Goal: Task Accomplishment & Management: Manage account settings

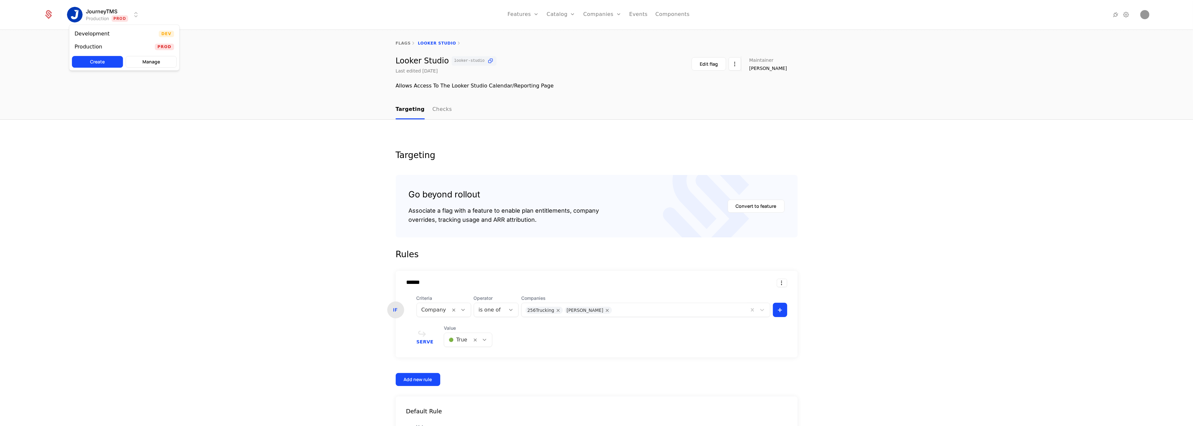
click at [113, 14] on html "JourneyTMS Production Prod Features Features Flags Catalog Plans Add Ons Credit…" at bounding box center [596, 213] width 1193 height 426
click at [114, 34] on div "Development Dev" at bounding box center [124, 33] width 110 height 13
click at [529, 37] on link "Features" at bounding box center [531, 36] width 30 height 8
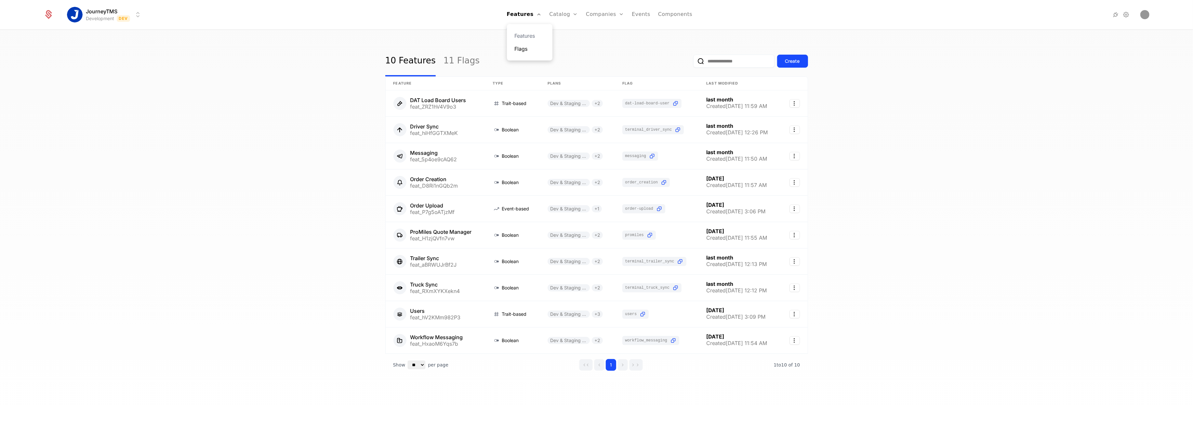
click at [526, 46] on link "Flags" at bounding box center [530, 49] width 30 height 8
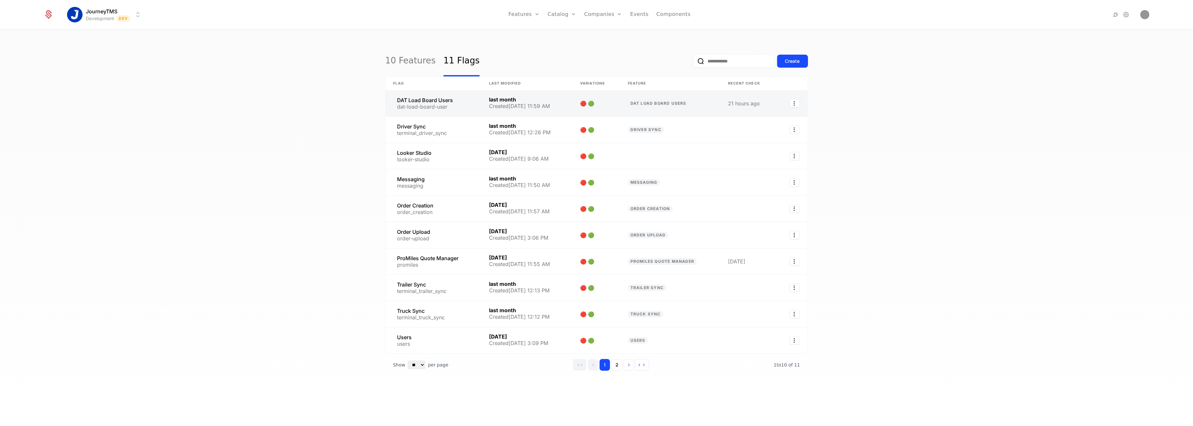
click at [427, 105] on link at bounding box center [434, 103] width 96 height 26
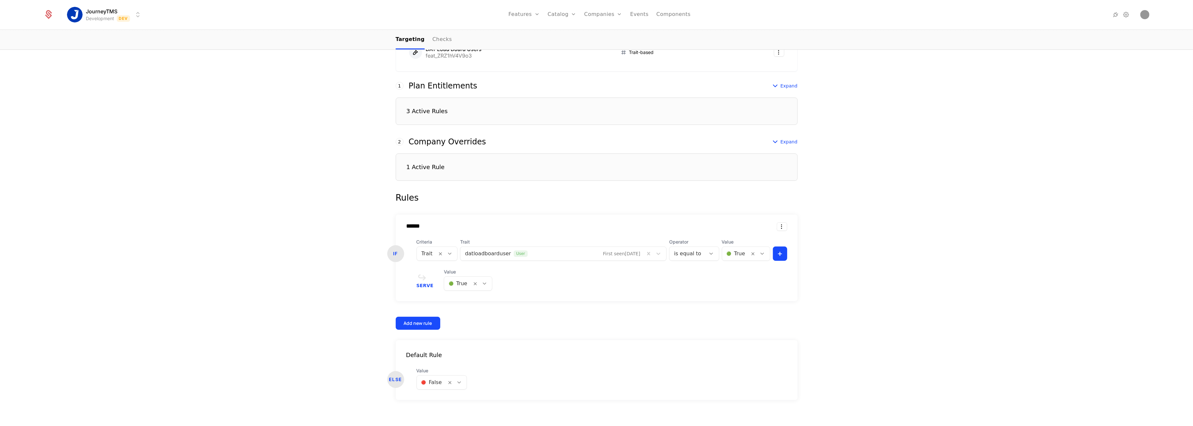
scroll to position [160, 0]
click at [503, 164] on div "1 Active Rule" at bounding box center [597, 162] width 402 height 27
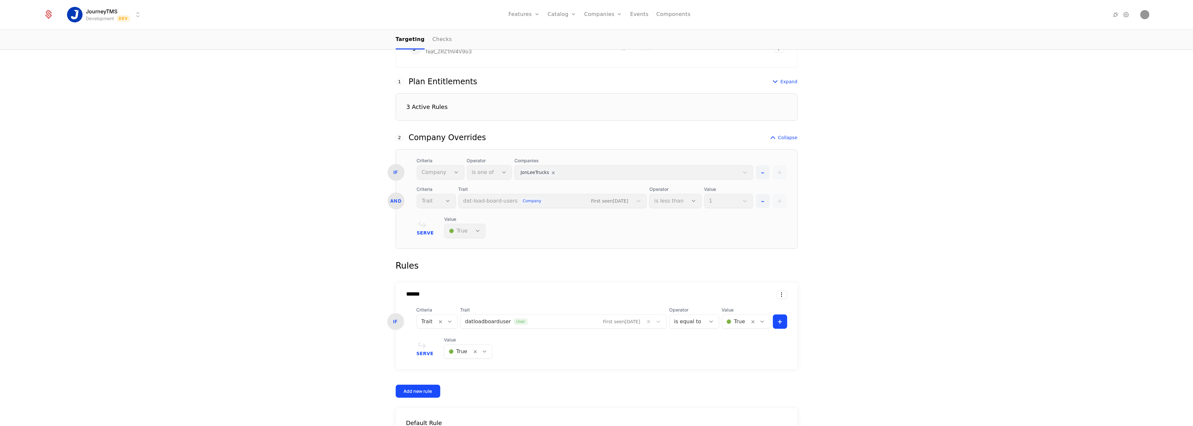
click at [574, 230] on div "Serve Value 🟢 True" at bounding box center [602, 227] width 370 height 22
click at [458, 104] on div "3 Active Rules" at bounding box center [597, 106] width 402 height 27
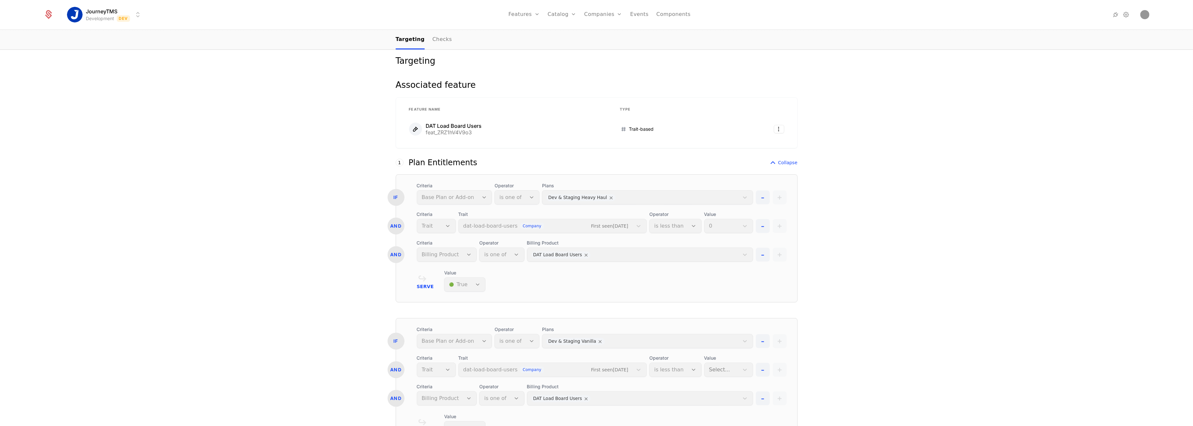
scroll to position [73, 0]
click at [451, 165] on div "Plan Entitlements" at bounding box center [443, 168] width 69 height 8
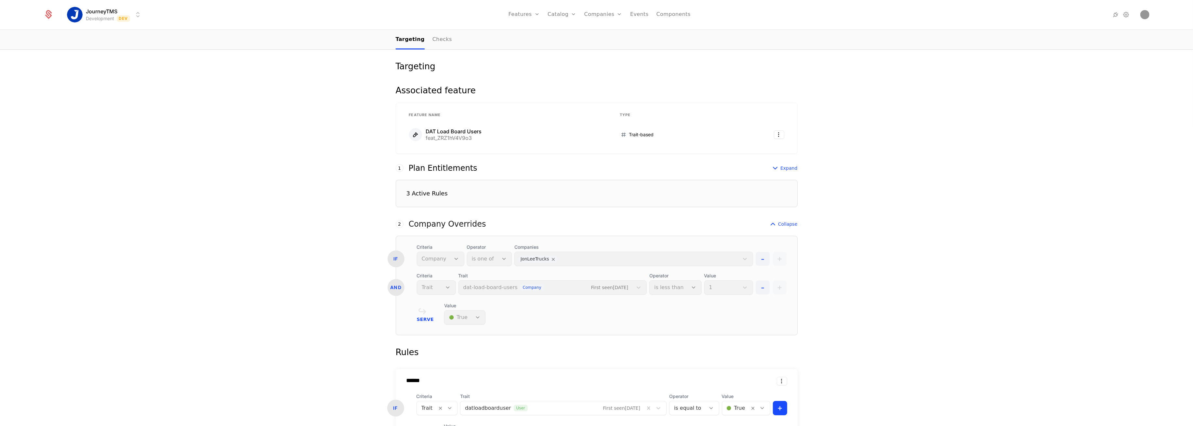
click at [440, 222] on div "Company Overrides" at bounding box center [447, 224] width 77 height 8
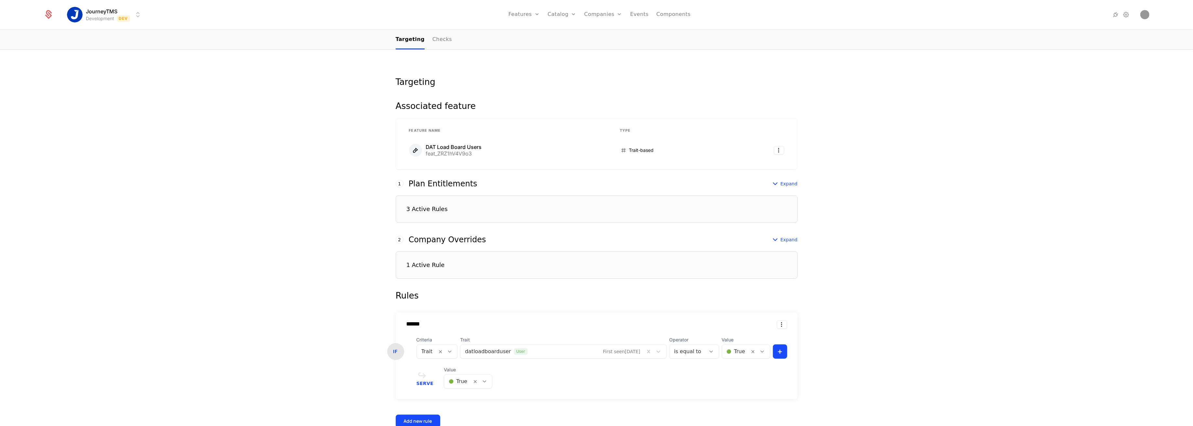
scroll to position [0, 0]
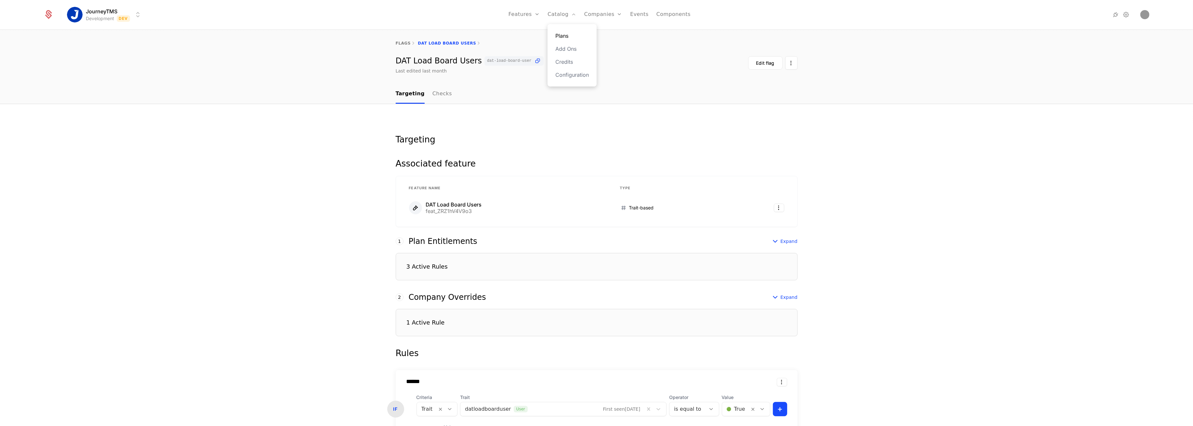
click at [564, 33] on link "Plans" at bounding box center [571, 36] width 33 height 8
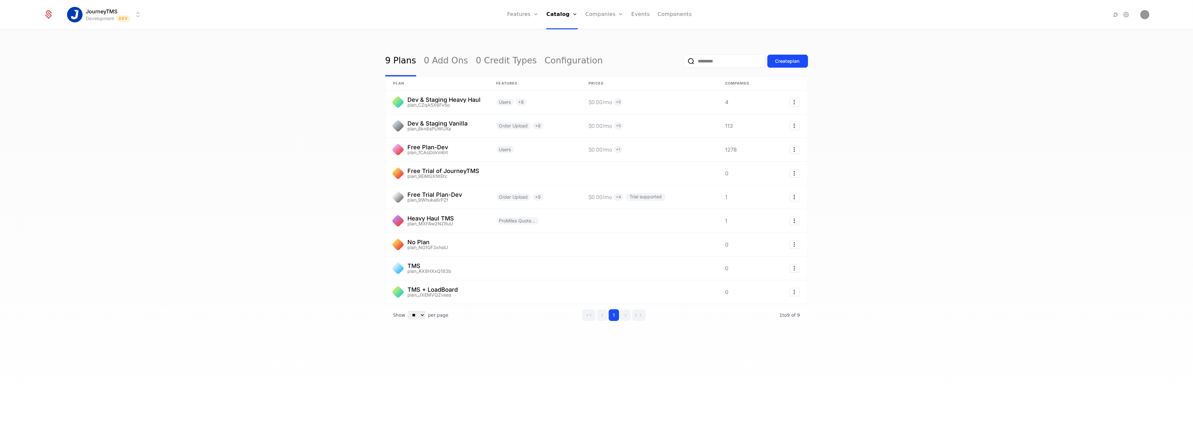
click at [112, 16] on html "JourneyTMS Development Dev Features Features Flags Catalog Plans Add Ons Credit…" at bounding box center [596, 213] width 1193 height 426
click at [115, 46] on div "Production Prod" at bounding box center [124, 46] width 110 height 13
click at [563, 33] on link "Plans" at bounding box center [569, 36] width 33 height 8
click at [564, 49] on link "Add Ons" at bounding box center [569, 49] width 33 height 8
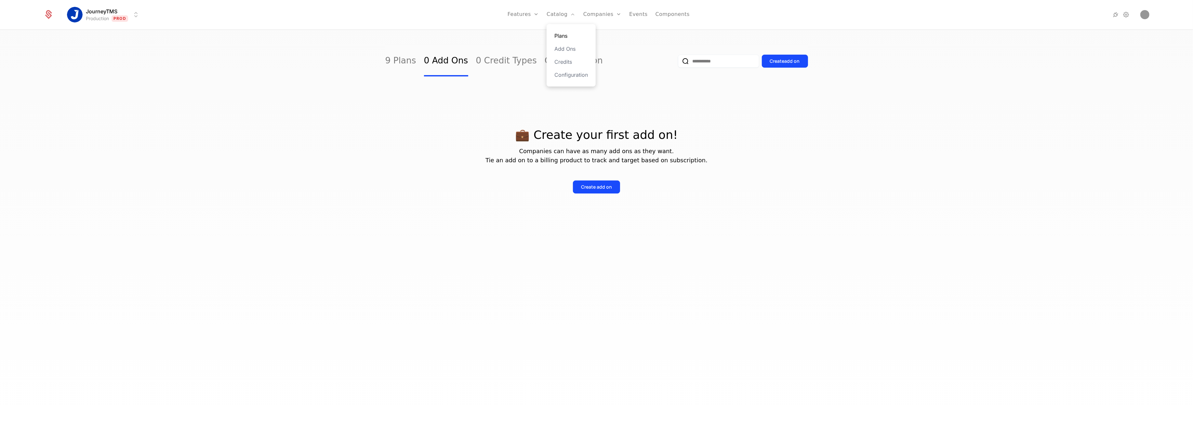
click at [563, 36] on link "Plans" at bounding box center [570, 36] width 33 height 8
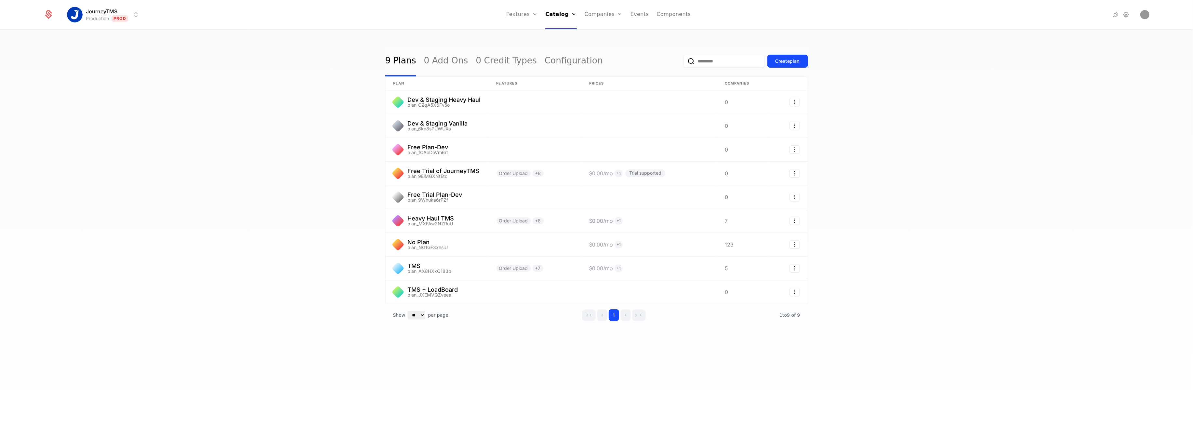
click at [353, 61] on div "9 Plans 0 Add Ons 0 Credit Types Configuration Create plan plan Features Prices…" at bounding box center [596, 230] width 1193 height 400
click at [529, 32] on link "Features" at bounding box center [529, 36] width 30 height 8
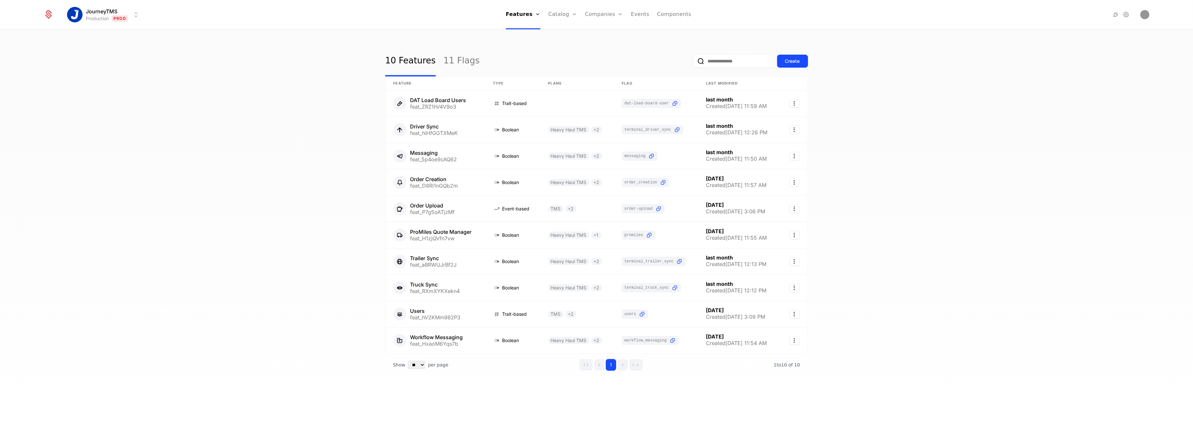
click at [357, 97] on div "10 Features 11 Flags Create Feature Type Plans Flag Last Modified DAT Load Boar…" at bounding box center [596, 230] width 1193 height 400
click at [551, 102] on link at bounding box center [577, 103] width 74 height 26
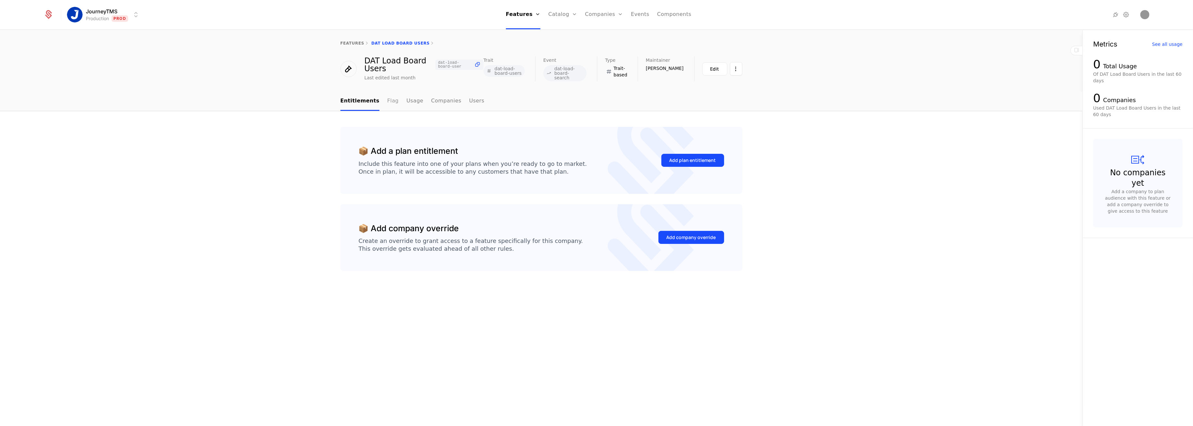
click at [387, 99] on link "Flag" at bounding box center [392, 101] width 11 height 19
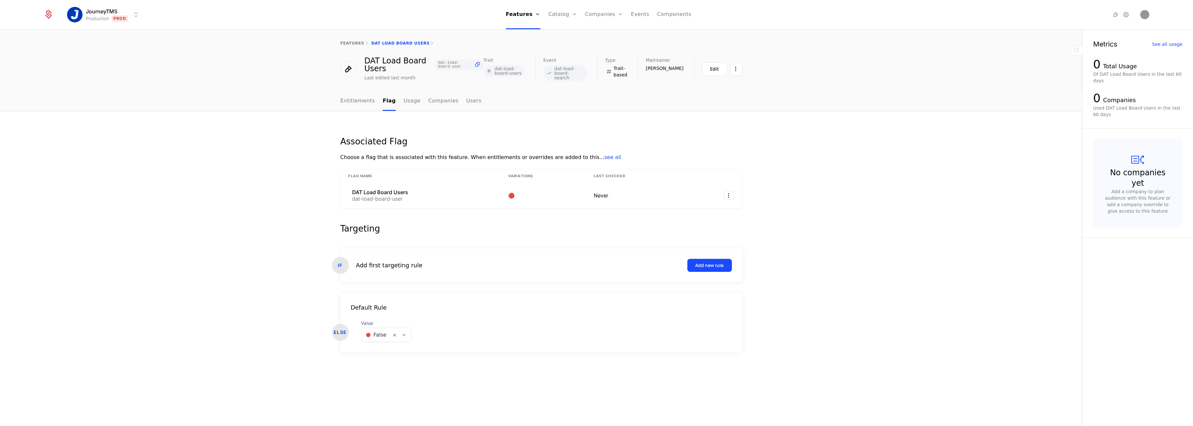
click at [604, 155] on span "see all" at bounding box center [612, 157] width 17 height 6
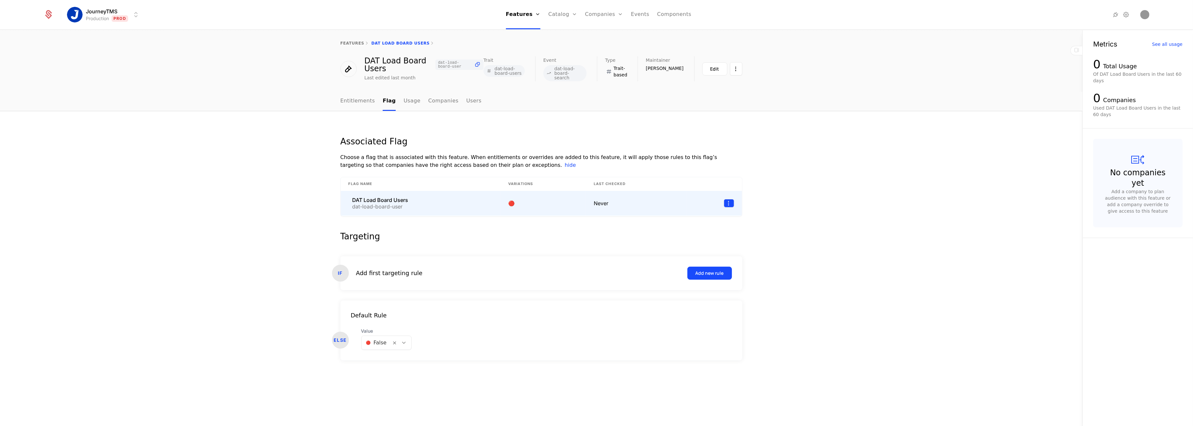
click at [729, 200] on html "JourneyTMS Production Prod Features Features Flags Catalog Plans Add Ons Credit…" at bounding box center [596, 213] width 1193 height 426
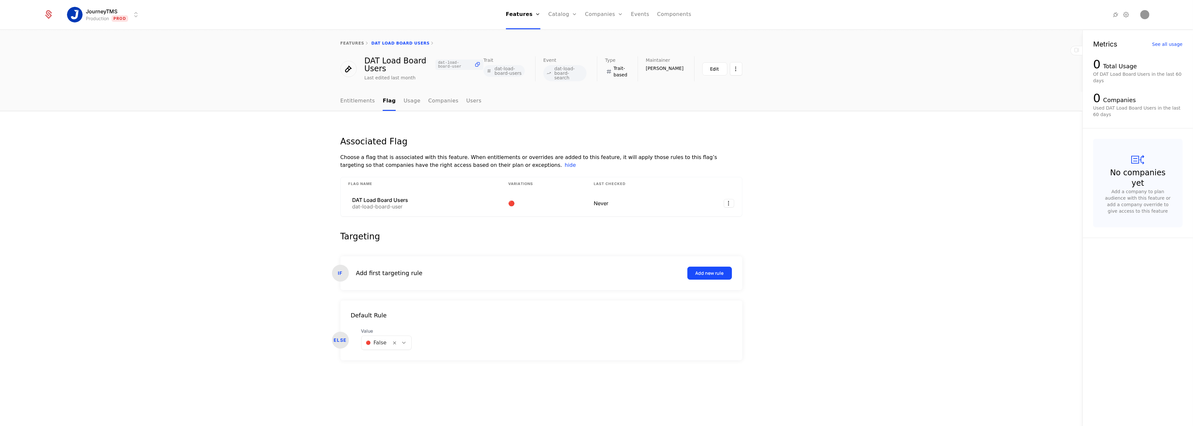
click at [568, 228] on html "JourneyTMS Production Prod Features Features Flags Catalog Plans Add Ons Credit…" at bounding box center [596, 213] width 1193 height 426
click at [733, 66] on html "JourneyTMS Production Prod Features Features Flags Catalog Plans Add Ons Credit…" at bounding box center [596, 213] width 1193 height 426
click at [748, 66] on html "JourneyTMS Production Prod Features Features Flags Catalog Plans Add Ons Credit…" at bounding box center [596, 213] width 1193 height 426
click at [723, 65] on button "Edit" at bounding box center [714, 68] width 25 height 13
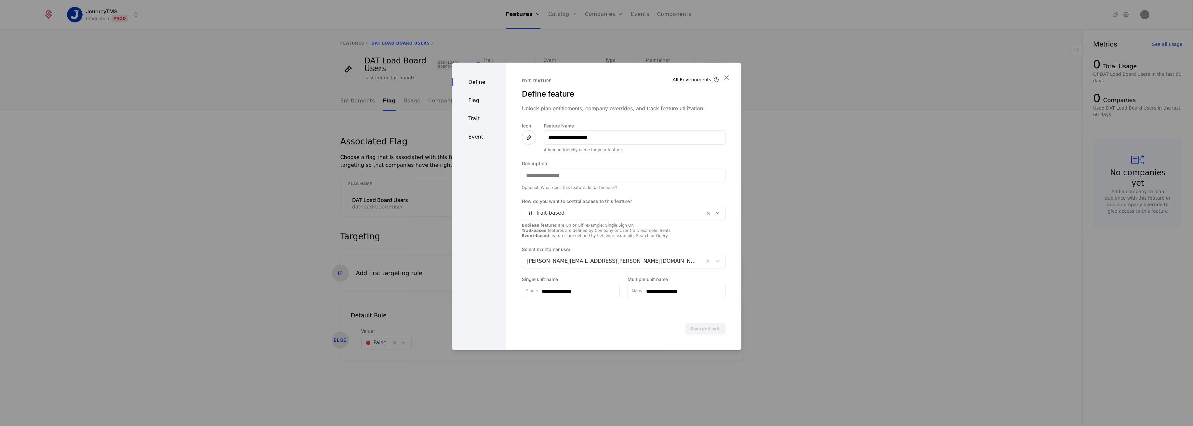
click at [470, 117] on div "Trait" at bounding box center [479, 119] width 54 height 8
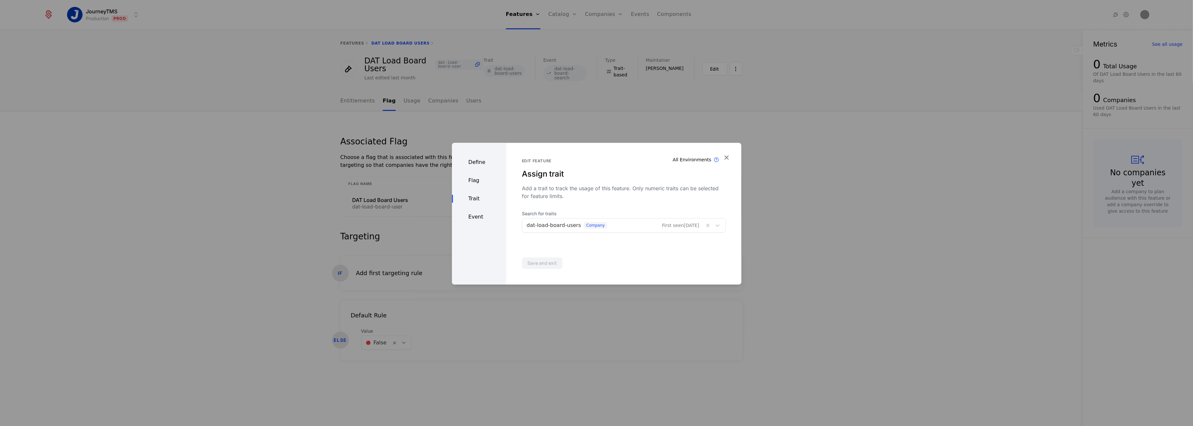
click at [474, 216] on div "Event" at bounding box center [479, 217] width 54 height 8
click at [591, 217] on div at bounding box center [613, 217] width 173 height 9
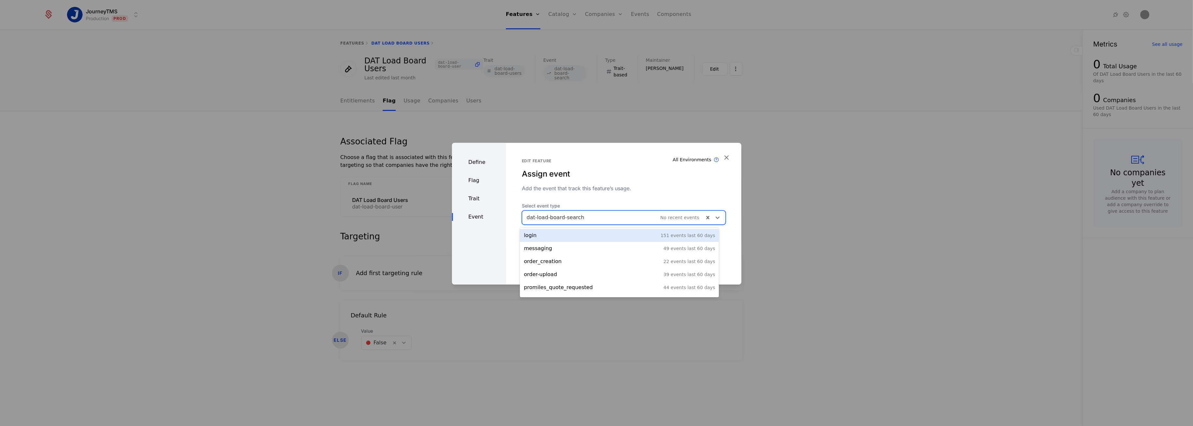
click at [591, 217] on div at bounding box center [613, 217] width 173 height 9
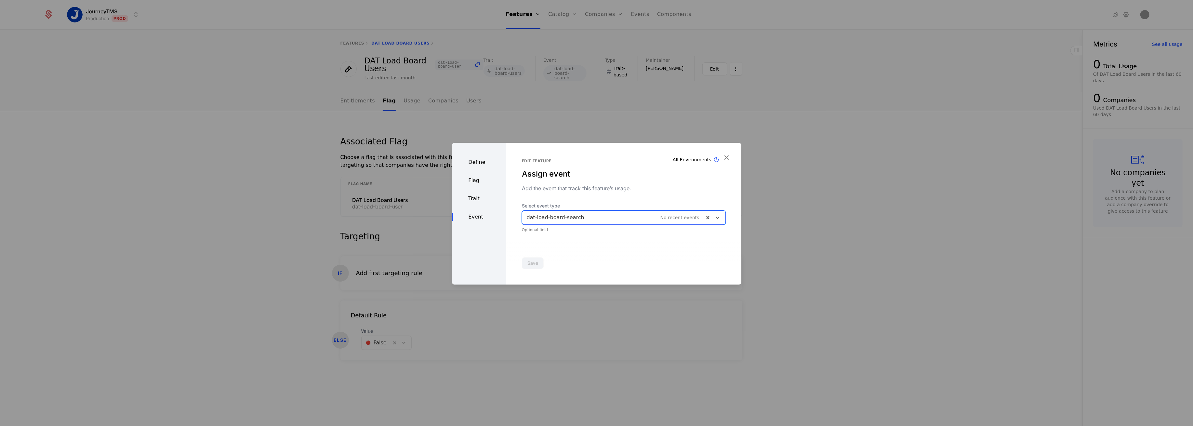
click at [470, 198] on div "Trait" at bounding box center [479, 199] width 54 height 8
click at [729, 159] on icon "button" at bounding box center [726, 157] width 8 height 8
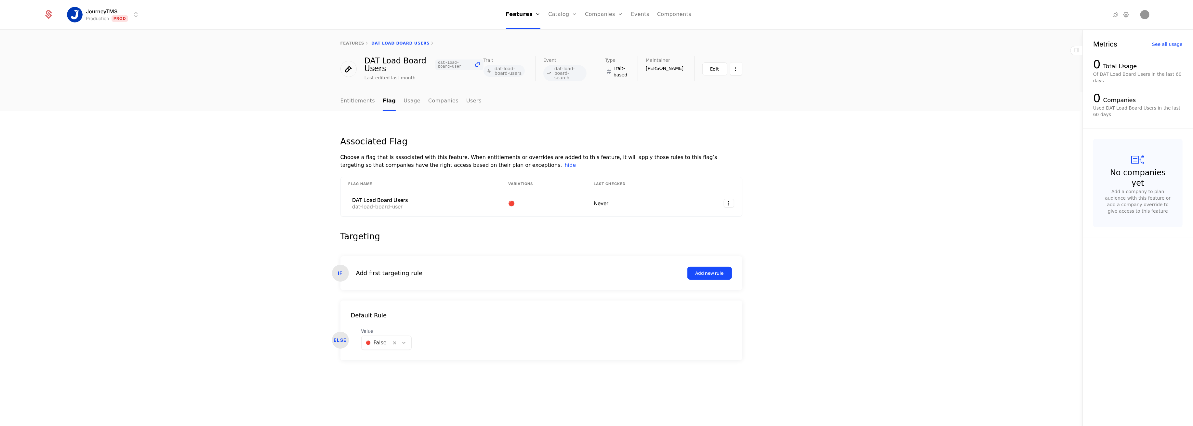
click at [794, 190] on div "Associated Flag Choose a flag that is associated with this feature. When entitl…" at bounding box center [541, 268] width 1082 height 315
click at [90, 9] on html "JourneyTMS Production Prod Features Features Flags Catalog Plans Add Ons Credit…" at bounding box center [596, 213] width 1193 height 426
click at [104, 30] on div "Development Dev" at bounding box center [124, 33] width 110 height 13
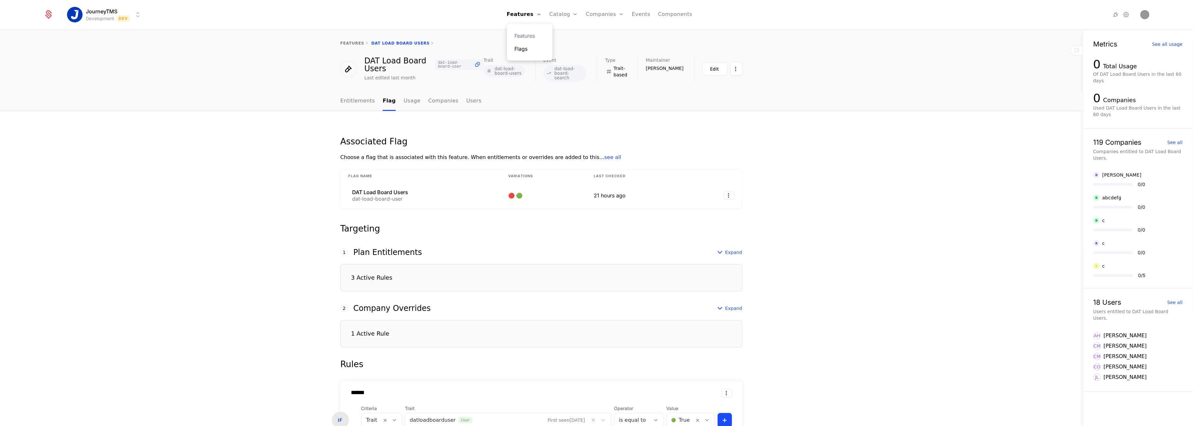
click at [523, 46] on link "Flags" at bounding box center [530, 49] width 30 height 8
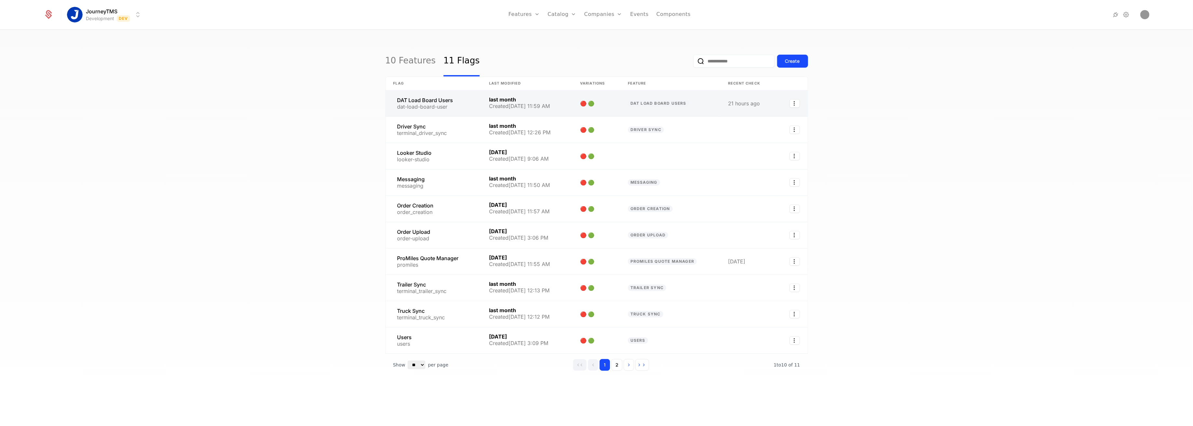
click at [424, 108] on link at bounding box center [434, 103] width 96 height 26
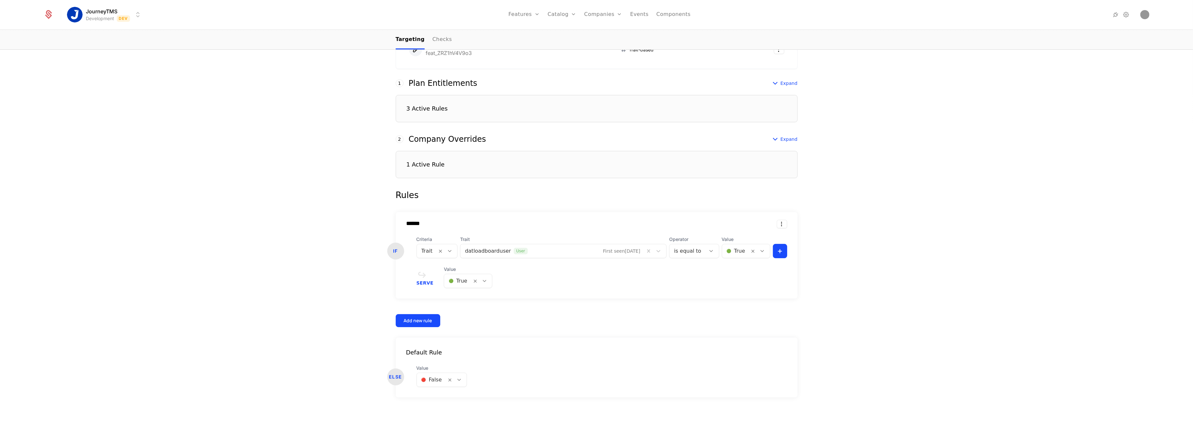
scroll to position [160, 0]
click at [449, 105] on div "3 Active Rules" at bounding box center [597, 106] width 402 height 27
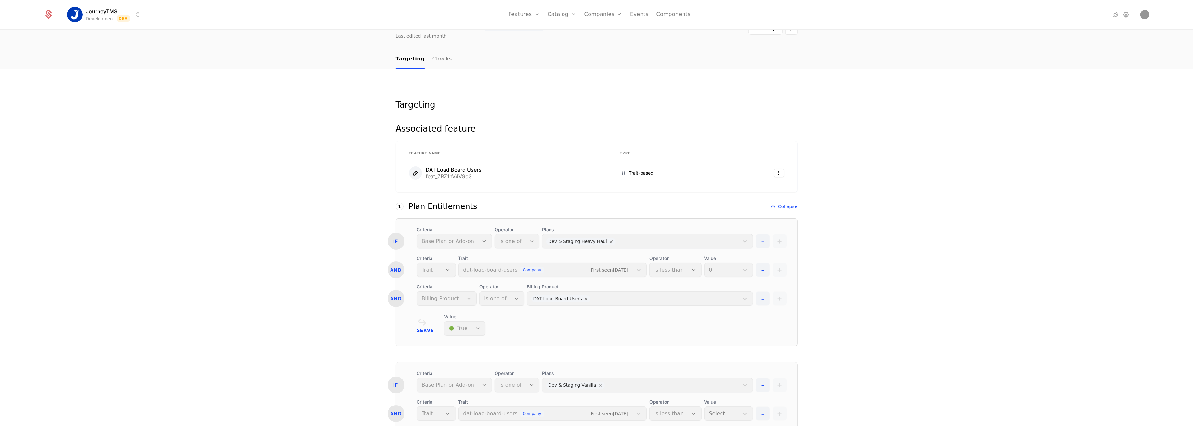
scroll to position [0, 0]
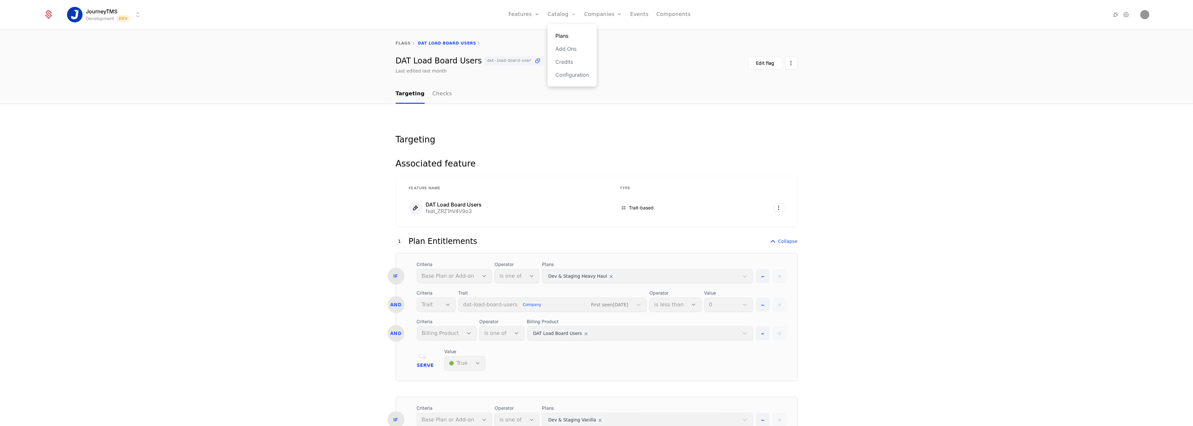
click at [571, 37] on link "Plans" at bounding box center [571, 36] width 33 height 8
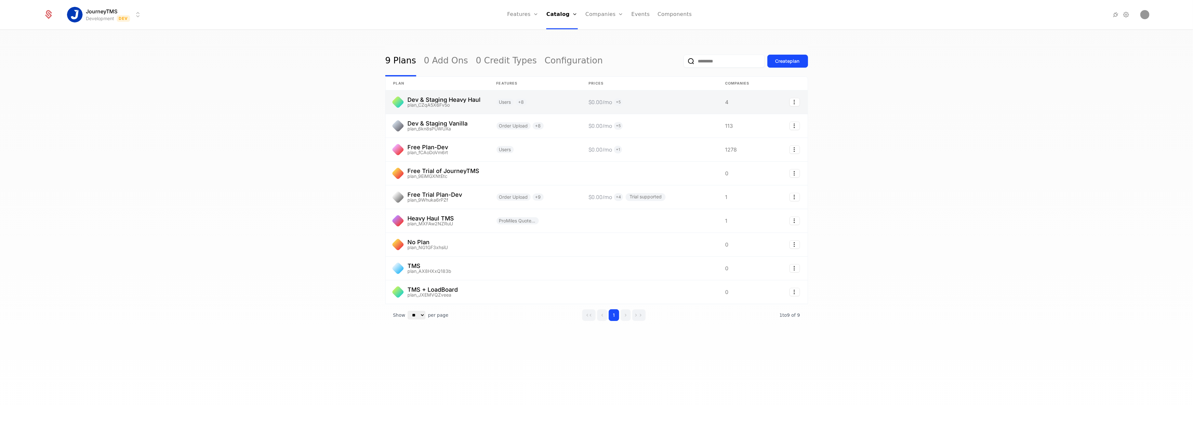
click at [448, 105] on link at bounding box center [437, 101] width 103 height 23
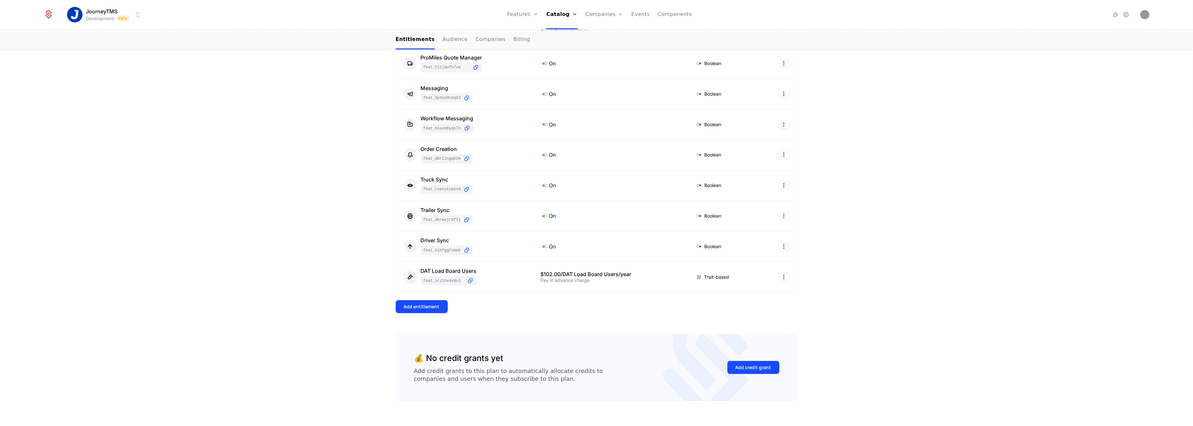
scroll to position [147, 0]
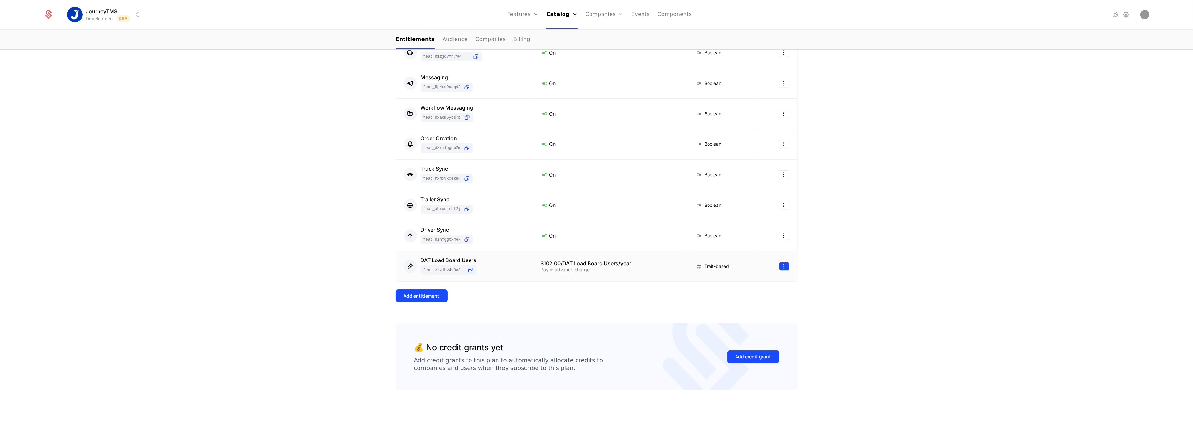
click at [778, 267] on html "JourneyTMS Development Dev Features Features Flags Catalog Plans Add Ons Credit…" at bounding box center [596, 213] width 1193 height 426
click at [732, 298] on div "Edit" at bounding box center [734, 297] width 11 height 9
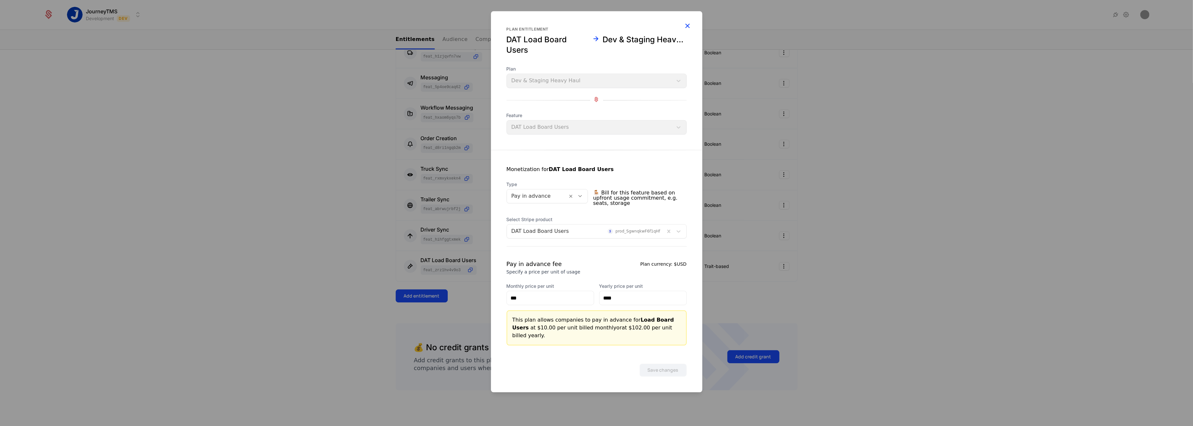
click at [689, 28] on icon "button" at bounding box center [687, 25] width 8 height 8
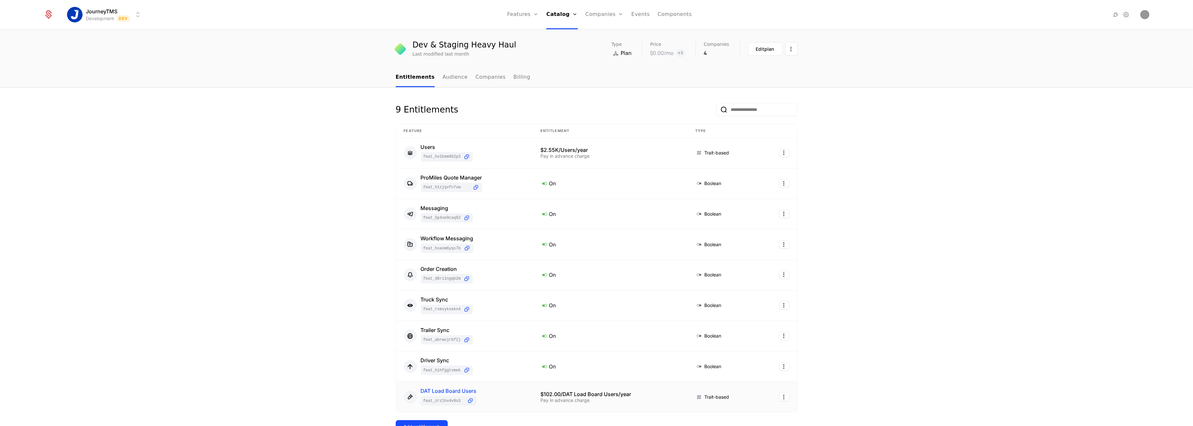
scroll to position [0, 0]
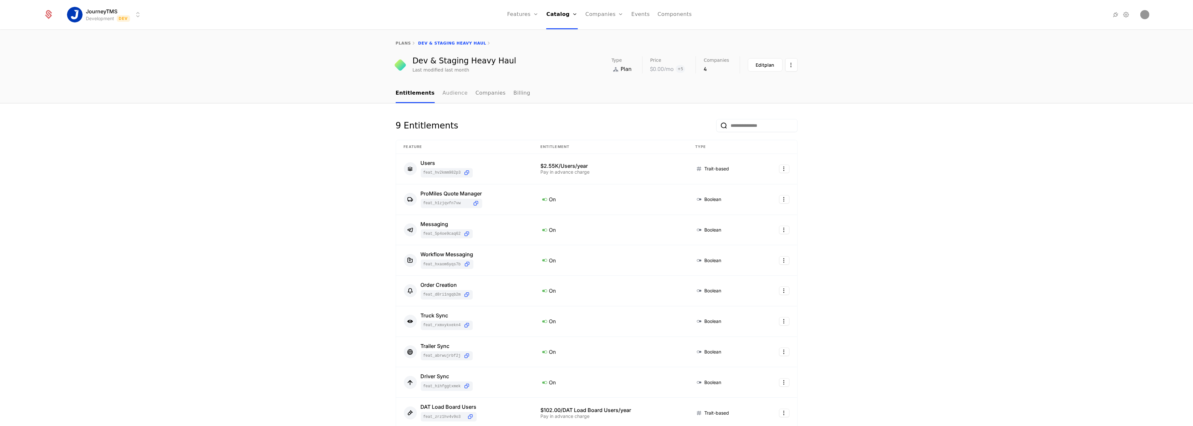
click at [450, 92] on link "Audience" at bounding box center [454, 93] width 25 height 19
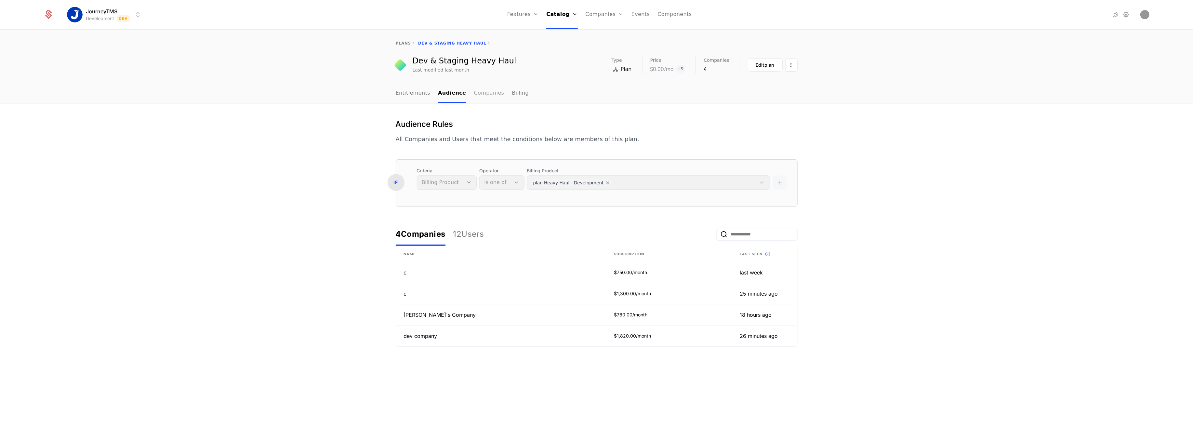
click at [474, 94] on link "Companies" at bounding box center [489, 93] width 30 height 19
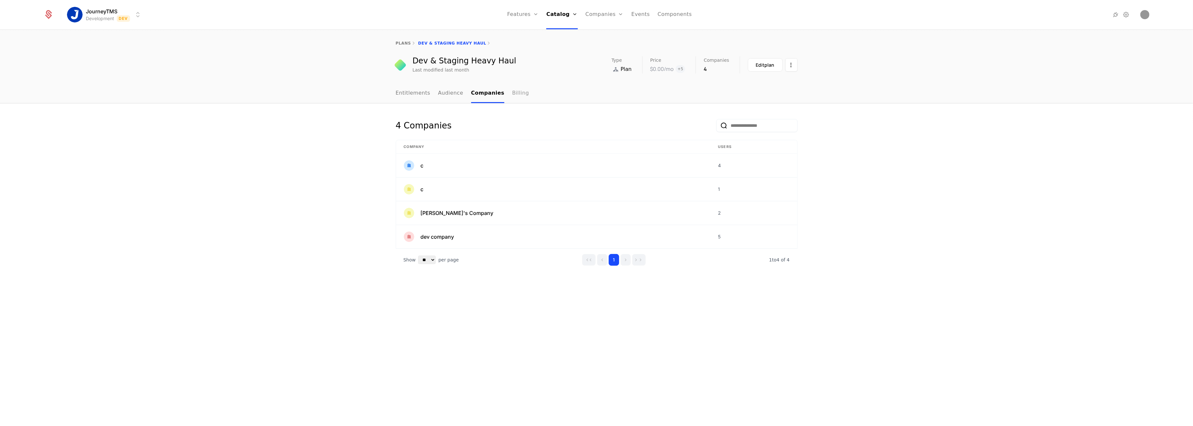
click at [513, 93] on link "Billing" at bounding box center [520, 93] width 17 height 19
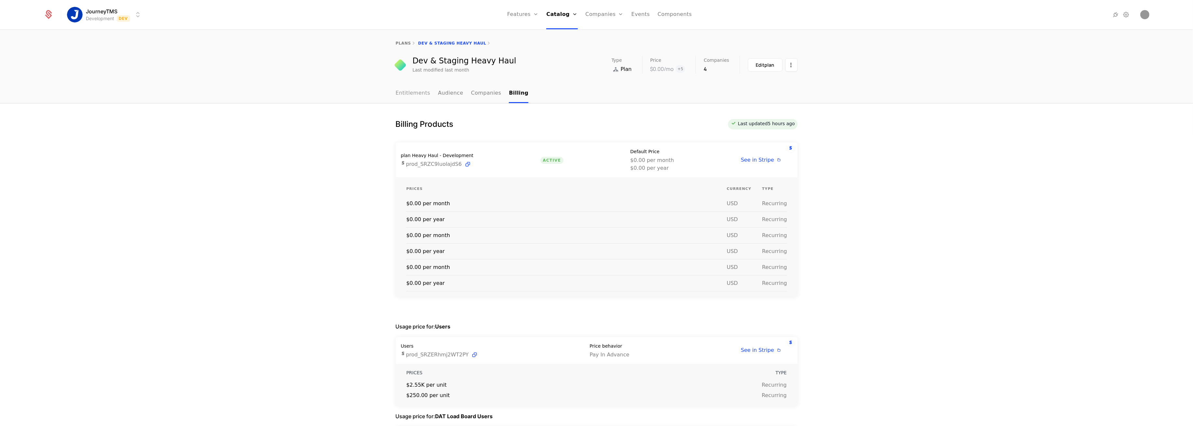
click at [413, 97] on link "Entitlements" at bounding box center [413, 93] width 35 height 19
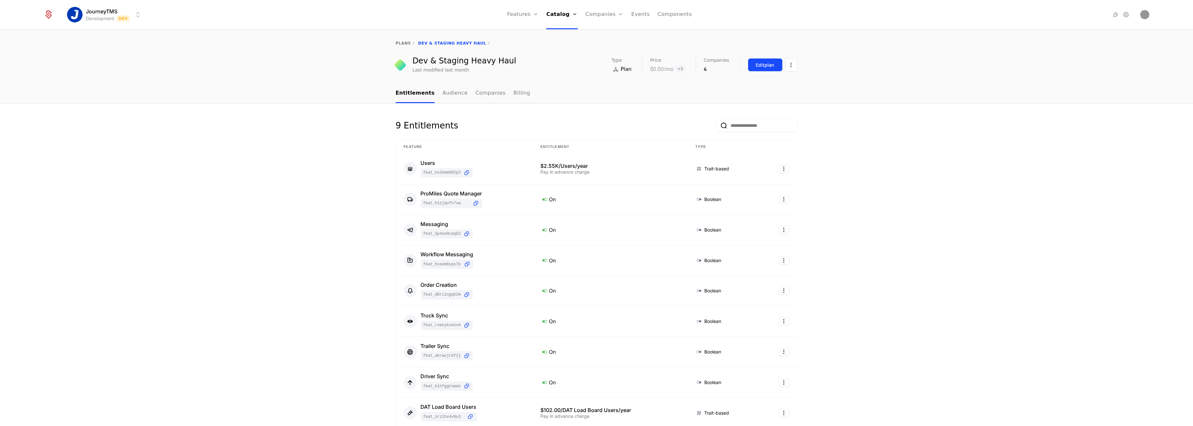
click at [758, 67] on div "Edit plan" at bounding box center [765, 65] width 19 height 7
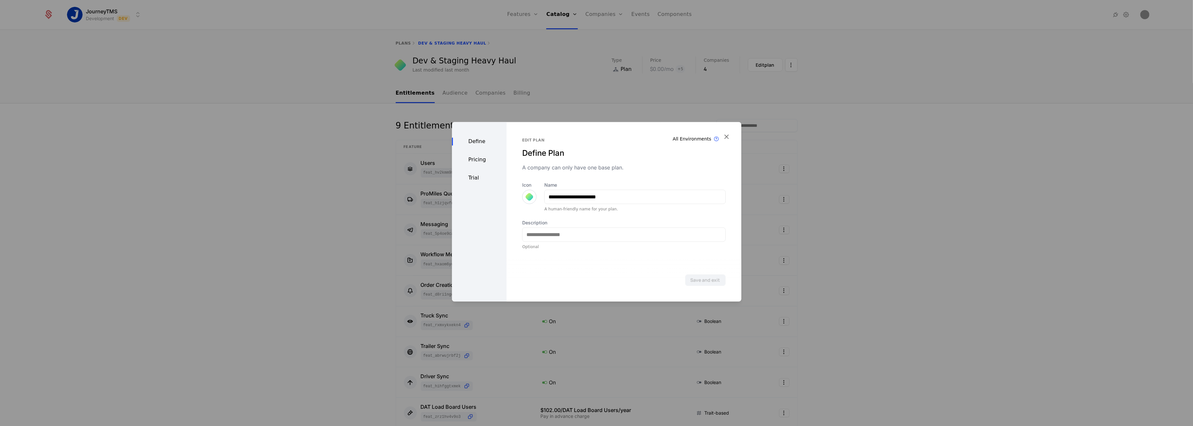
click at [480, 162] on div "Pricing" at bounding box center [479, 160] width 55 height 8
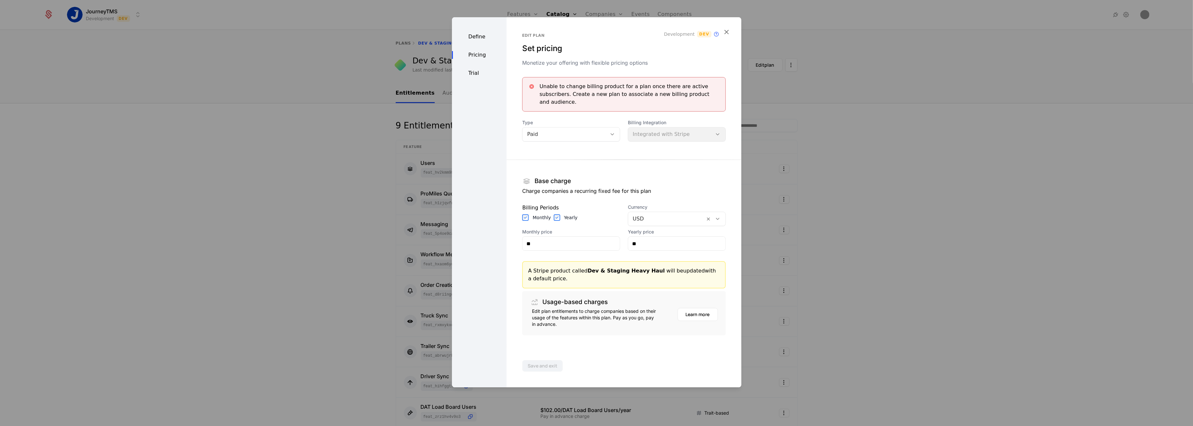
click at [725, 35] on icon "button" at bounding box center [726, 32] width 8 height 8
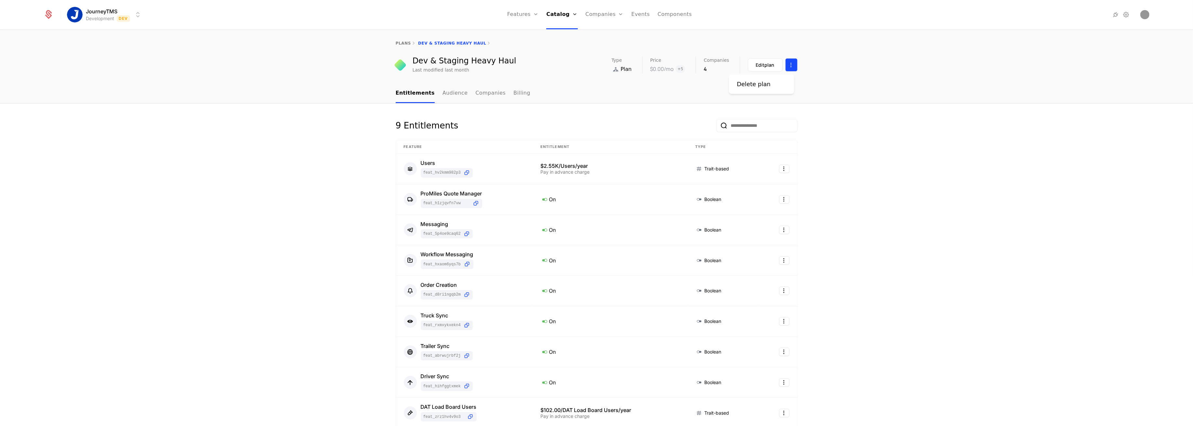
click at [788, 64] on html "JourneyTMS Development Dev Features Features Flags Catalog Plans Add Ons Credit…" at bounding box center [596, 213] width 1193 height 426
drag, startPoint x: 833, startPoint y: 64, endPoint x: 829, endPoint y: 65, distance: 3.7
click at [833, 64] on html "JourneyTMS Development Dev Features Features Flags Catalog Plans Add Ons Credit…" at bounding box center [596, 213] width 1193 height 426
click at [396, 43] on link "plans" at bounding box center [403, 43] width 15 height 5
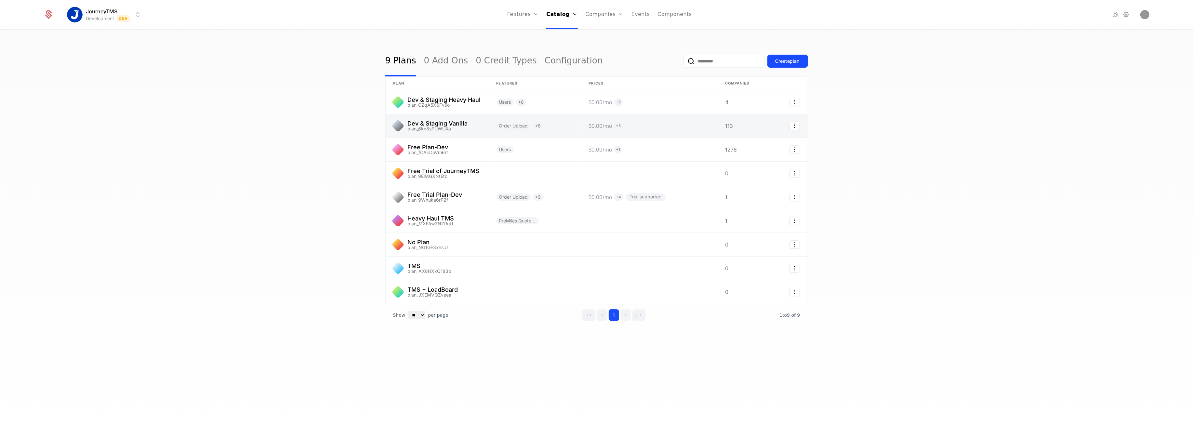
click at [450, 123] on link at bounding box center [437, 125] width 103 height 23
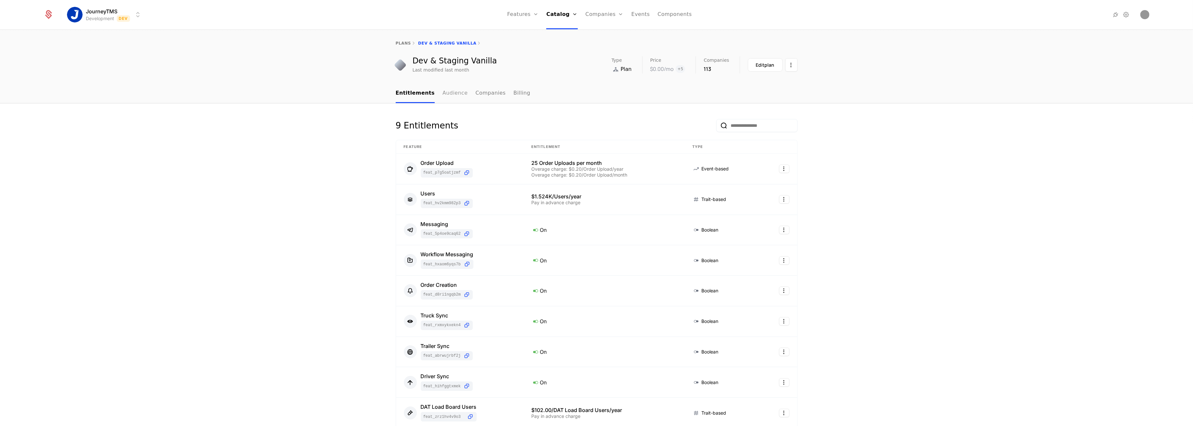
click at [446, 92] on link "Audience" at bounding box center [454, 93] width 25 height 19
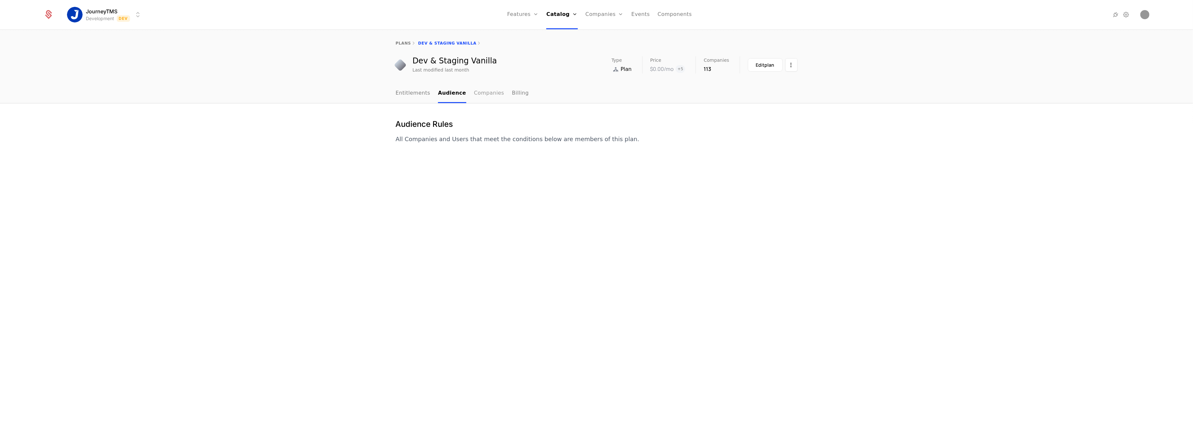
click at [490, 93] on link "Companies" at bounding box center [489, 93] width 30 height 19
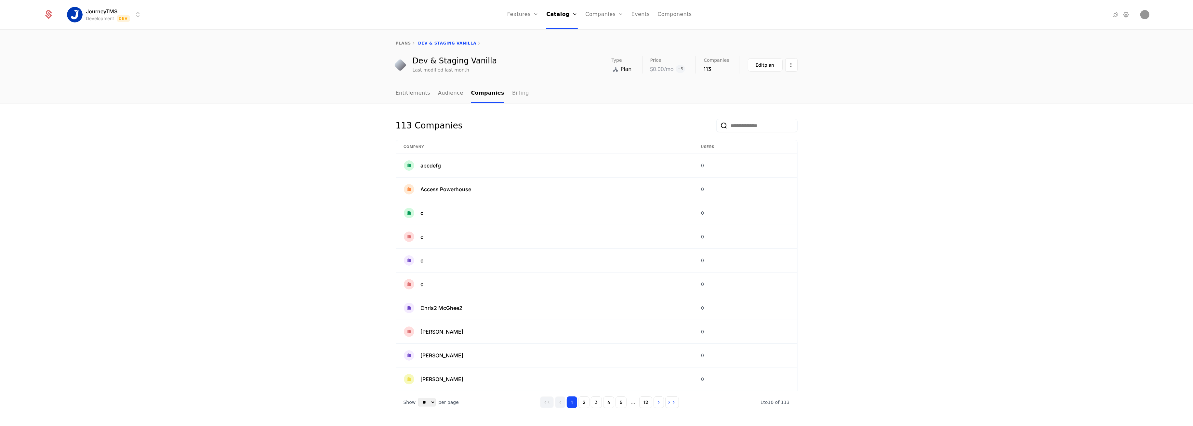
click at [512, 94] on link "Billing" at bounding box center [520, 93] width 17 height 19
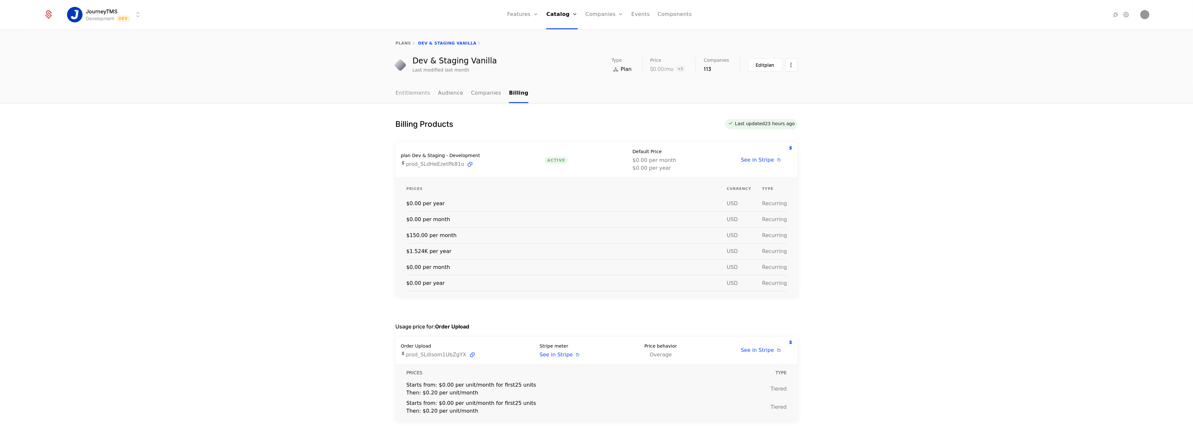
click at [407, 97] on link "Entitlements" at bounding box center [413, 93] width 35 height 19
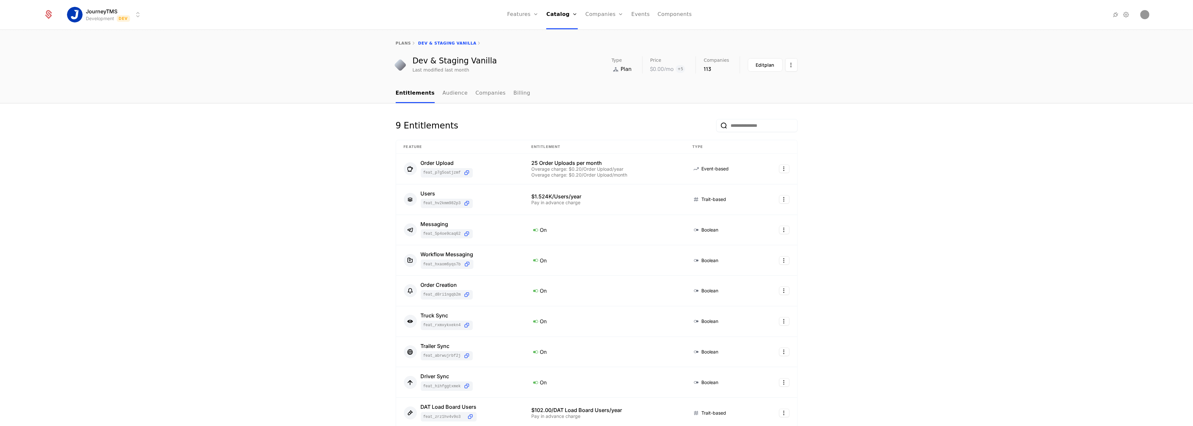
scroll to position [147, 0]
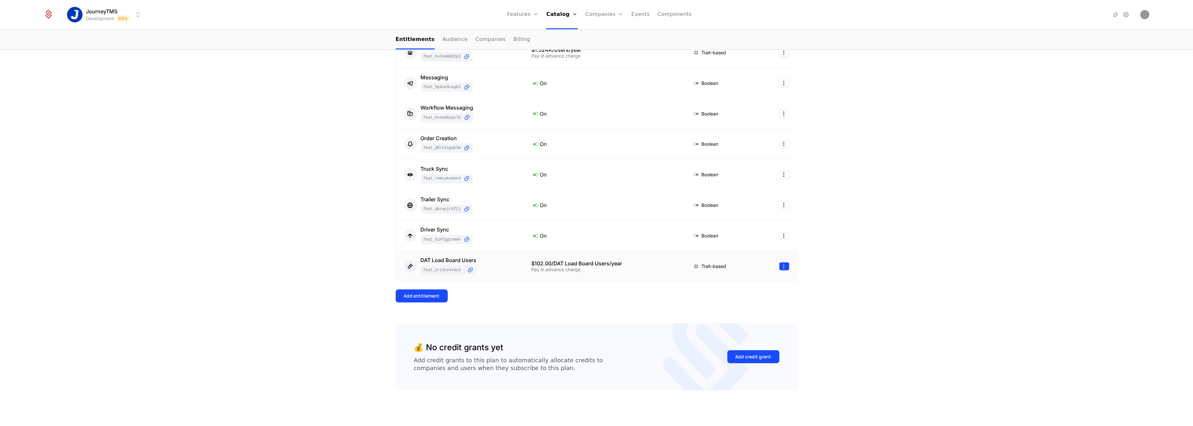
click at [784, 265] on html "JourneyTMS Development Dev Features Features Flags Catalog Plans Add Ons Credit…" at bounding box center [596, 213] width 1193 height 426
click at [763, 308] on div "View feature" at bounding box center [750, 311] width 42 height 9
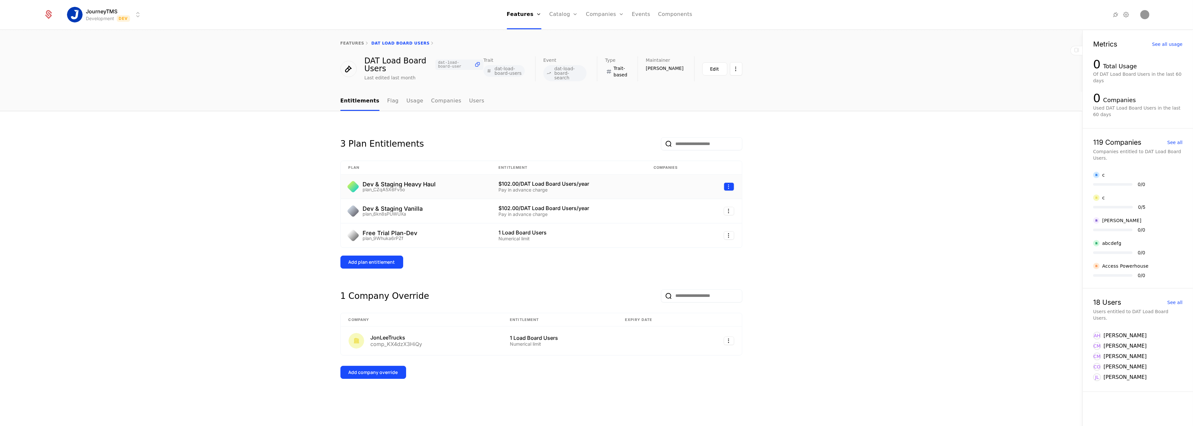
click at [730, 188] on html "JourneyTMS Development Dev Features Features Flags Catalog Plans Add Ons Credit…" at bounding box center [596, 213] width 1193 height 426
click at [690, 216] on div "Edit" at bounding box center [685, 215] width 17 height 9
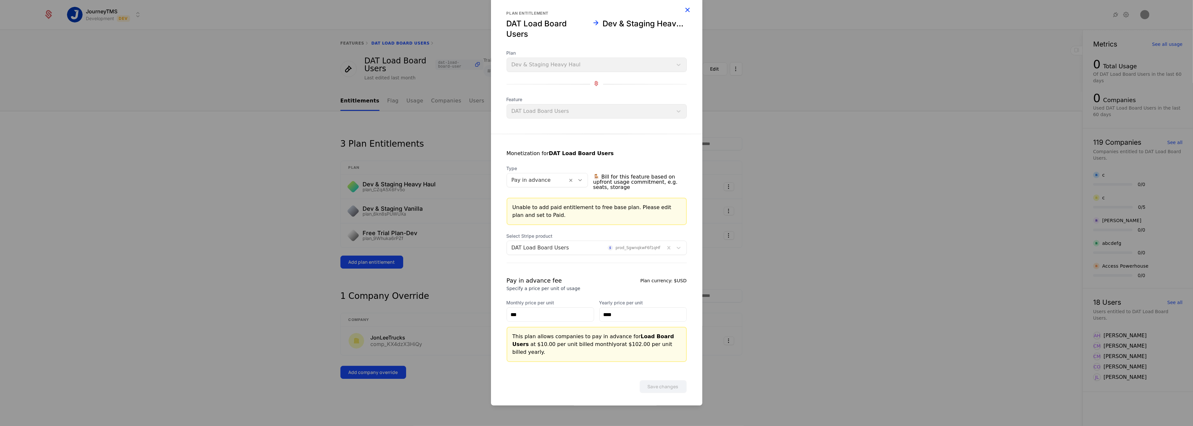
click at [686, 12] on icon "button" at bounding box center [687, 10] width 8 height 8
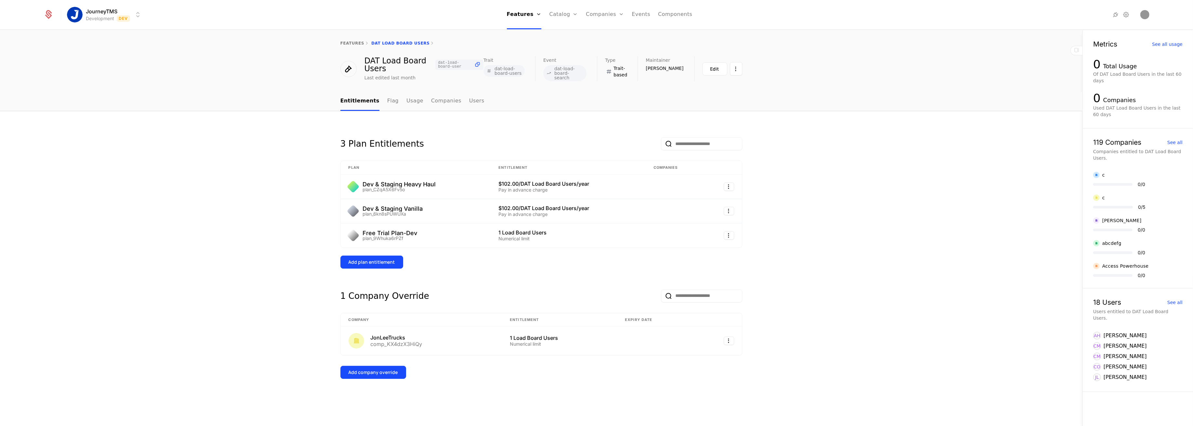
click at [186, 237] on div "3 Plan Entitlements Plan Entitlement Companies Dev & Staging Heavy Haul plan_CZ…" at bounding box center [541, 268] width 1082 height 315
click at [725, 230] on html "JourneyTMS Development Dev Features Features Flags Catalog Plans Add Ons Credit…" at bounding box center [596, 213] width 1193 height 426
click at [689, 263] on div "Edit" at bounding box center [685, 264] width 17 height 9
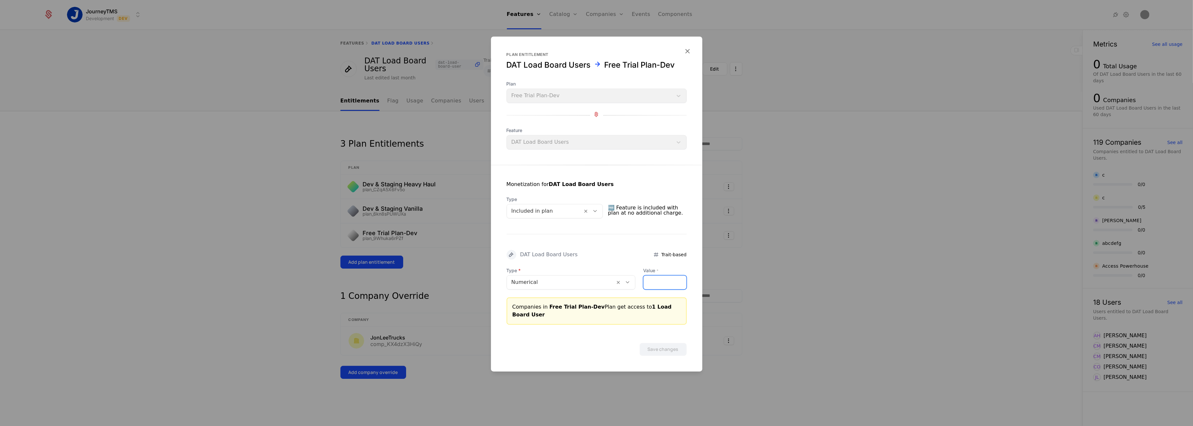
click at [658, 284] on input "*" at bounding box center [664, 283] width 43 height 14
drag, startPoint x: 658, startPoint y: 284, endPoint x: 603, endPoint y: 292, distance: 55.8
click at [603, 290] on div "Type Numerical Value * *" at bounding box center [596, 279] width 180 height 22
click at [794, 246] on div at bounding box center [596, 213] width 1193 height 426
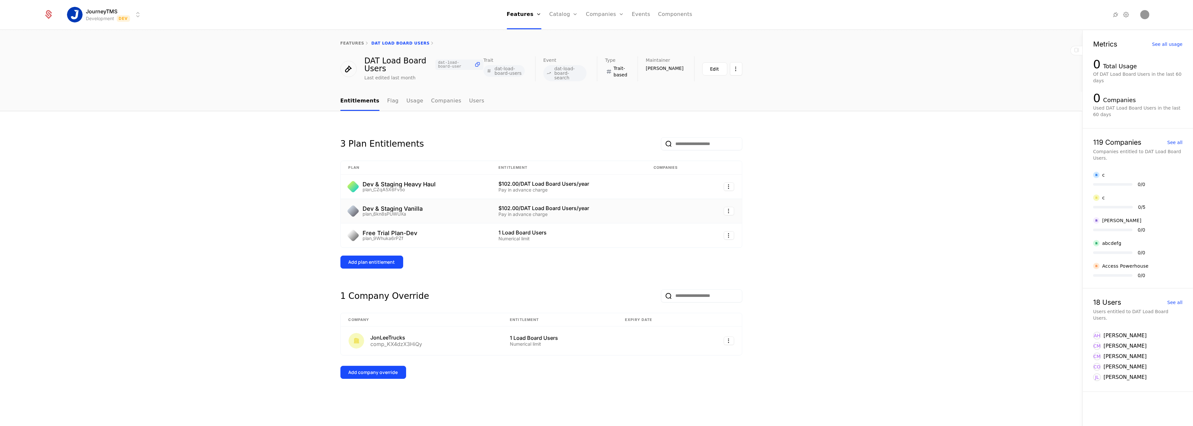
click at [728, 203] on td at bounding box center [723, 211] width 38 height 24
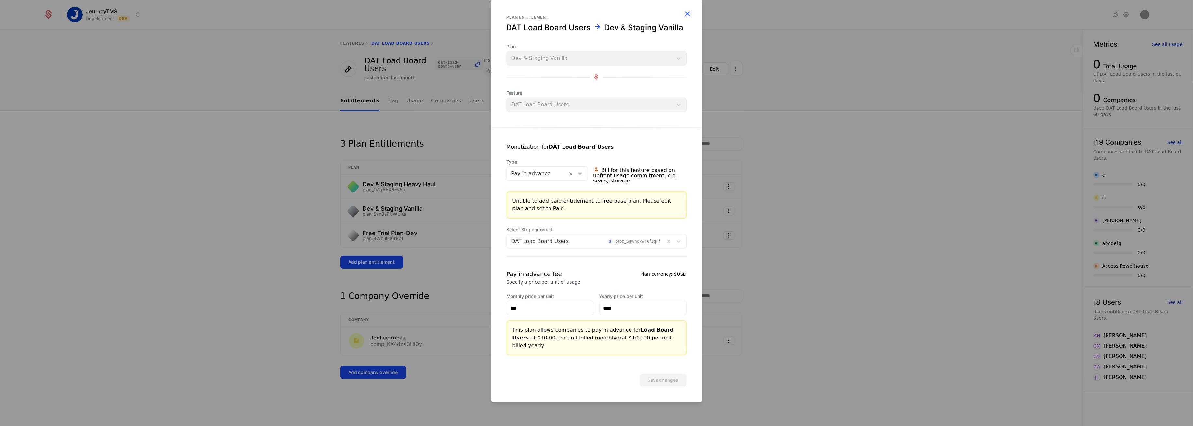
click at [683, 18] on icon "button" at bounding box center [687, 13] width 8 height 8
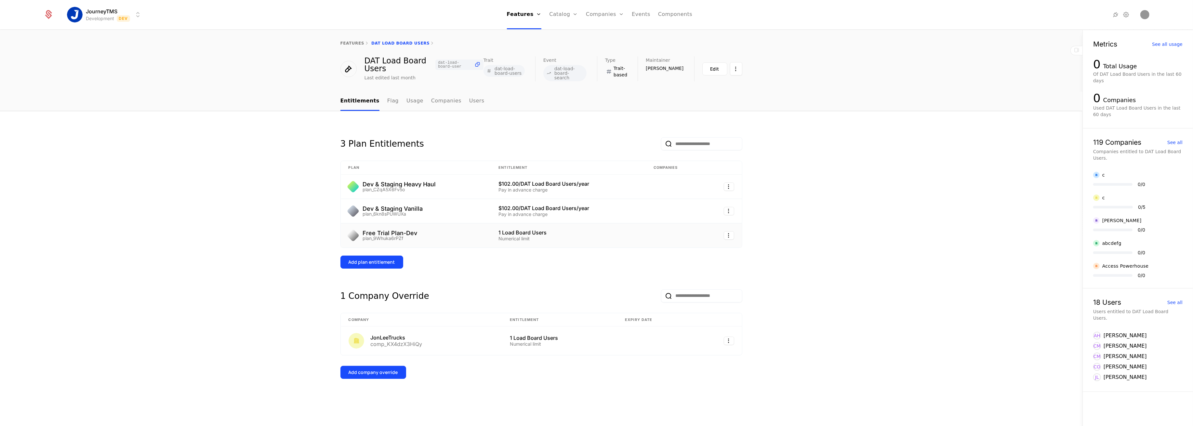
click at [726, 228] on td at bounding box center [723, 235] width 38 height 24
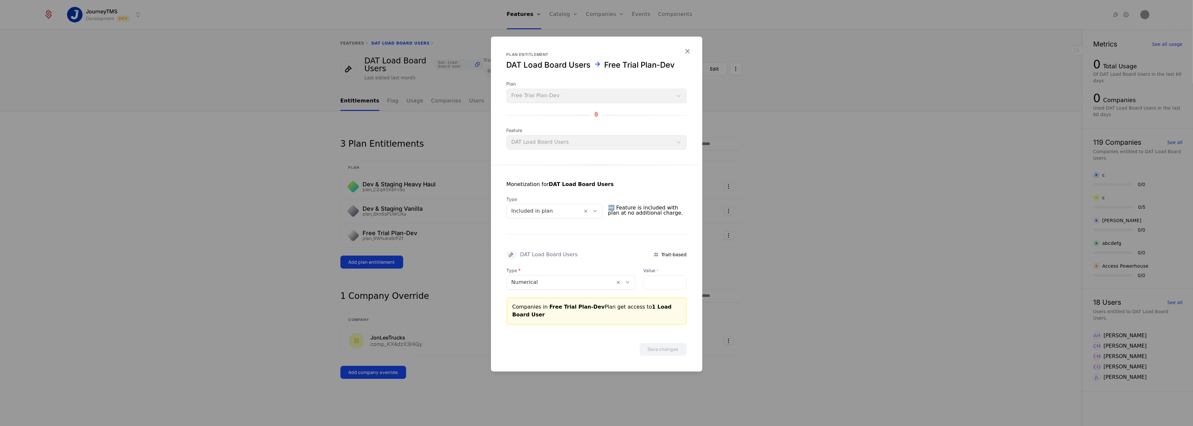
click at [775, 231] on div at bounding box center [596, 213] width 1193 height 426
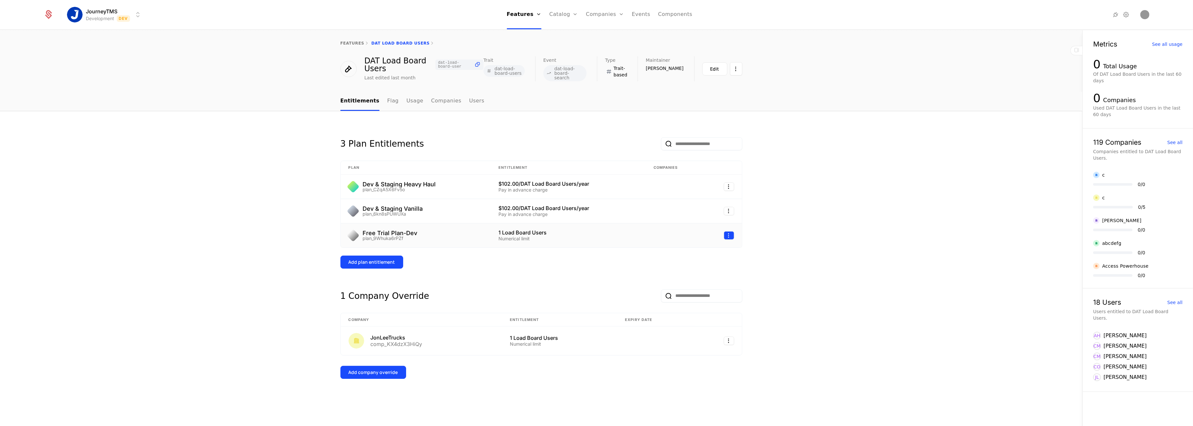
click at [724, 231] on html "JourneyTMS Development Dev Features Features Flags Catalog Plans Add Ons Credit…" at bounding box center [596, 213] width 1193 height 426
click at [687, 264] on div "Edit" at bounding box center [685, 264] width 17 height 9
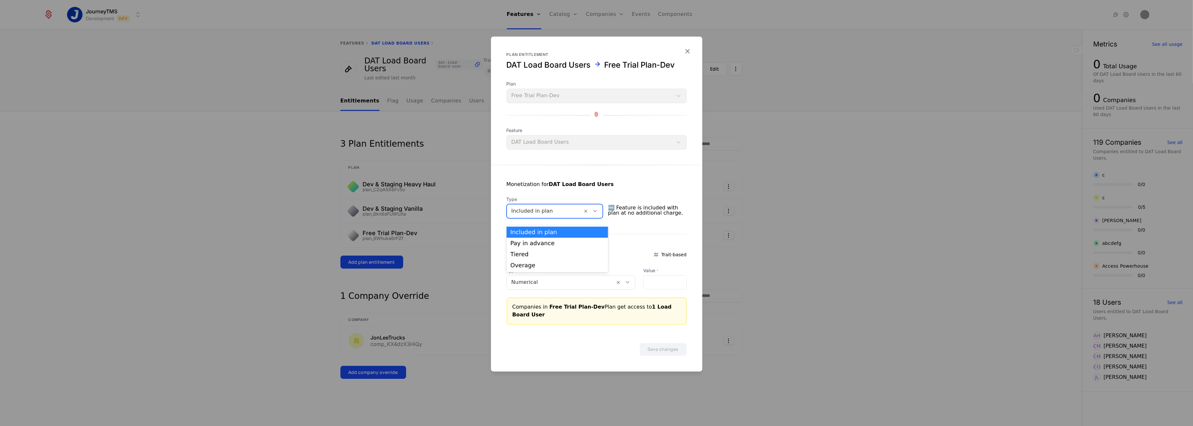
click at [568, 215] on div at bounding box center [544, 211] width 67 height 9
click at [685, 55] on icon "button" at bounding box center [687, 51] width 8 height 8
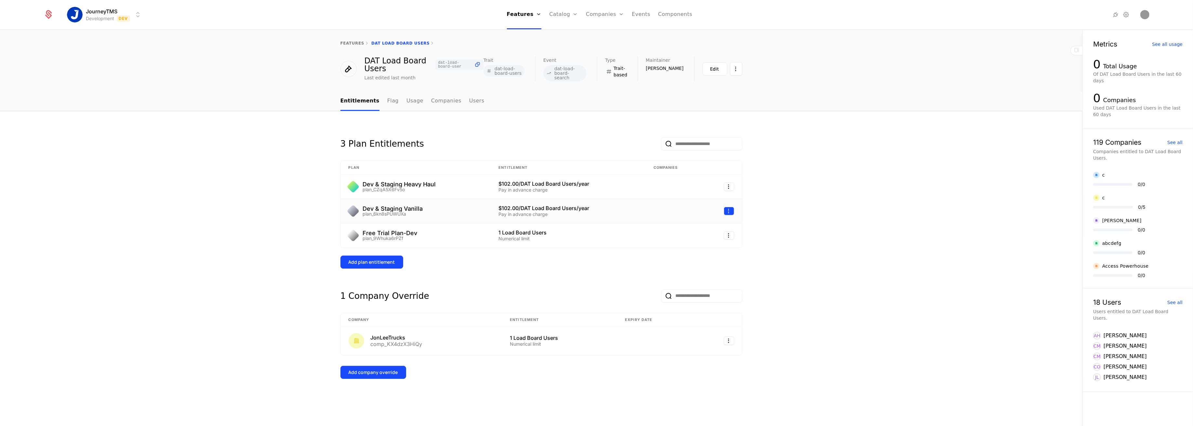
click at [732, 210] on html "JourneyTMS Development Dev Features Features Flags Catalog Plans Add Ons Credit…" at bounding box center [596, 213] width 1193 height 426
click at [688, 237] on div "Edit" at bounding box center [685, 240] width 17 height 9
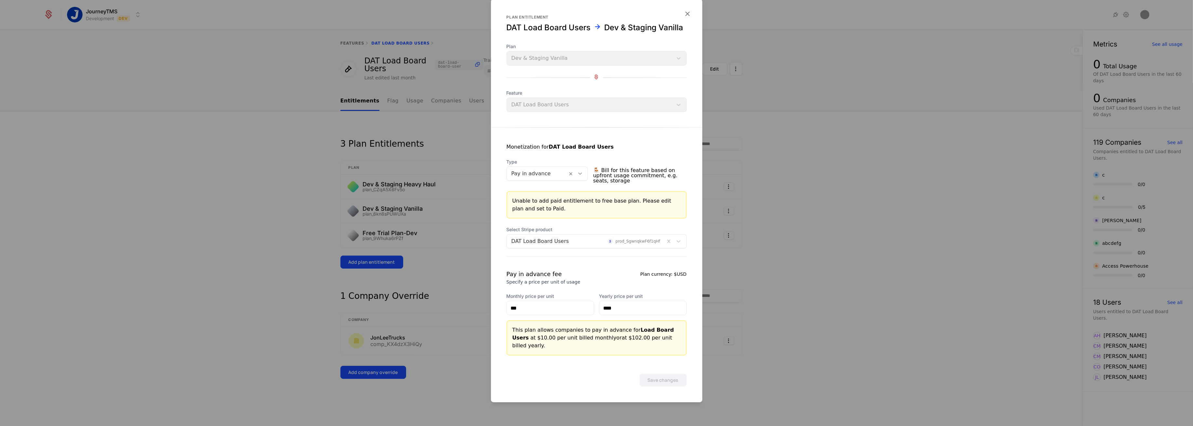
click at [550, 178] on div at bounding box center [537, 173] width 52 height 9
click at [563, 151] on div "Monetization for DAT Load Board Users" at bounding box center [596, 151] width 180 height 16
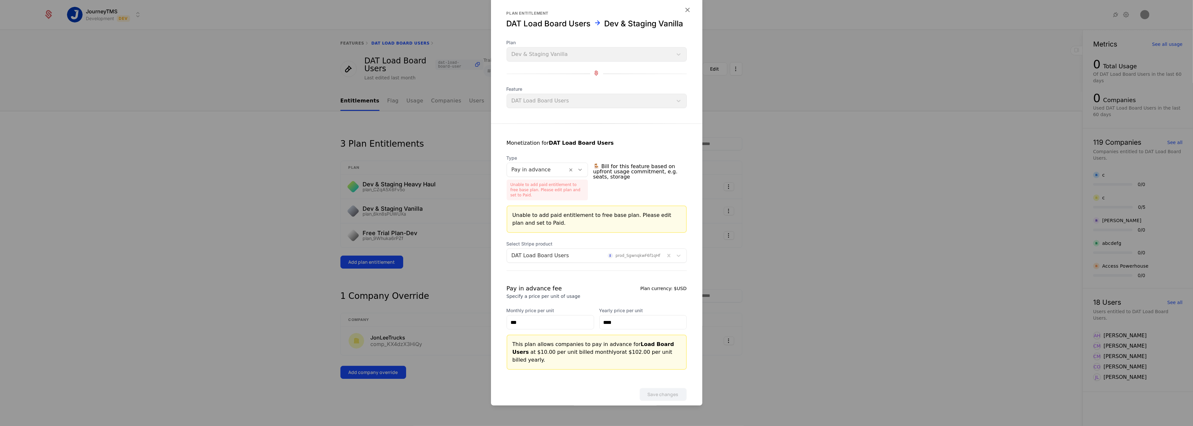
click at [543, 173] on div at bounding box center [537, 169] width 52 height 9
click at [533, 185] on div "Included in plan" at bounding box center [550, 188] width 80 height 6
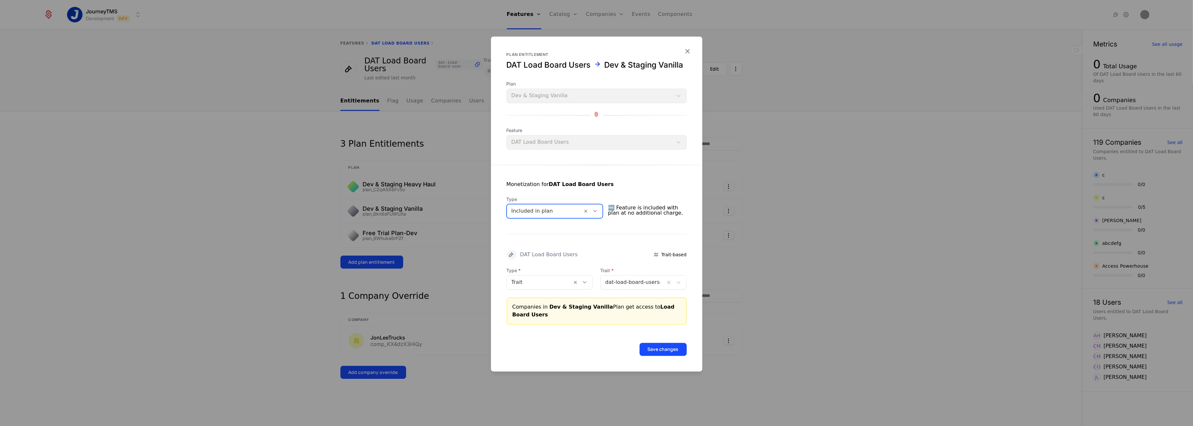
click at [552, 210] on div at bounding box center [544, 211] width 67 height 9
click at [535, 238] on div "Pay in advance" at bounding box center [557, 239] width 94 height 6
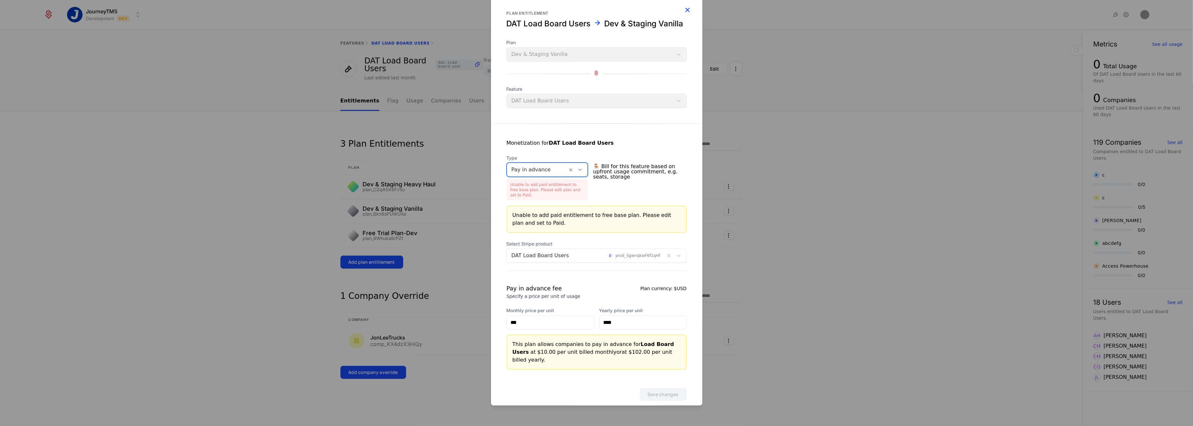
click at [684, 14] on icon "button" at bounding box center [687, 10] width 8 height 8
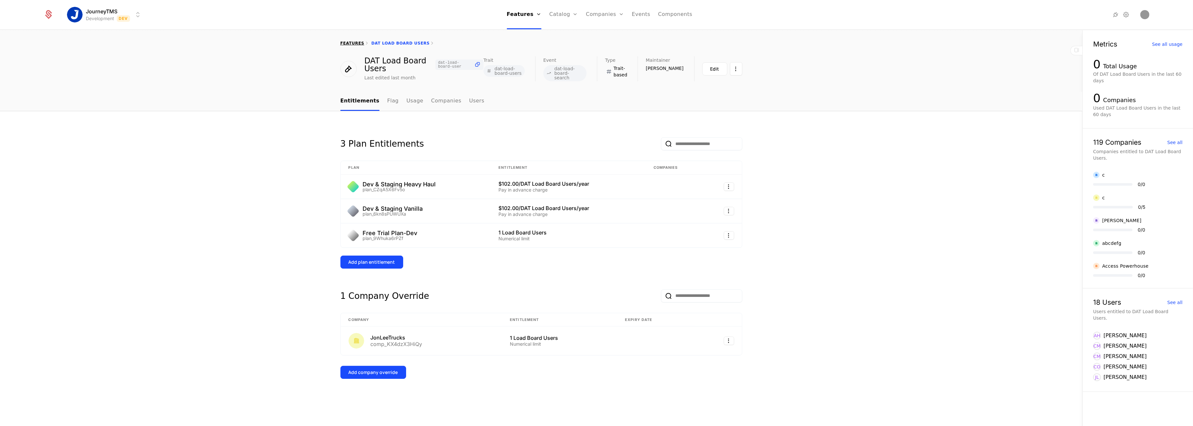
click at [348, 44] on link "features" at bounding box center [352, 43] width 24 height 5
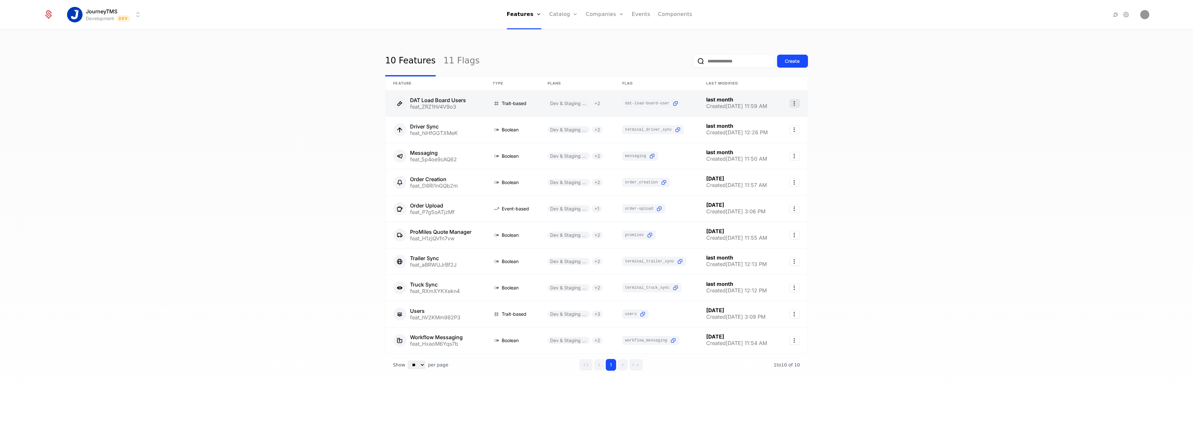
click at [794, 103] on icon "Select action" at bounding box center [794, 103] width 10 height 8
click at [430, 105] on html "JourneyTMS Development Dev Features Features Flags Catalog Plans Add Ons Credit…" at bounding box center [596, 213] width 1193 height 426
click at [431, 104] on link at bounding box center [435, 103] width 99 height 26
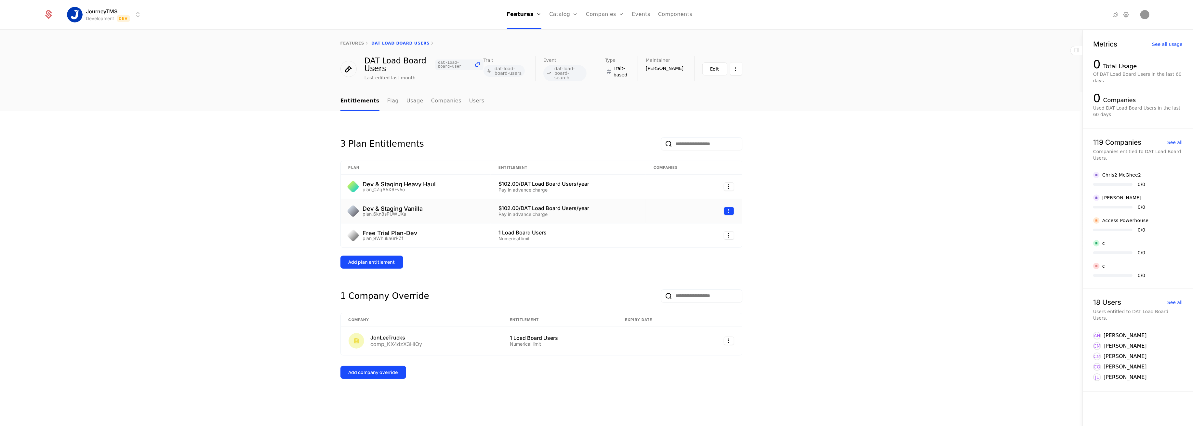
click at [728, 210] on html "JourneyTMS Development Dev Features Features Flags Catalog Plans Add Ons Credit…" at bounding box center [596, 213] width 1193 height 426
click at [691, 243] on div "Edit" at bounding box center [685, 240] width 17 height 9
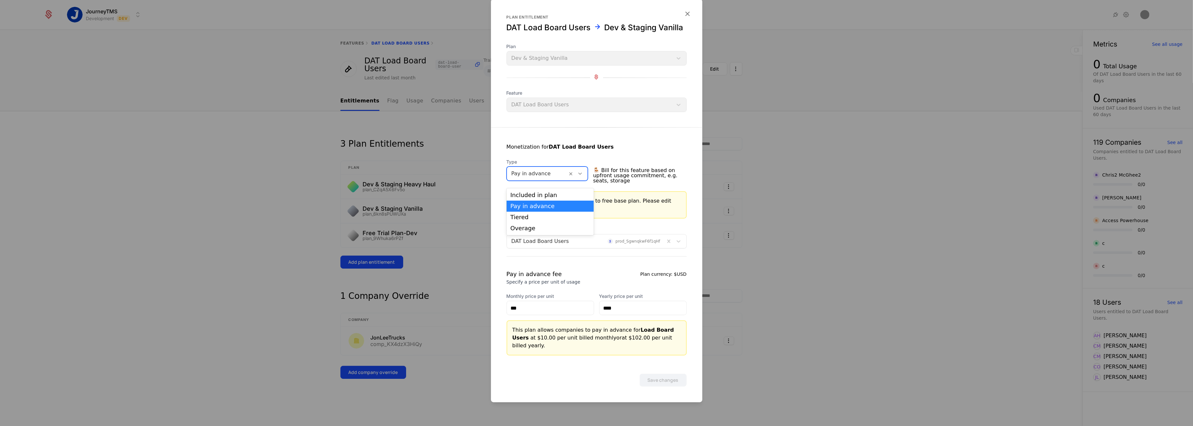
click at [542, 174] on div at bounding box center [537, 173] width 52 height 9
click at [527, 192] on div "Included in plan" at bounding box center [550, 195] width 80 height 6
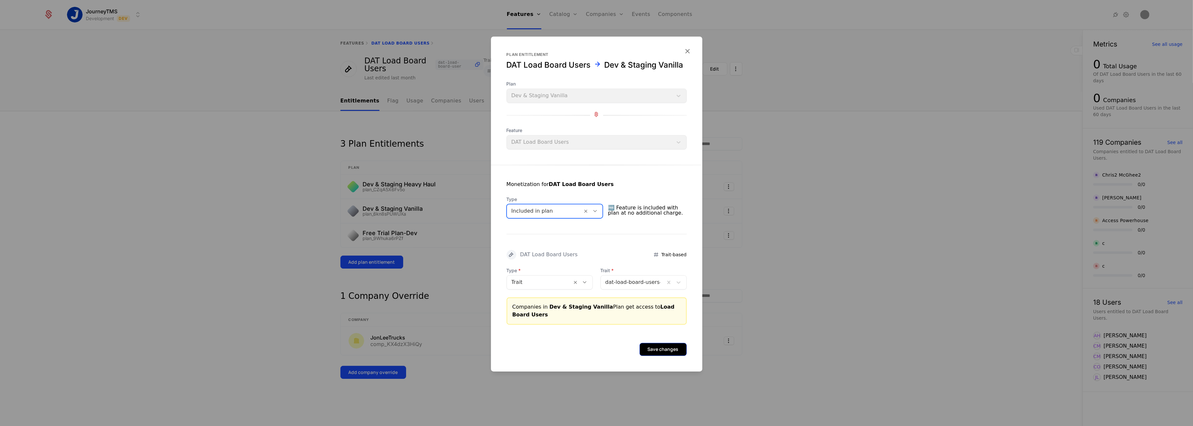
click at [658, 350] on button "Save changes" at bounding box center [662, 349] width 47 height 13
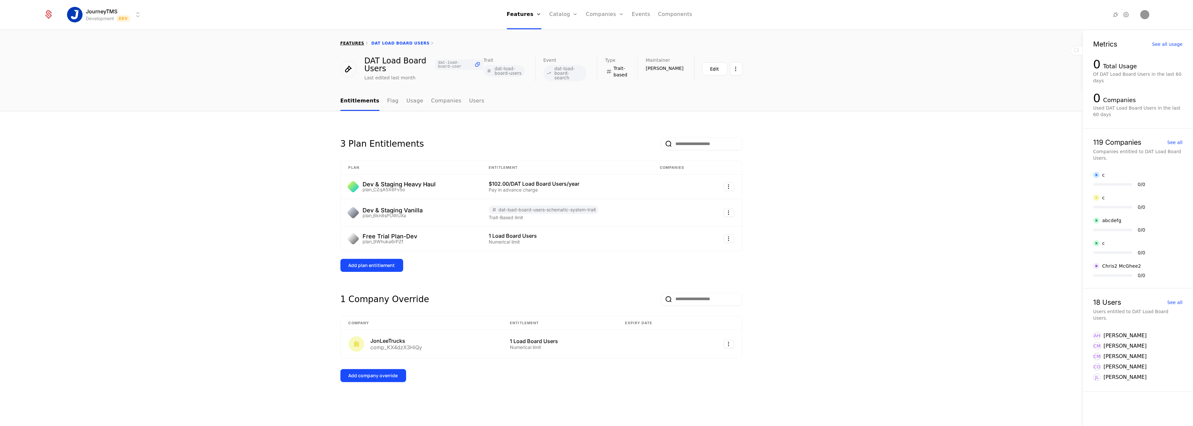
click at [350, 45] on link "features" at bounding box center [352, 43] width 24 height 5
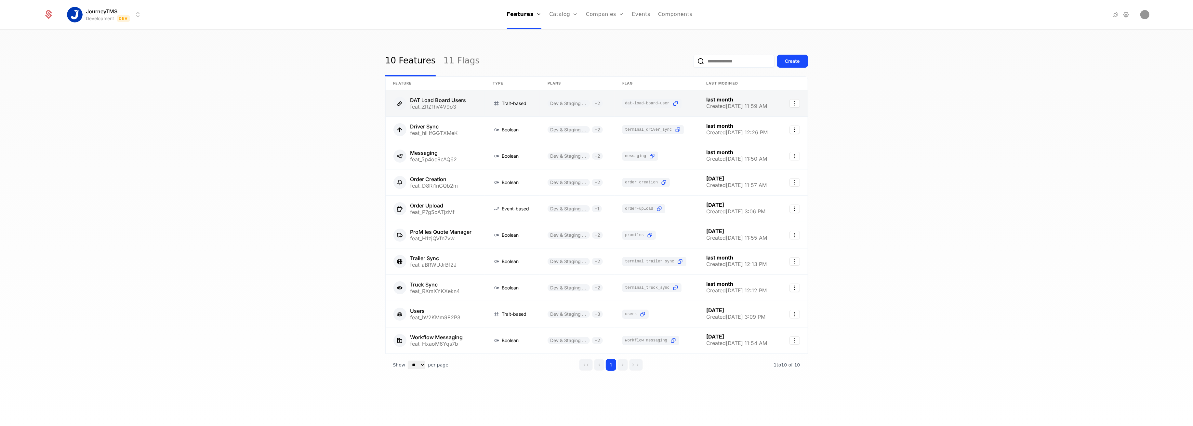
click at [439, 107] on link at bounding box center [435, 103] width 99 height 26
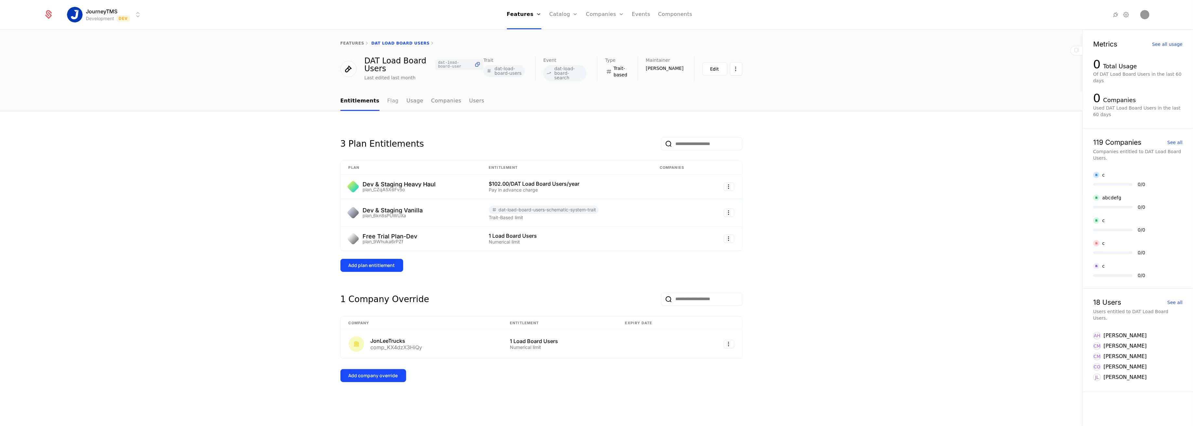
click at [387, 106] on link "Flag" at bounding box center [392, 101] width 11 height 19
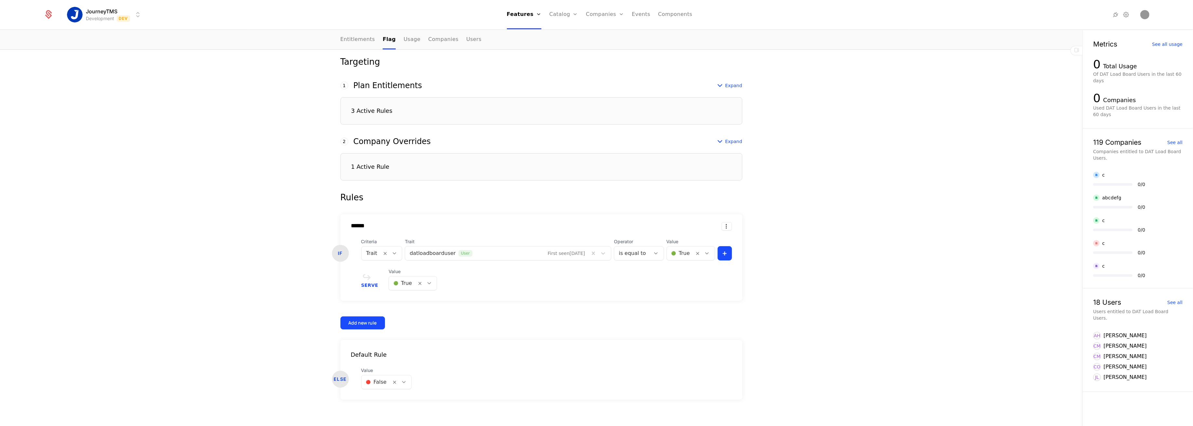
scroll to position [170, 0]
click at [395, 108] on div "3 Active Rules" at bounding box center [541, 107] width 402 height 27
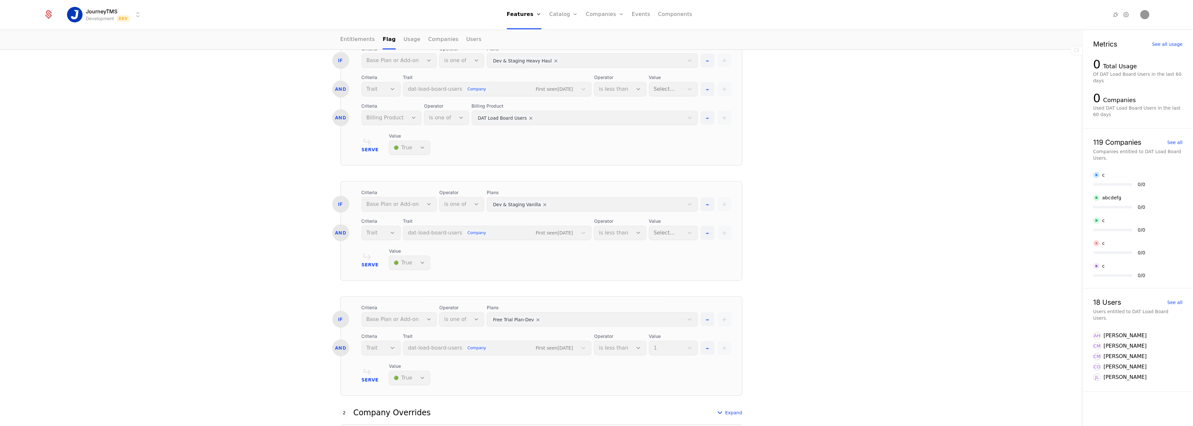
scroll to position [300, 0]
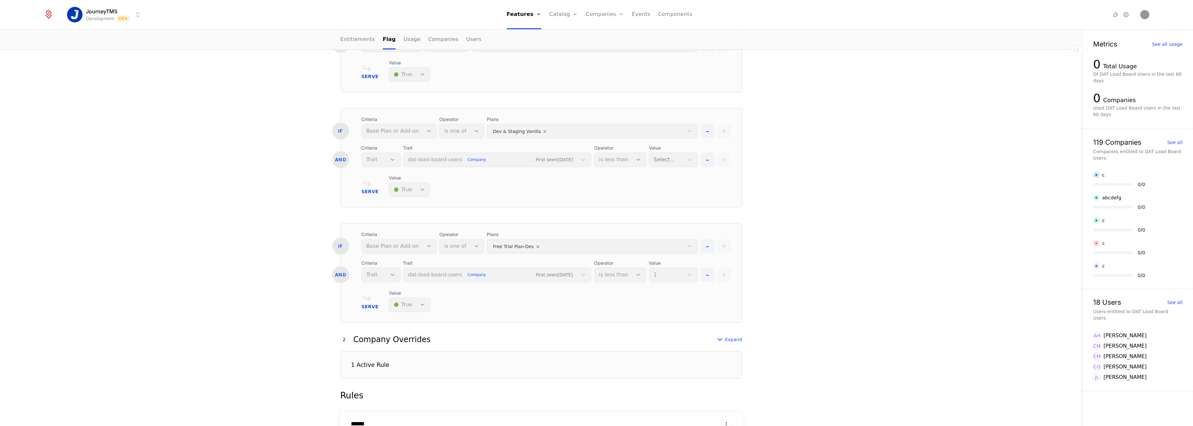
click at [620, 159] on div "Operator is less than" at bounding box center [620, 156] width 52 height 22
drag, startPoint x: 662, startPoint y: 163, endPoint x: 658, endPoint y: 163, distance: 3.9
click at [658, 163] on div "Value Select..." at bounding box center [673, 156] width 49 height 22
click at [415, 182] on div "Value 🟢 True" at bounding box center [409, 186] width 41 height 22
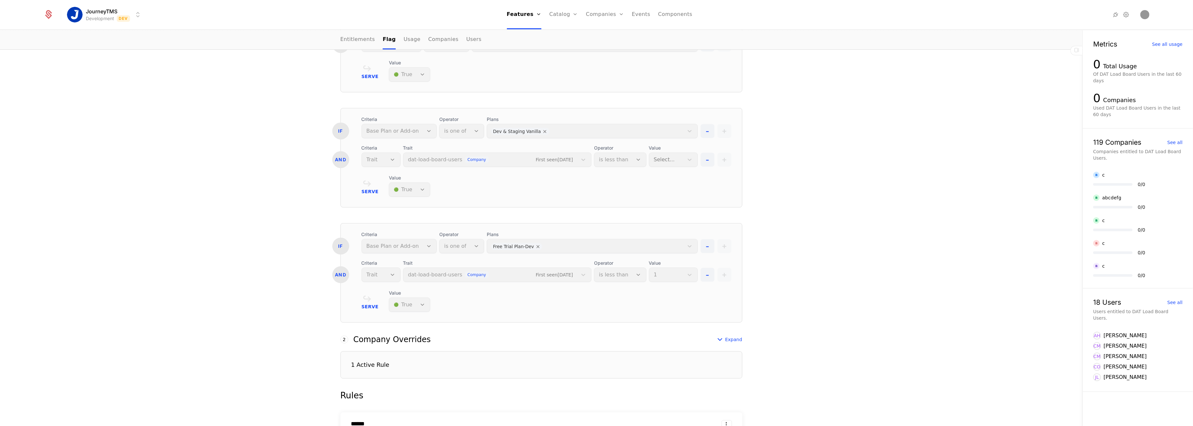
click at [356, 179] on div "Serve Value 🟢 True" at bounding box center [541, 186] width 401 height 22
click at [330, 186] on div "Associated Flag Choose a flag that is associated with this feature. When entitl…" at bounding box center [541, 220] width 423 height 786
click at [388, 362] on div "1 Active Rule" at bounding box center [541, 364] width 402 height 27
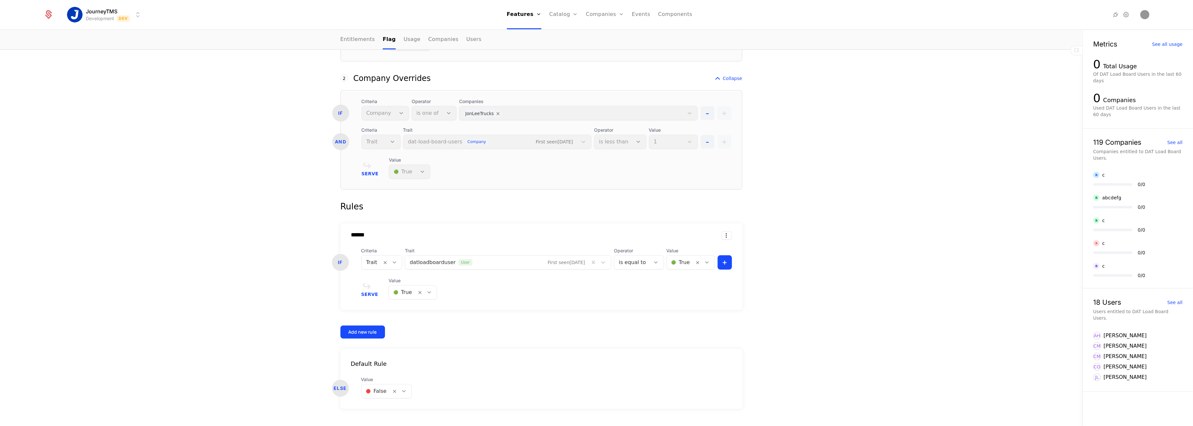
scroll to position [573, 0]
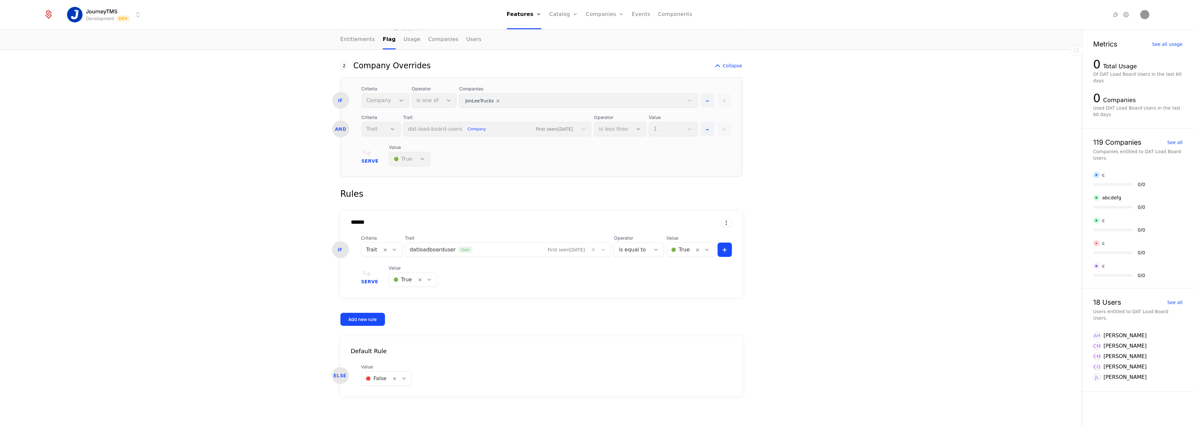
click at [401, 377] on icon at bounding box center [404, 378] width 6 height 6
click at [362, 316] on div "Add new rule" at bounding box center [362, 319] width 28 height 7
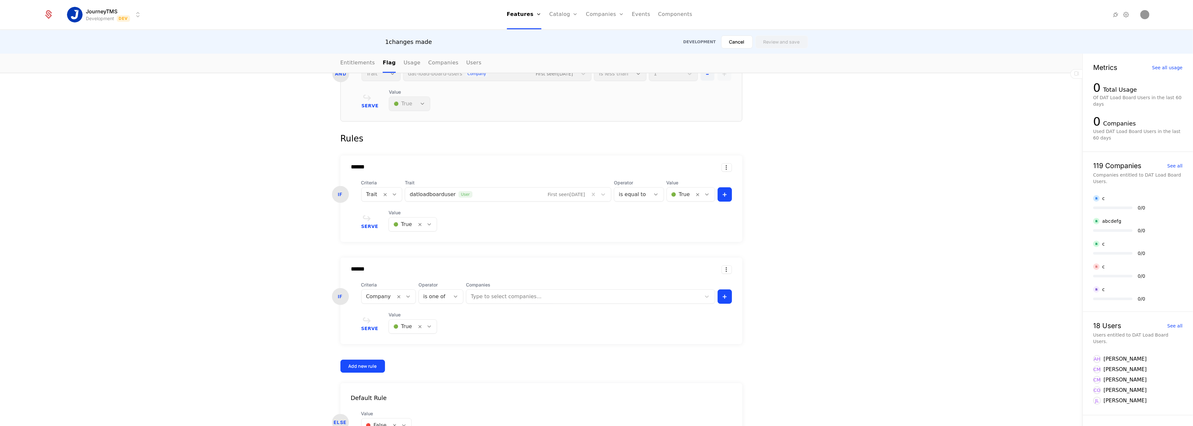
scroll to position [675, 0]
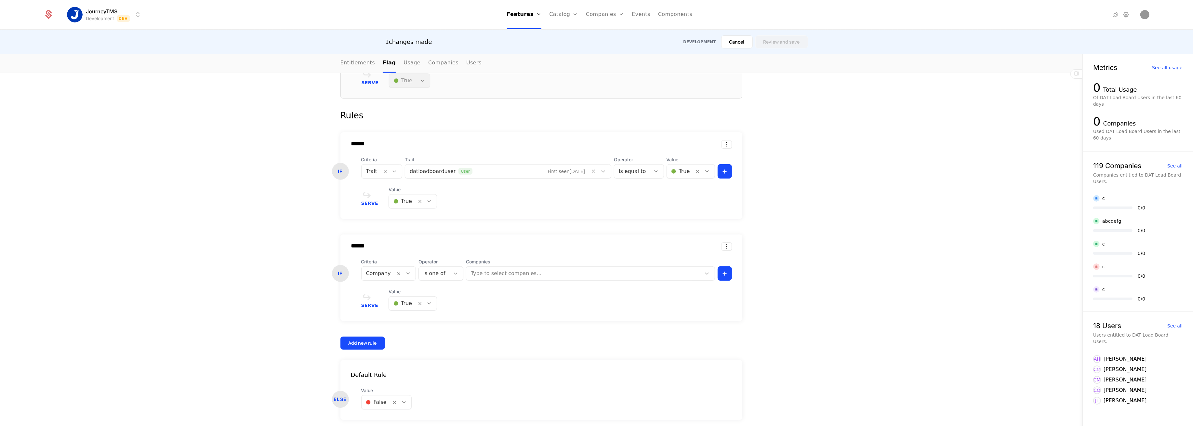
click at [513, 273] on div at bounding box center [584, 273] width 226 height 9
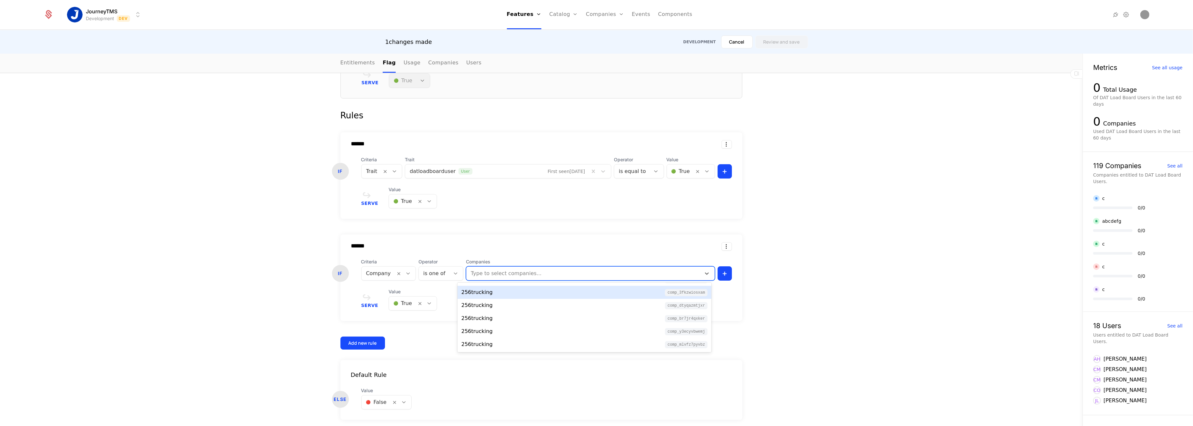
scroll to position [0, 0]
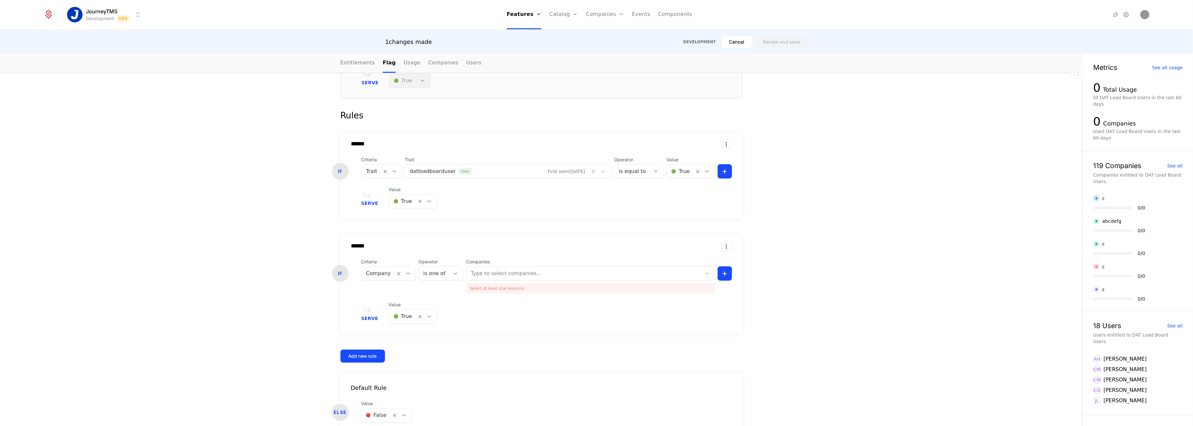
click at [490, 258] on span "Companies" at bounding box center [590, 261] width 249 height 7
click at [438, 274] on div "is one of" at bounding box center [434, 274] width 31 height 12
click at [373, 270] on div at bounding box center [378, 273] width 25 height 9
click at [375, 293] on div "Base Plan" at bounding box center [384, 295] width 44 height 6
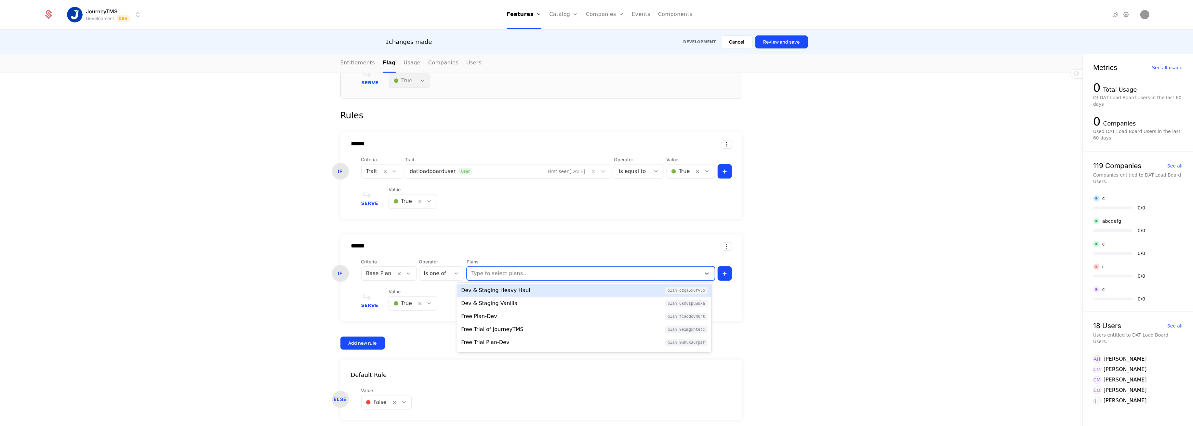
click at [496, 276] on div at bounding box center [584, 273] width 225 height 9
click at [499, 291] on div "Dev & Staging Heavy Haul" at bounding box center [495, 290] width 69 height 8
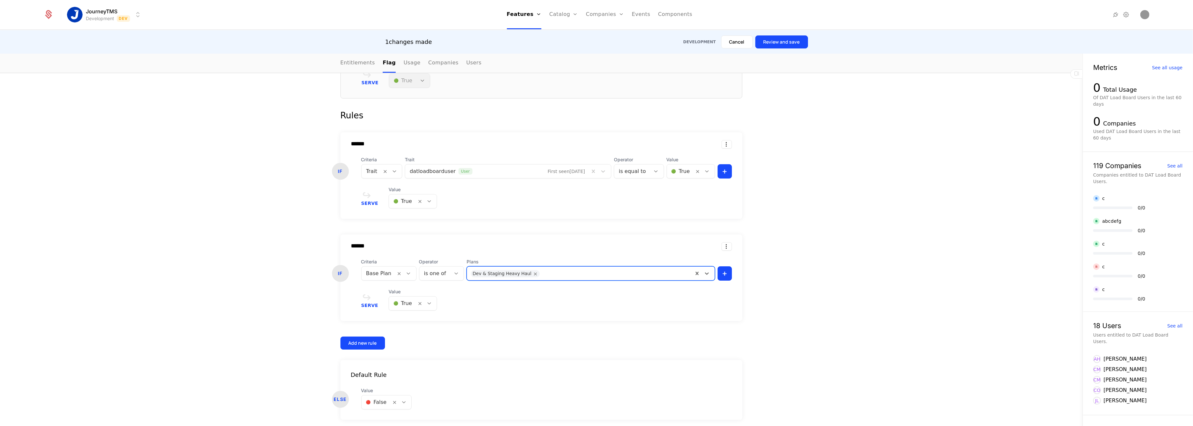
click at [606, 297] on div "Serve Value 🟢 True" at bounding box center [546, 299] width 371 height 22
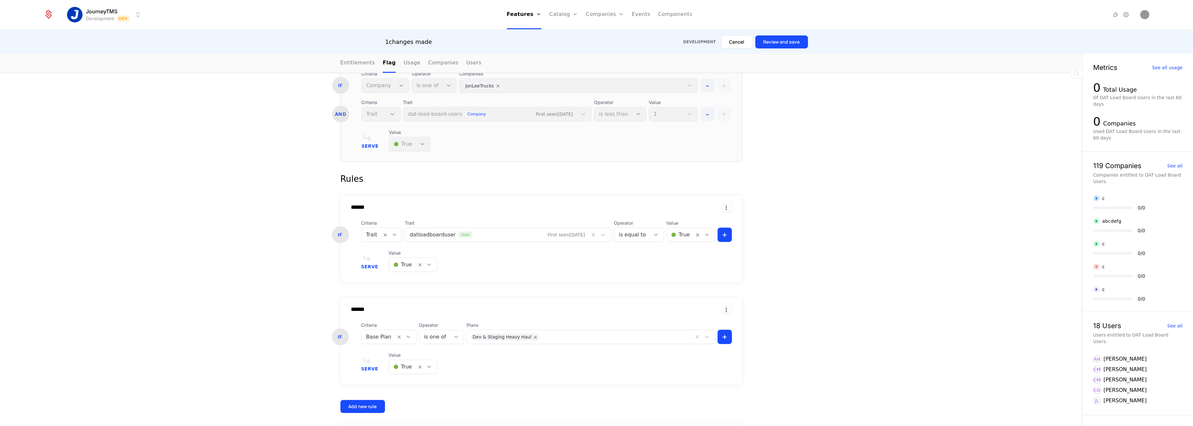
scroll to position [632, 0]
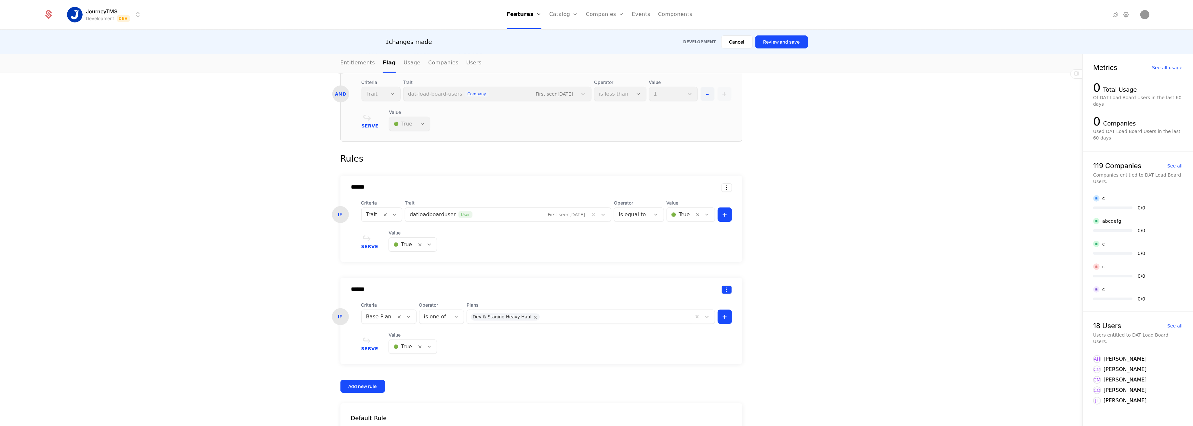
click at [722, 290] on html "JourneyTMS Development Dev Features Features Flags Catalog Plans Add Ons Credit…" at bounding box center [596, 213] width 1193 height 426
click at [813, 251] on html "JourneyTMS Development Dev Features Features Flags Catalog Plans Add Ons Credit…" at bounding box center [596, 213] width 1193 height 426
click at [738, 44] on button "Cancel" at bounding box center [737, 41] width 32 height 13
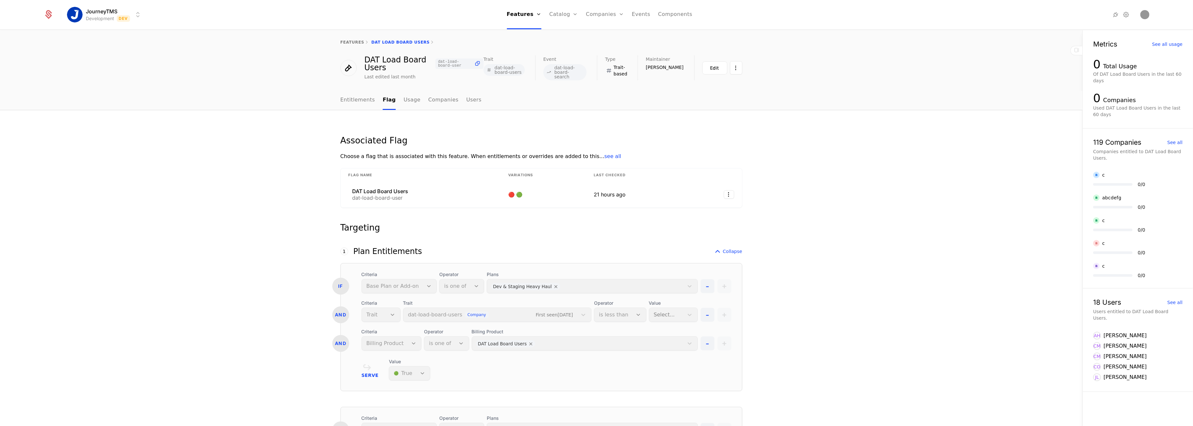
scroll to position [0, 0]
click at [566, 33] on link "Plans" at bounding box center [573, 36] width 33 height 8
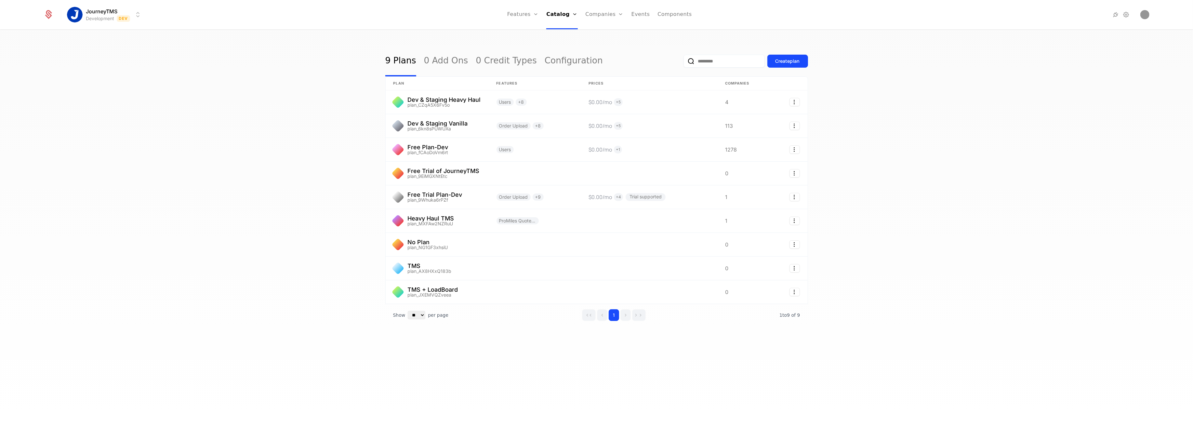
click at [891, 77] on div "9 Plans 0 Add Ons 0 Credit Types Configuration Create plan plan Features Prices…" at bounding box center [596, 230] width 1193 height 400
click at [430, 128] on link at bounding box center [437, 125] width 103 height 23
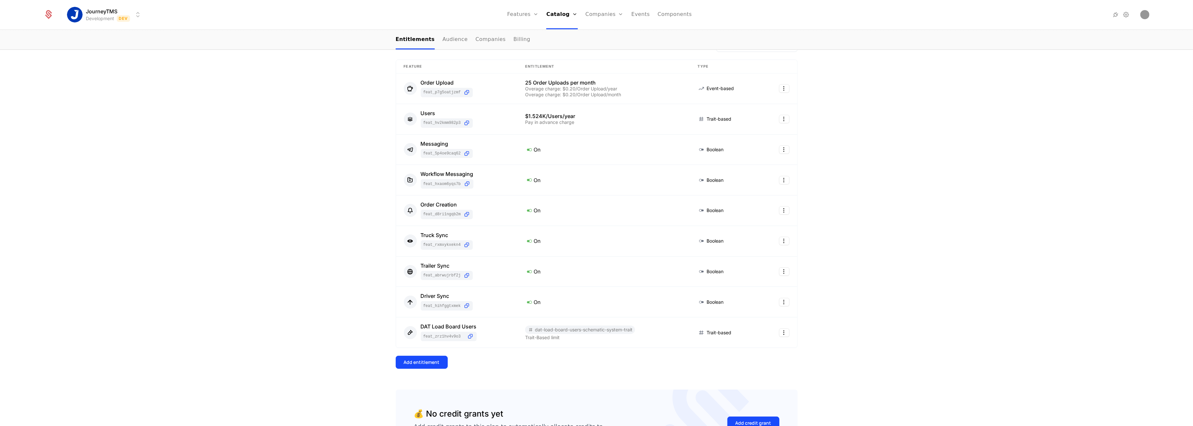
scroll to position [147, 0]
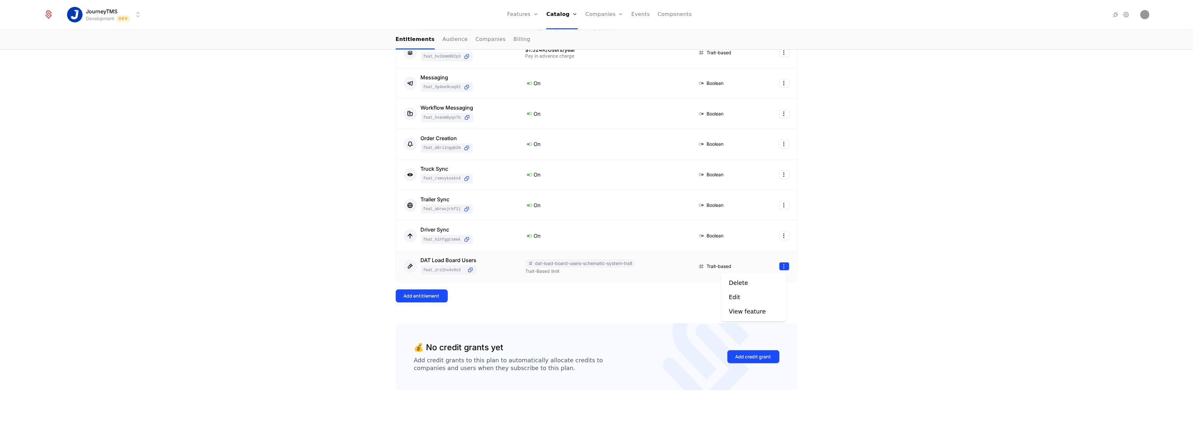
click at [782, 267] on html "JourneyTMS Development Dev Features Features Flags Catalog Plans Add Ons Credit…" at bounding box center [596, 213] width 1193 height 426
click at [563, 294] on html "JourneyTMS Development Dev Features Features Flags Catalog Plans Add Ons Credit…" at bounding box center [596, 213] width 1193 height 426
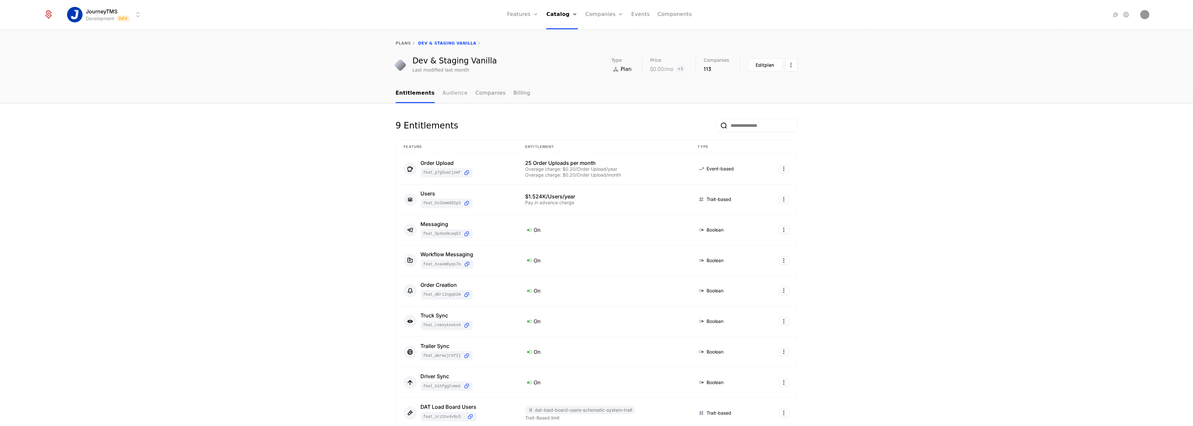
click at [443, 95] on link "Audience" at bounding box center [454, 93] width 25 height 19
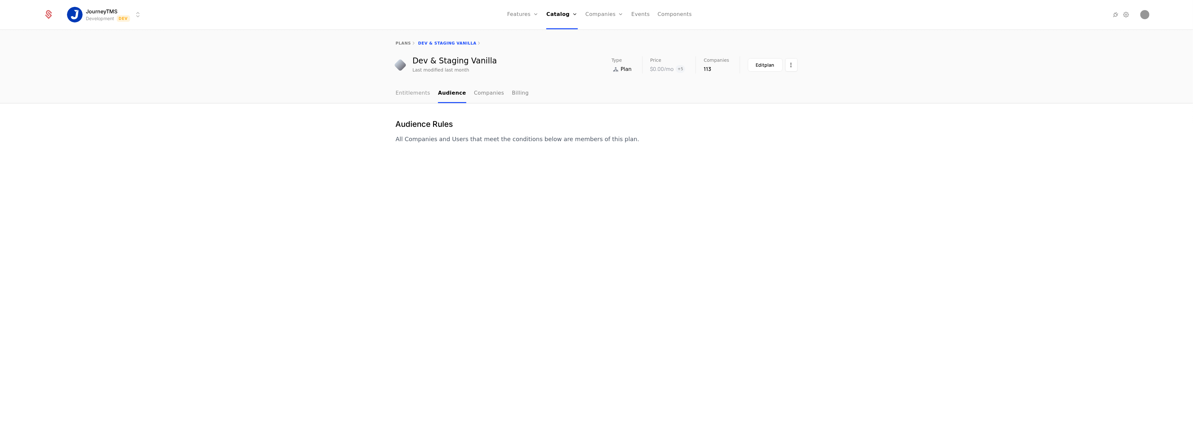
click at [417, 94] on link "Entitlements" at bounding box center [413, 93] width 35 height 19
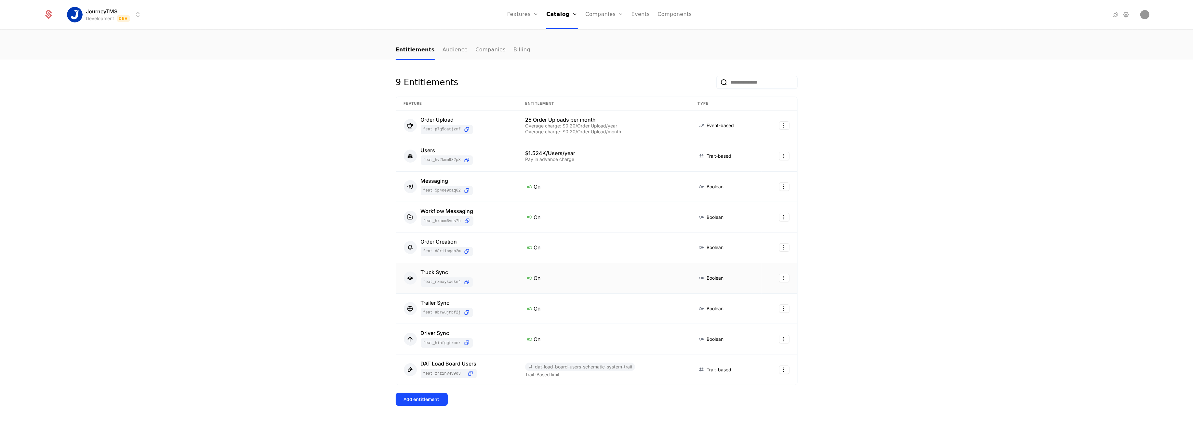
scroll to position [147, 0]
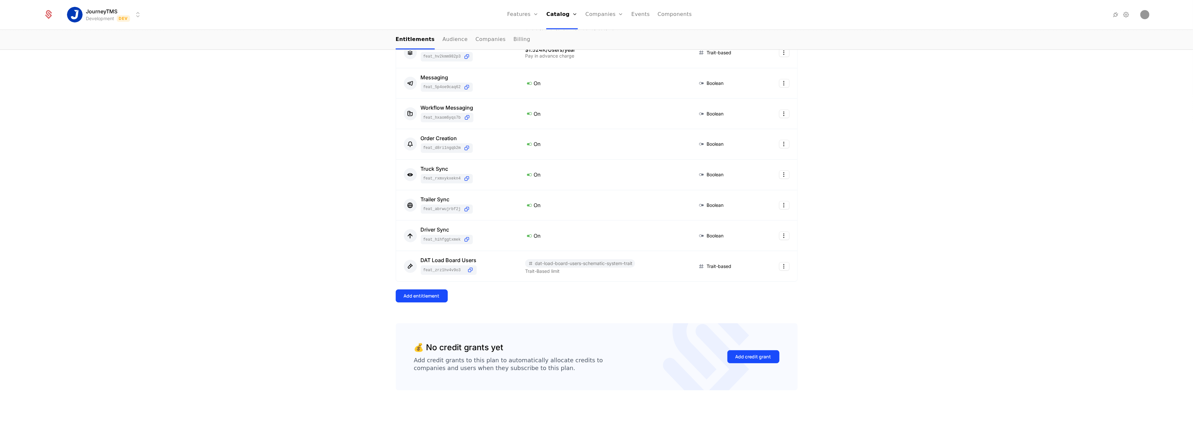
click at [347, 248] on div "9 Entitlements Feature Entitlement Type Order Upload feat_P7g5oATjzMf 25 Order …" at bounding box center [596, 191] width 1193 height 469
click at [538, 17] on icon "Main" at bounding box center [535, 14] width 5 height 5
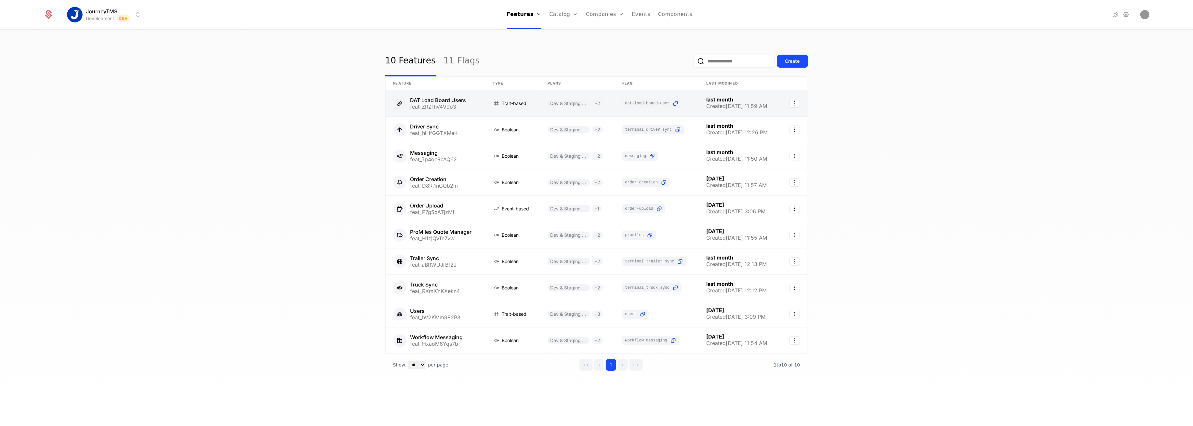
click at [448, 108] on link at bounding box center [435, 103] width 99 height 26
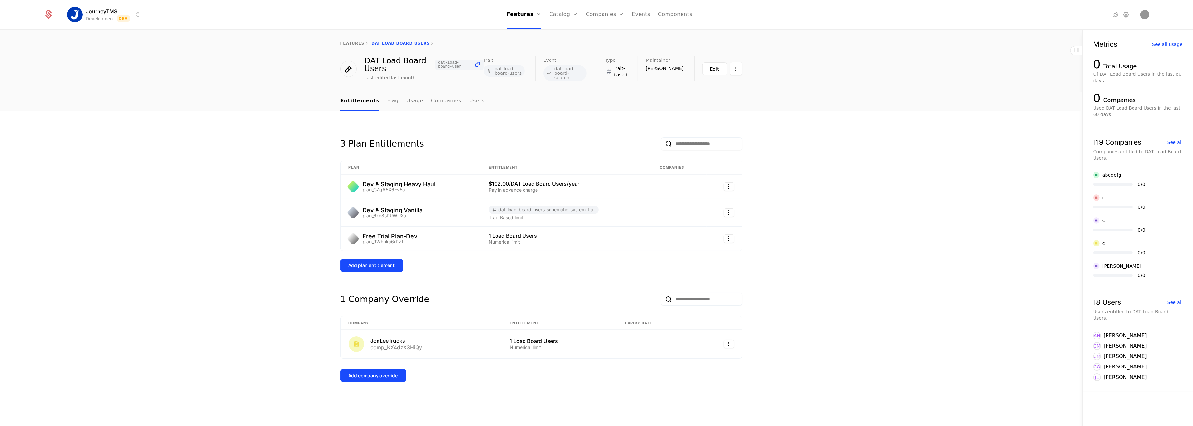
click at [469, 98] on link "Users" at bounding box center [476, 101] width 15 height 19
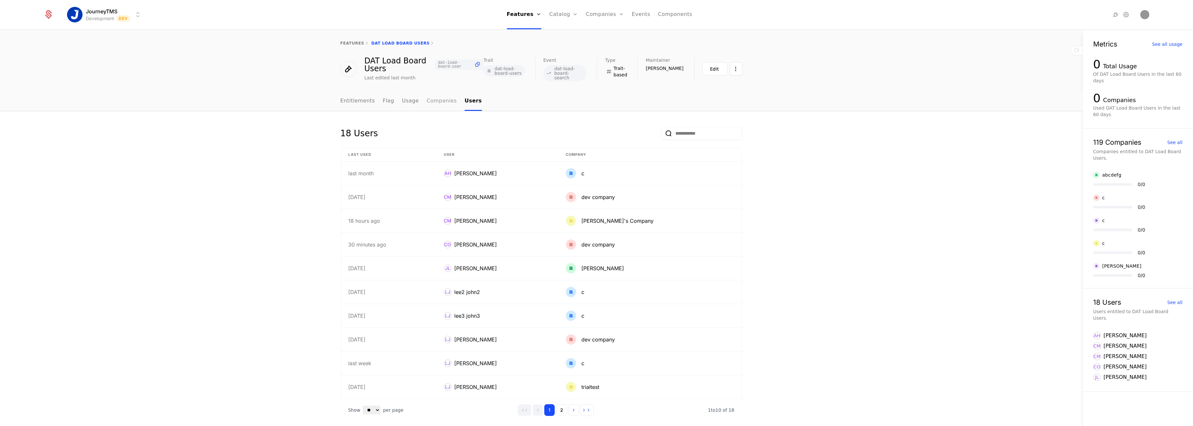
click at [436, 99] on link "Companies" at bounding box center [441, 101] width 30 height 19
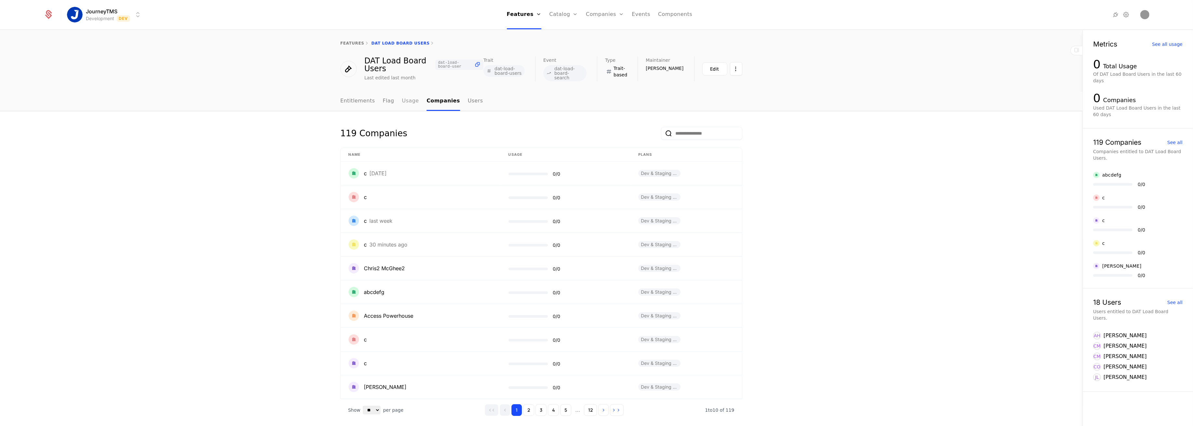
click at [404, 101] on link "Usage" at bounding box center [410, 101] width 17 height 19
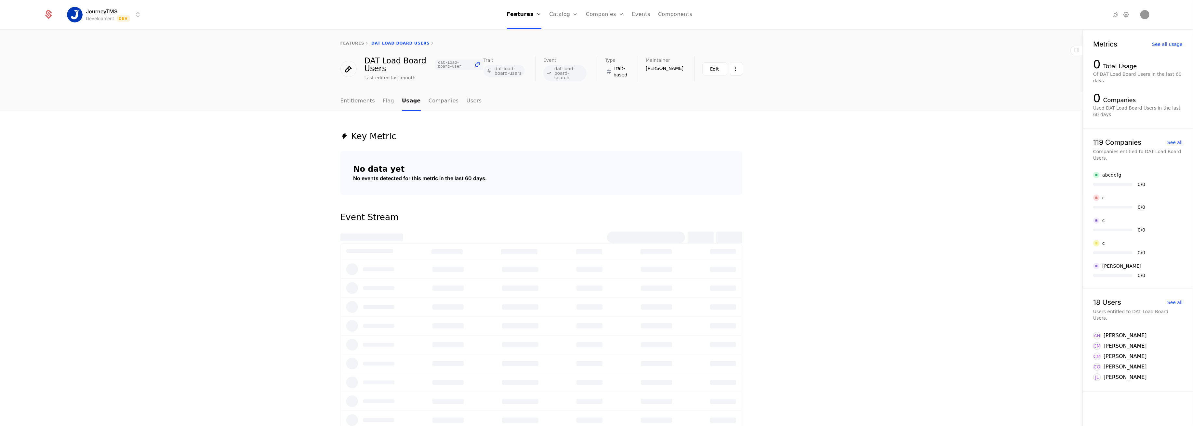
click at [388, 101] on link "Flag" at bounding box center [388, 101] width 11 height 19
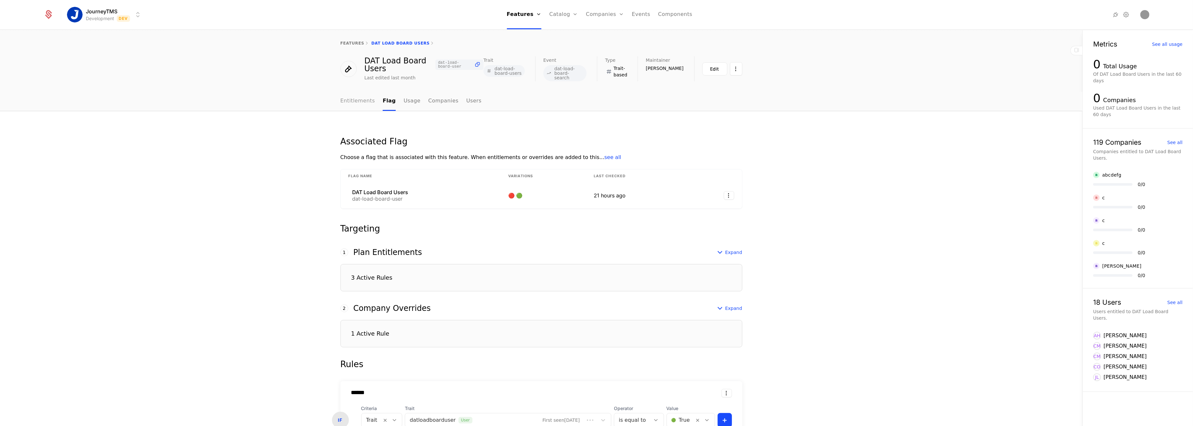
click at [366, 103] on link "Entitlements" at bounding box center [357, 101] width 35 height 19
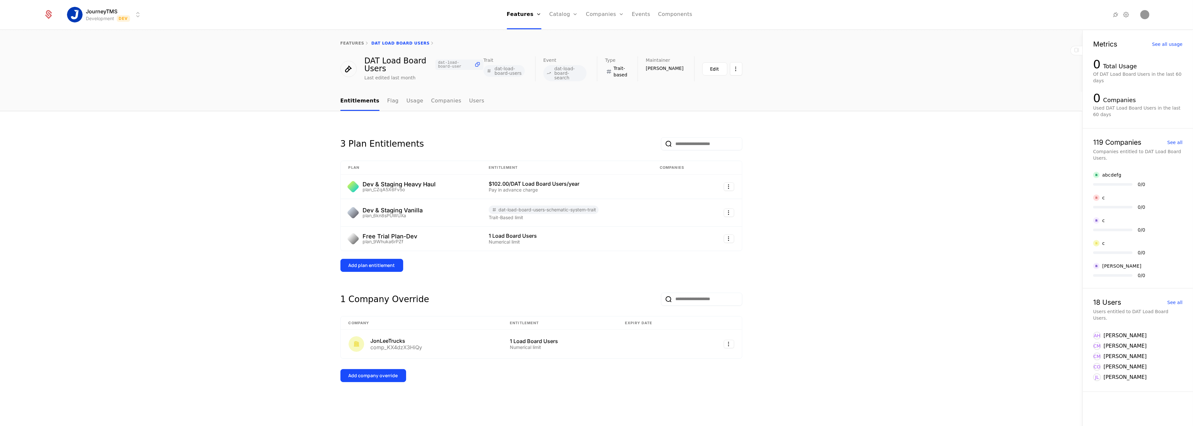
click at [391, 101] on ul "Entitlements Flag Usage Companies Users" at bounding box center [412, 101] width 144 height 19
click at [390, 101] on link "Flag" at bounding box center [392, 101] width 11 height 19
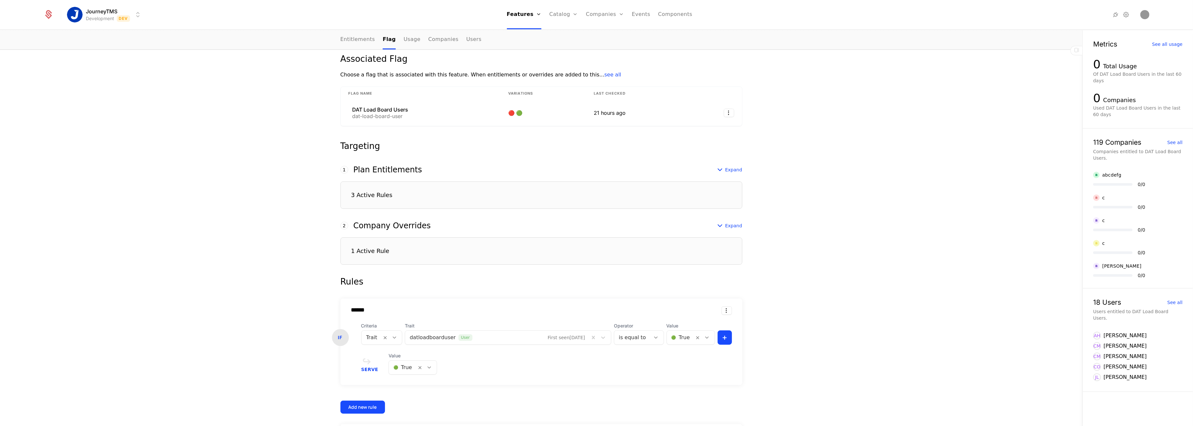
scroll to position [130, 0]
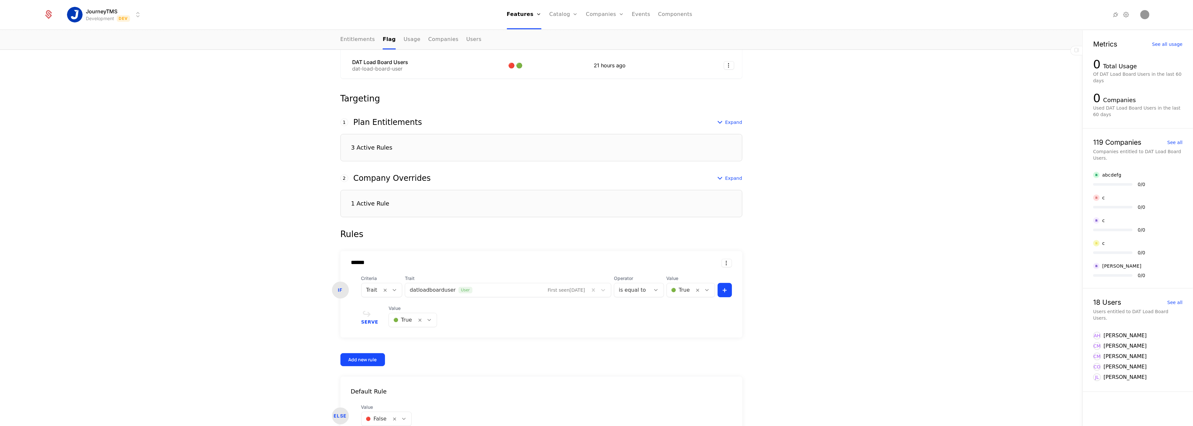
click at [431, 153] on div "3 Active Rules" at bounding box center [541, 147] width 402 height 27
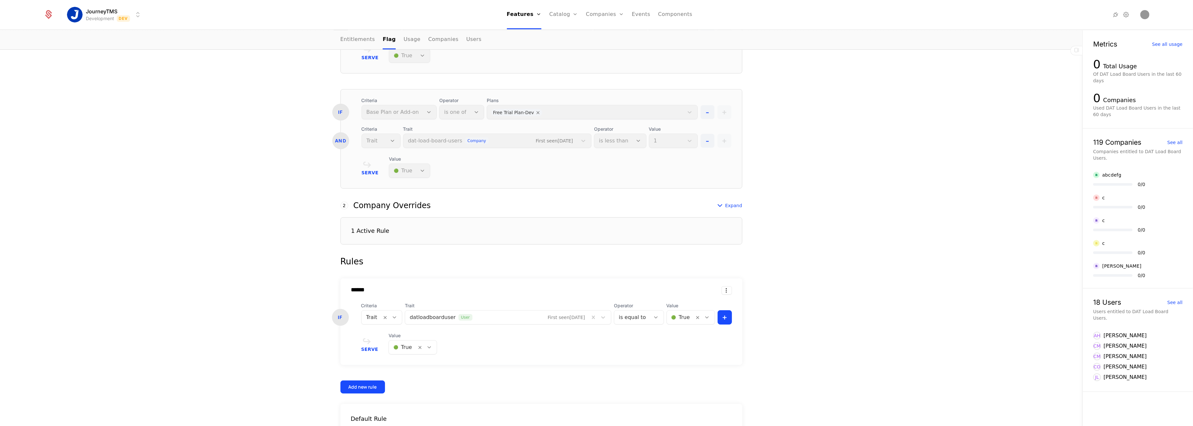
scroll to position [501, 0]
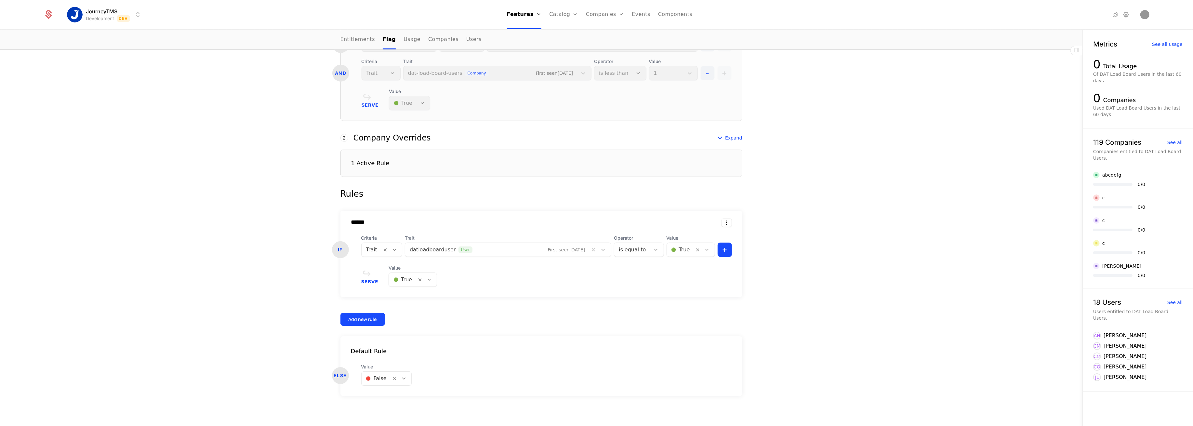
click at [416, 159] on div "1 Active Rule" at bounding box center [541, 163] width 402 height 27
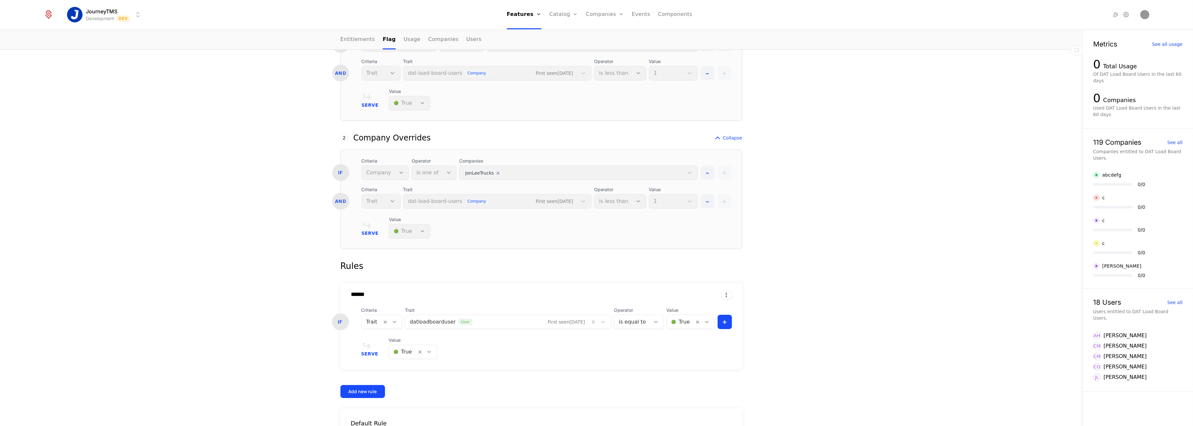
click at [278, 183] on div "Associated Flag Choose a flag that is associated with this feature. When entitl…" at bounding box center [541, 54] width 1082 height 889
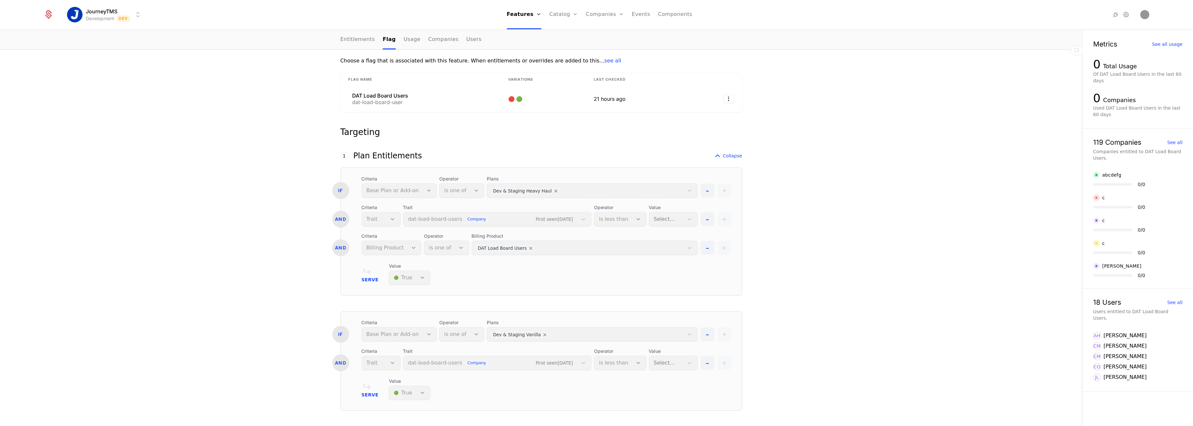
scroll to position [0, 0]
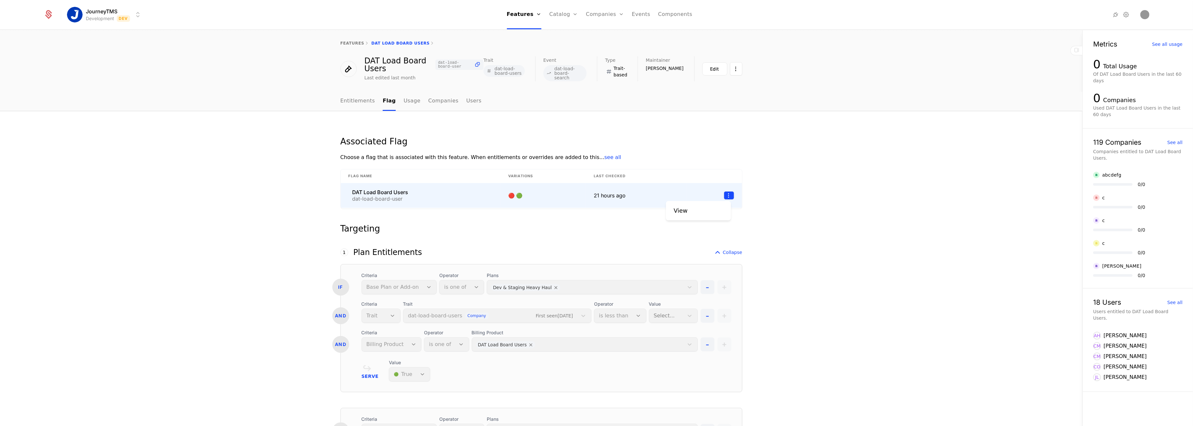
click at [724, 194] on html "JourneyTMS Development Dev Features Features Flags Catalog Plans Add Ons Credit…" at bounding box center [596, 213] width 1193 height 426
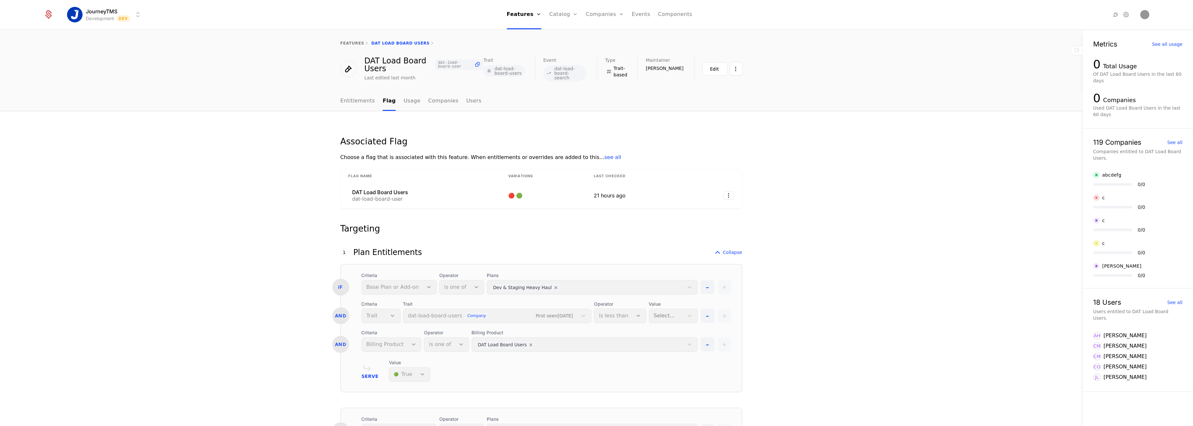
click at [799, 184] on html "JourneyTMS Development Dev Features Features Flags Catalog Plans Add Ons Credit…" at bounding box center [596, 213] width 1193 height 426
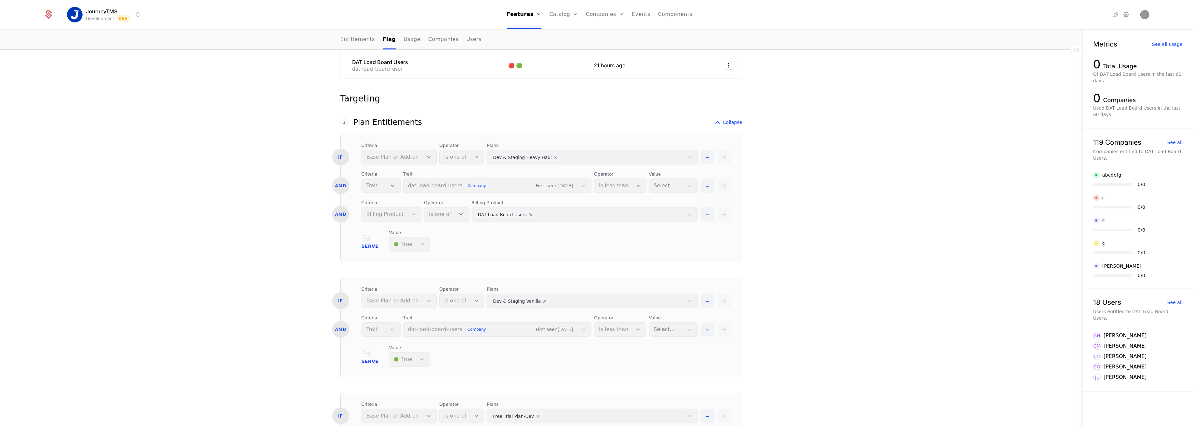
drag, startPoint x: 531, startPoint y: 208, endPoint x: 531, endPoint y: 203, distance: 4.9
click at [531, 204] on div "Billing Product DAT Load Board Users" at bounding box center [585, 210] width 226 height 22
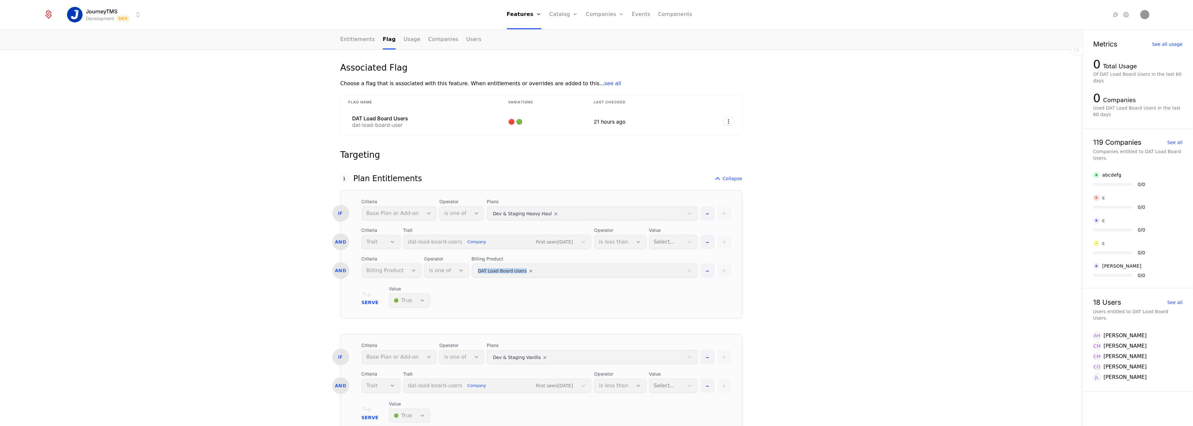
scroll to position [0, 0]
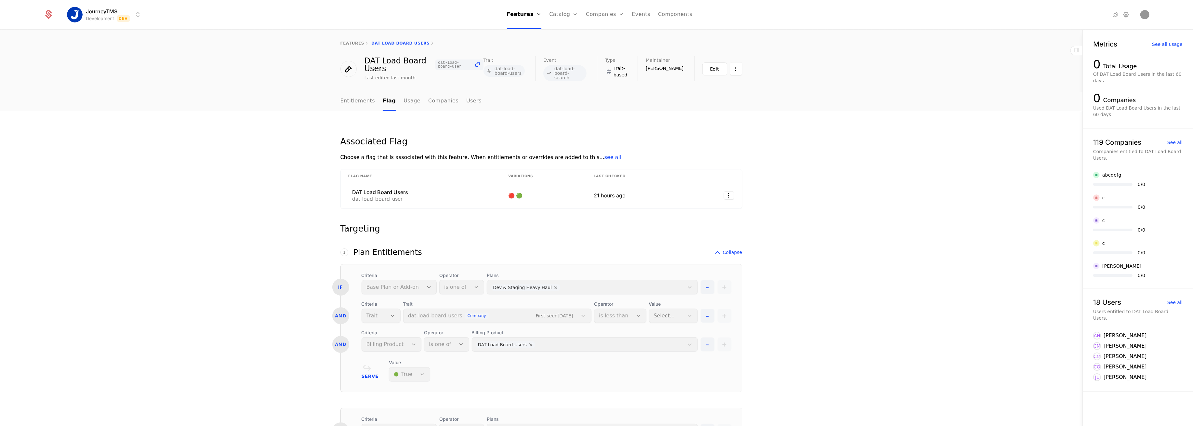
click at [564, 37] on link "Plans" at bounding box center [573, 36] width 33 height 8
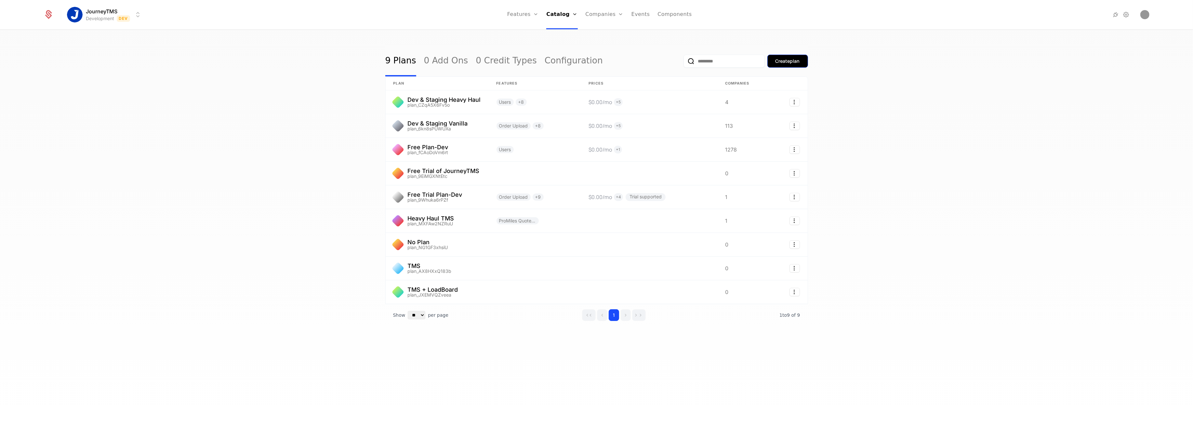
click at [801, 59] on button "Create plan" at bounding box center [787, 61] width 41 height 13
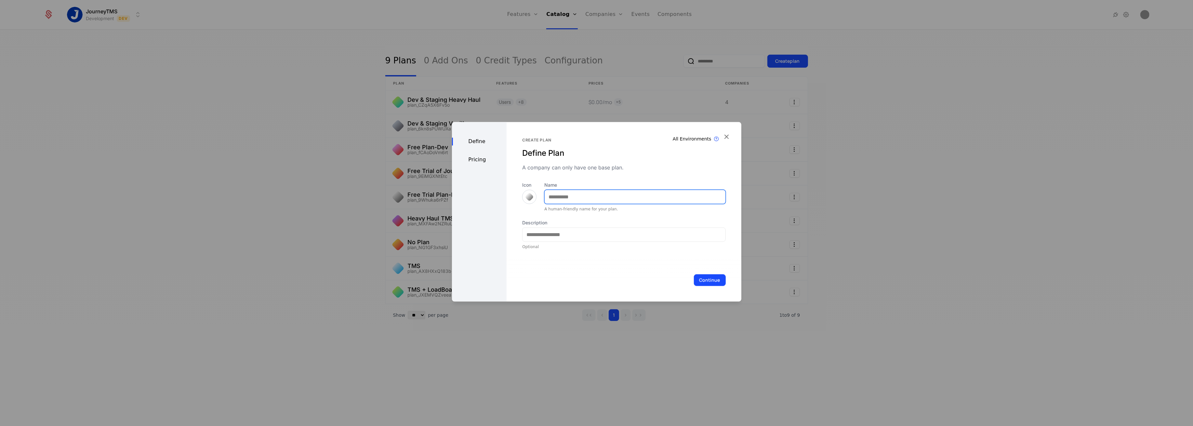
click at [581, 194] on input "Name" at bounding box center [635, 197] width 180 height 14
type input "**********"
click at [477, 161] on div "Pricing" at bounding box center [479, 160] width 55 height 8
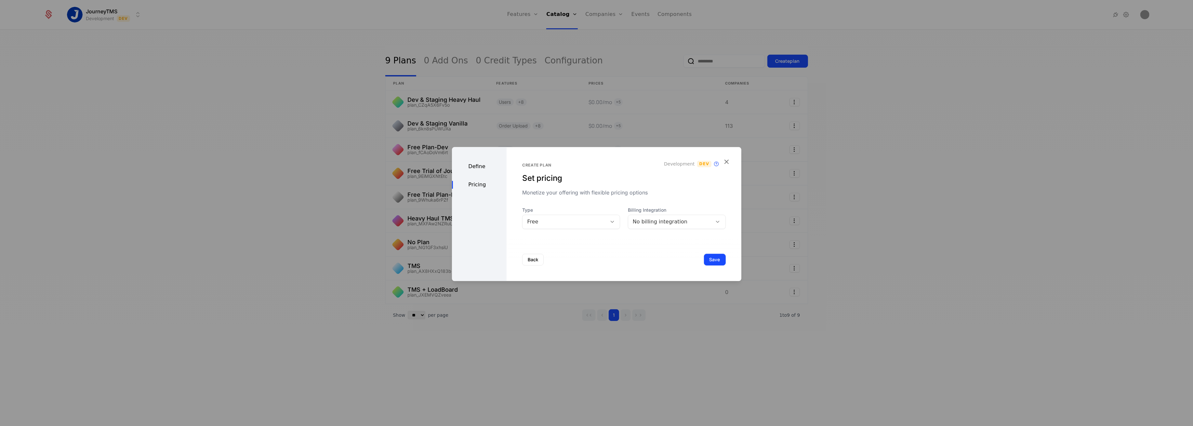
drag, startPoint x: 606, startPoint y: 229, endPoint x: 603, endPoint y: 220, distance: 9.2
click at [607, 228] on div at bounding box center [613, 222] width 13 height 14
click at [531, 247] on div "Paid" at bounding box center [568, 250] width 87 height 6
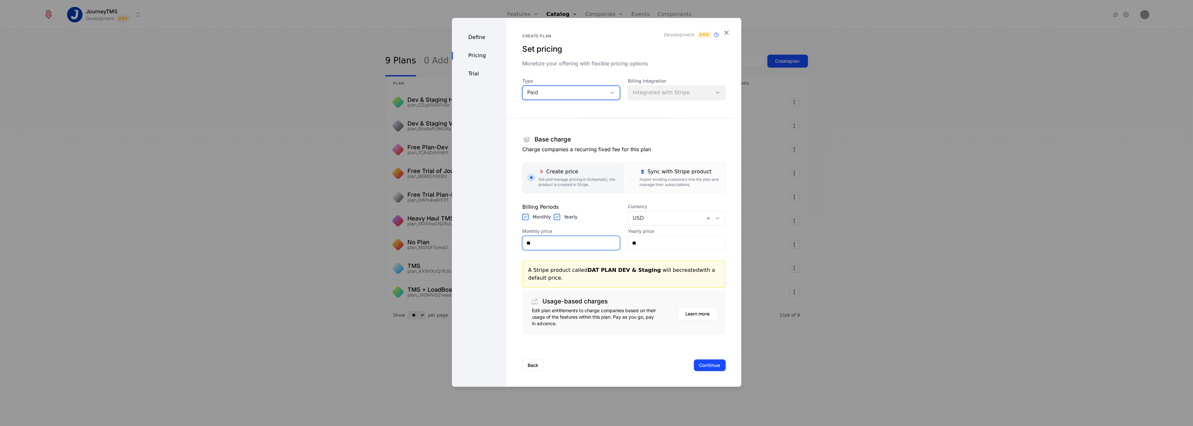
click at [534, 238] on input "**" at bounding box center [570, 243] width 97 height 14
click at [604, 223] on div "Billing Periods Monthly Yearly" at bounding box center [571, 214] width 98 height 22
click at [710, 367] on button "Continue" at bounding box center [710, 365] width 32 height 12
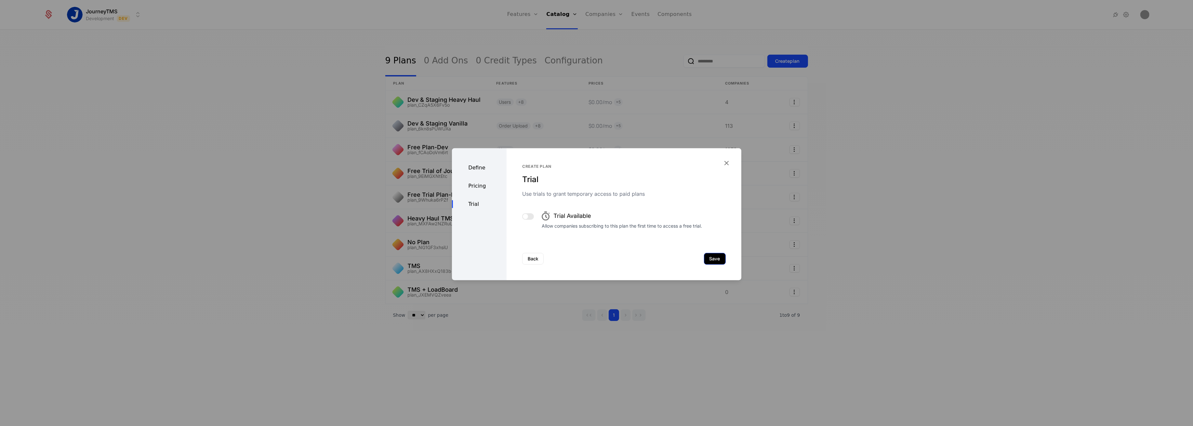
click at [704, 254] on button "Save" at bounding box center [715, 259] width 22 height 12
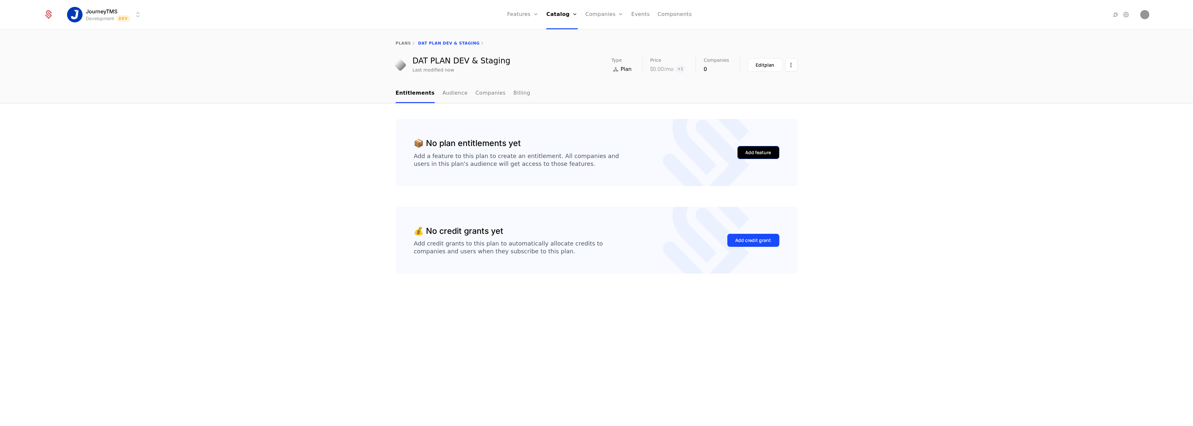
click at [776, 148] on button "Add feature" at bounding box center [758, 152] width 42 height 13
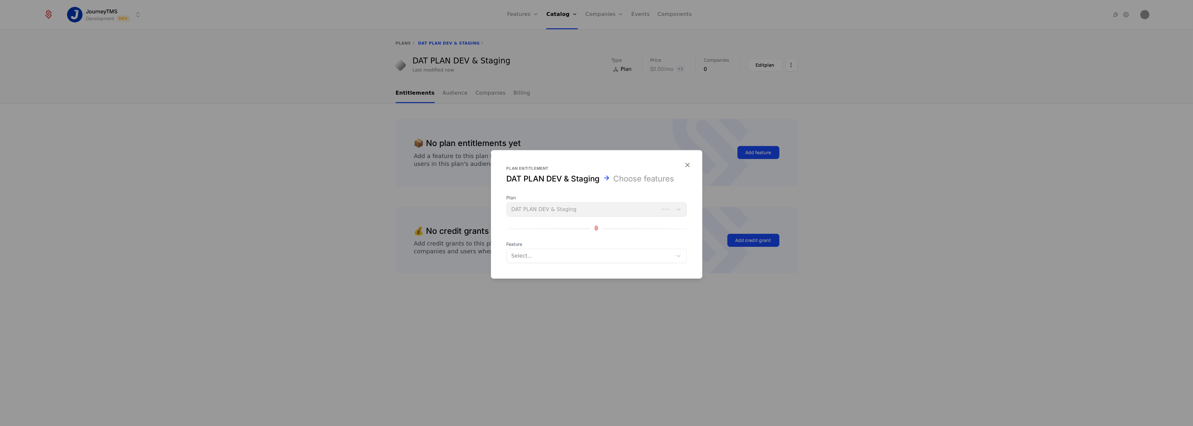
click at [521, 258] on div at bounding box center [590, 255] width 157 height 9
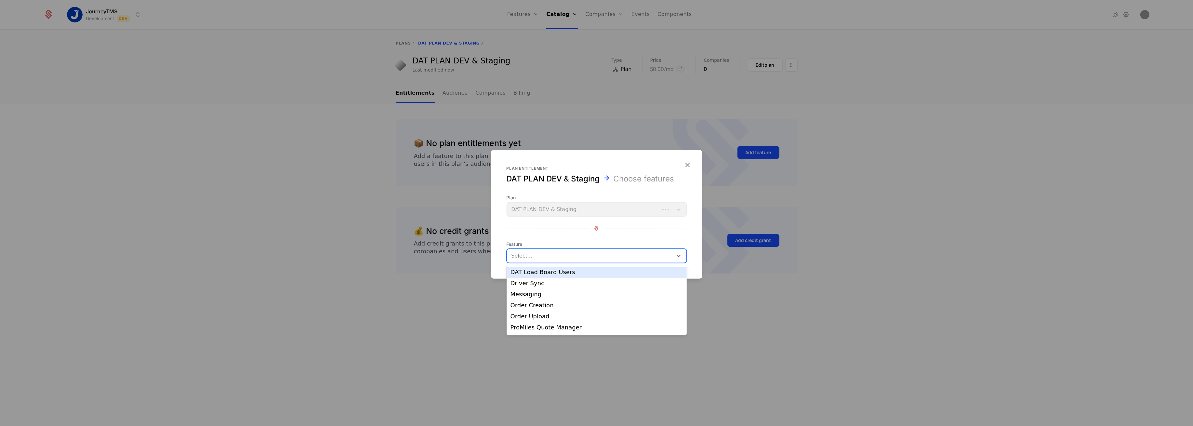
click at [535, 275] on div "DAT Load Board Users" at bounding box center [596, 272] width 172 height 6
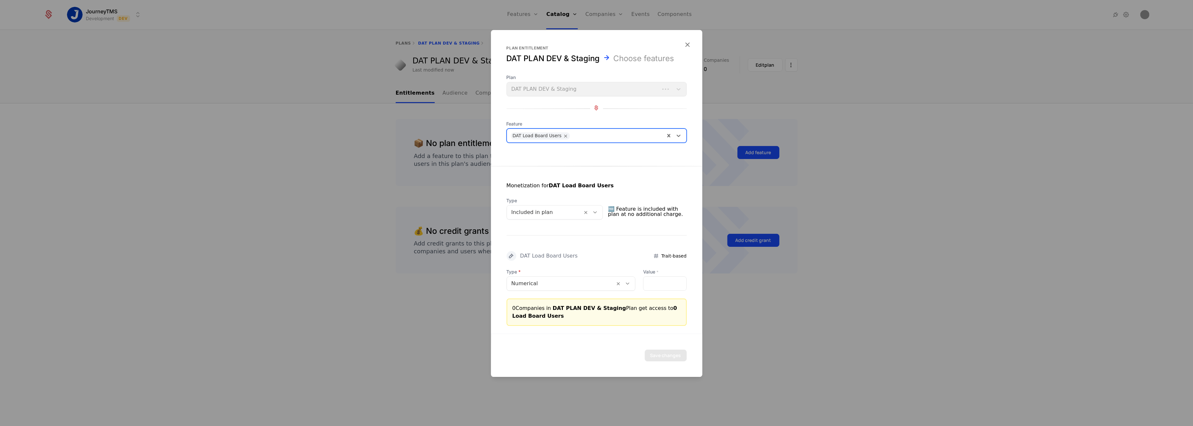
click at [548, 212] on div at bounding box center [544, 212] width 67 height 9
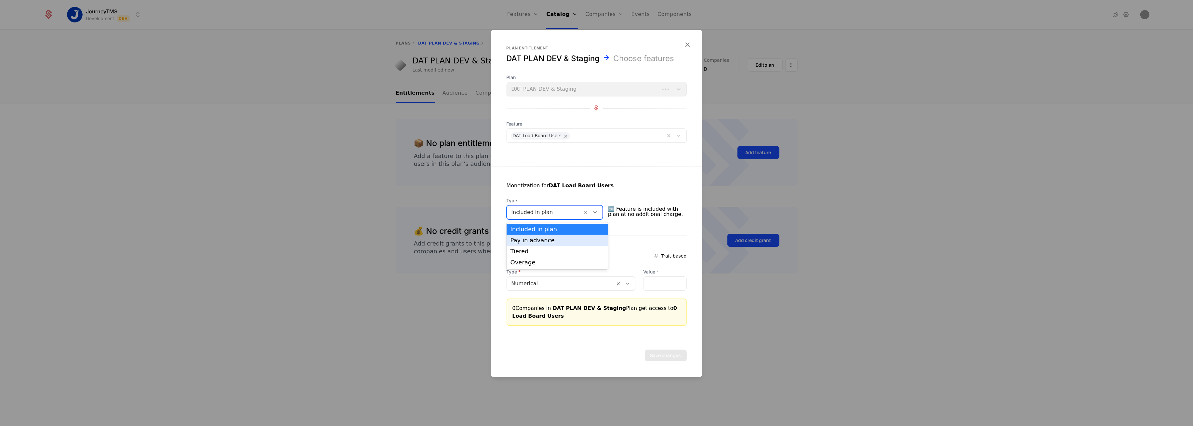
click at [530, 240] on div "Pay in advance" at bounding box center [557, 240] width 94 height 6
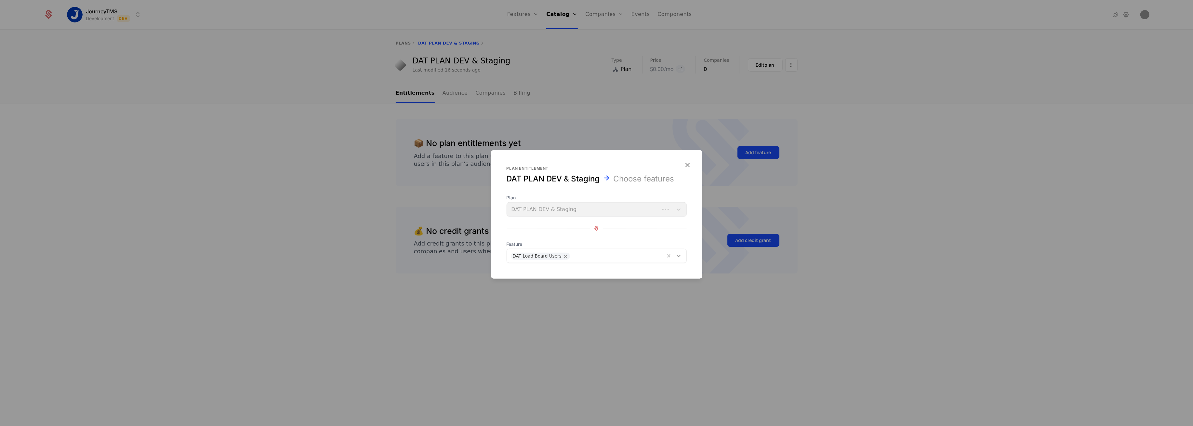
click at [683, 256] on div at bounding box center [679, 256] width 12 height 8
click at [530, 209] on div "Plan DAT PLAN DEV & Staging" at bounding box center [596, 205] width 180 height 22
click at [688, 166] on icon "button" at bounding box center [687, 165] width 8 height 8
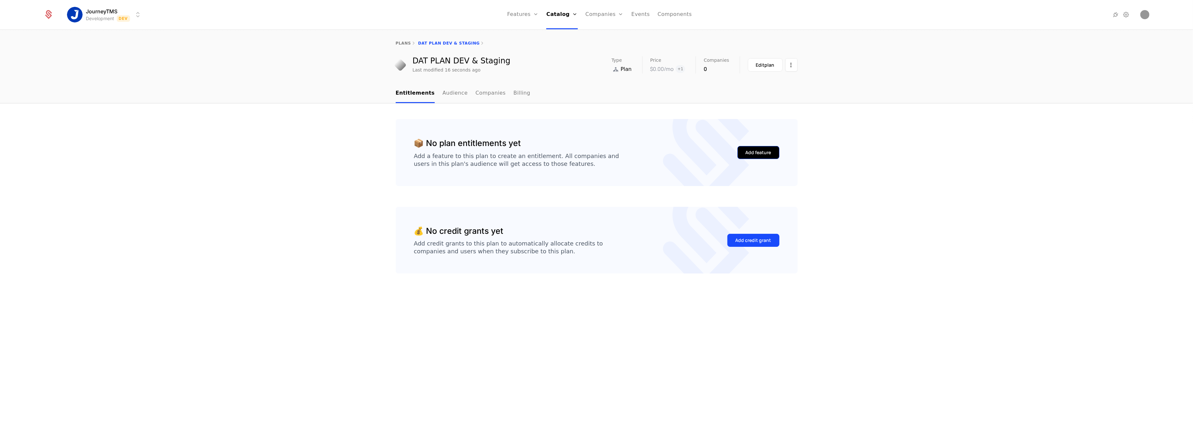
click at [747, 151] on div "Add feature" at bounding box center [758, 152] width 26 height 7
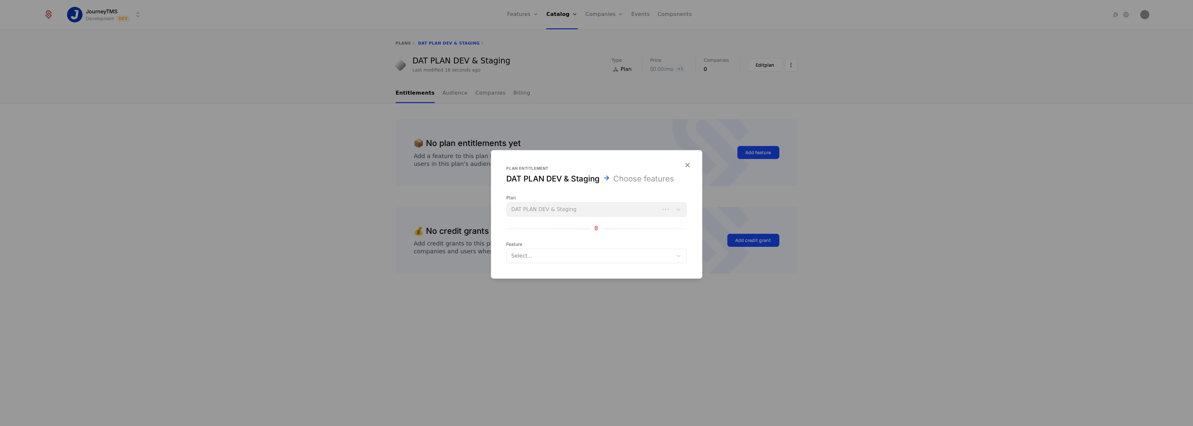
click at [682, 168] on div "Plan entitlement" at bounding box center [596, 168] width 180 height 5
click at [680, 165] on form "Plan entitlement DAT PLAN DEV & Staging Choose features Plan DAT PLAN DEV & Sta…" at bounding box center [596, 214] width 211 height 128
click at [689, 164] on icon "button" at bounding box center [687, 165] width 8 height 8
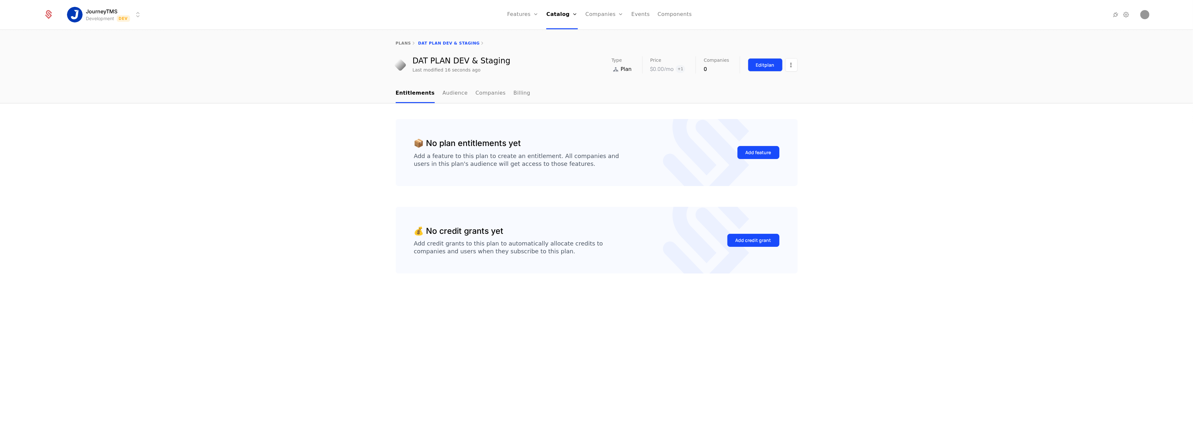
click at [759, 71] on button "Edit plan" at bounding box center [765, 64] width 35 height 13
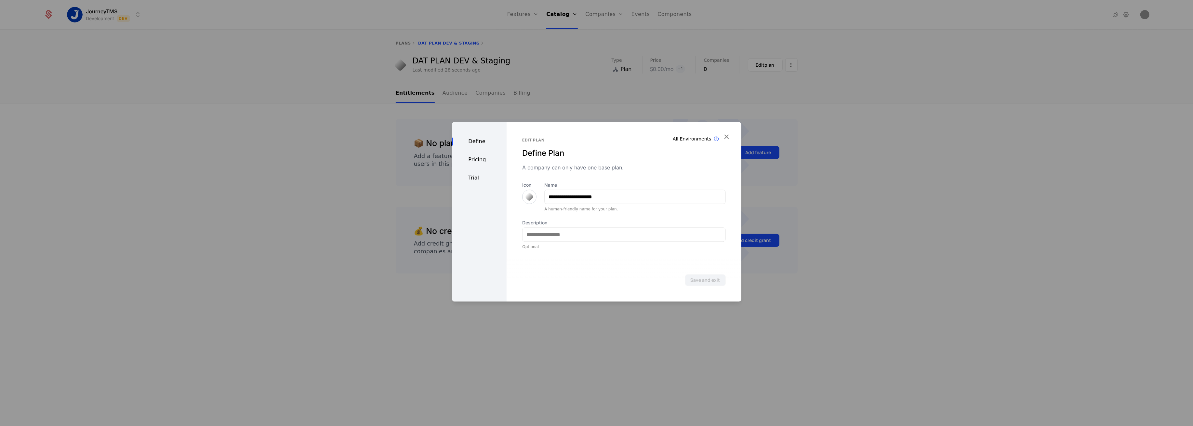
click at [482, 159] on div "Pricing" at bounding box center [479, 160] width 55 height 8
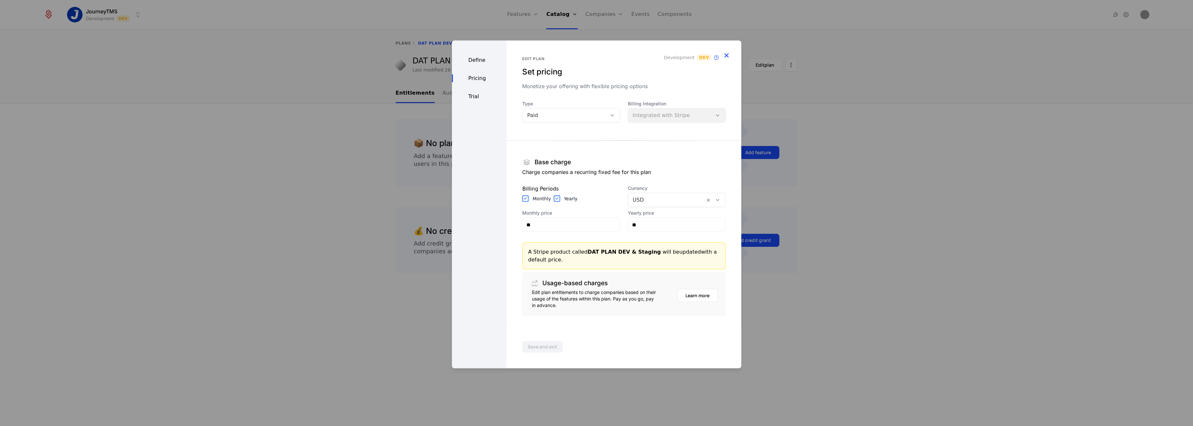
click at [724, 59] on icon "button" at bounding box center [726, 55] width 8 height 8
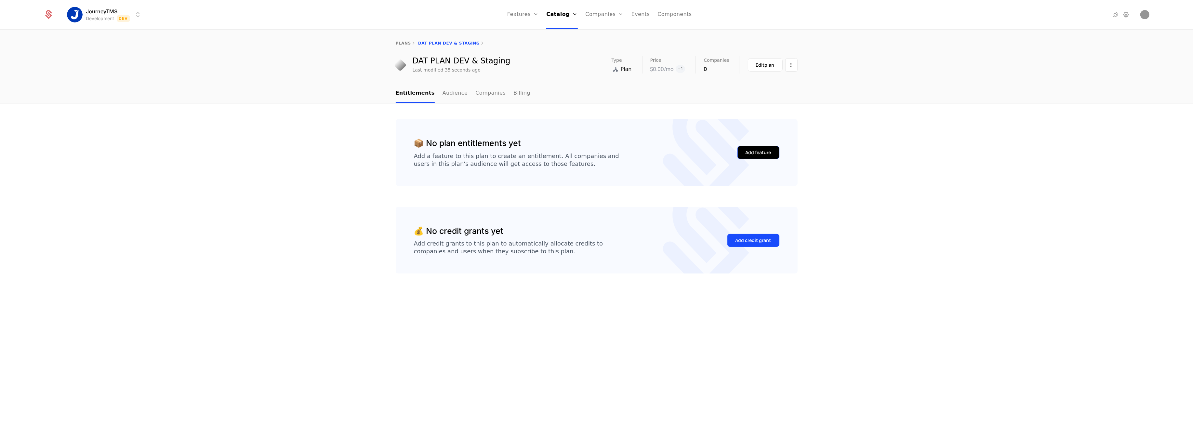
click at [757, 149] on div "Add feature" at bounding box center [758, 152] width 26 height 7
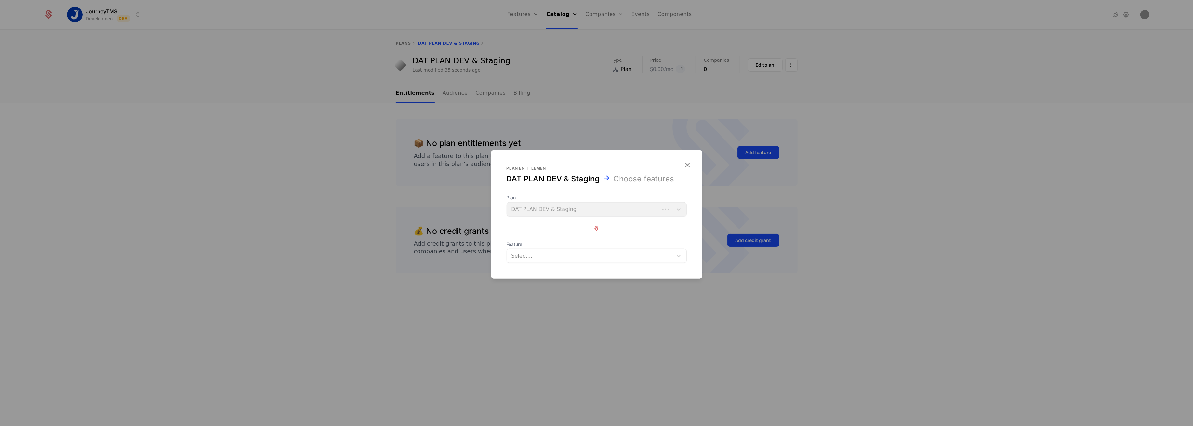
click at [528, 260] on div "Select..." at bounding box center [590, 256] width 166 height 12
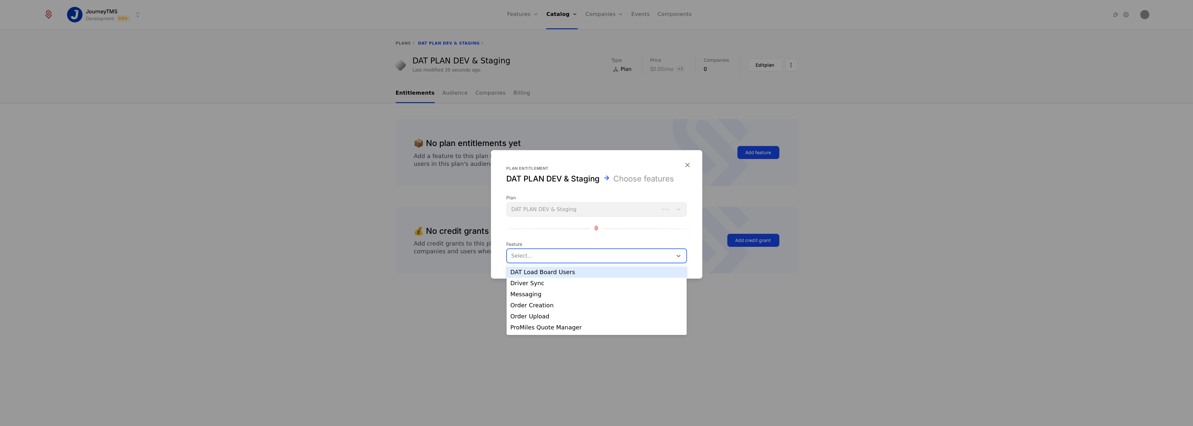
click at [533, 273] on div "DAT Load Board Users" at bounding box center [596, 272] width 172 height 6
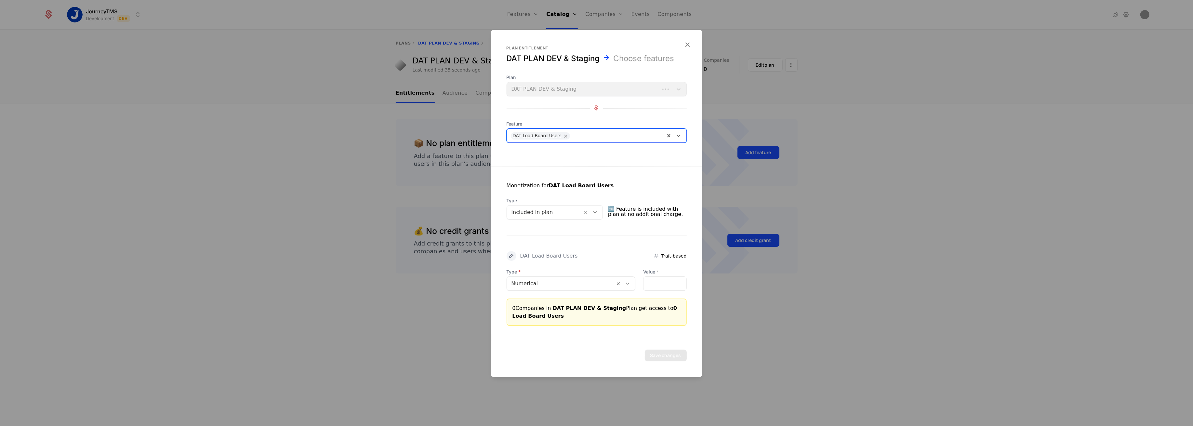
click at [570, 212] on div at bounding box center [544, 212] width 67 height 9
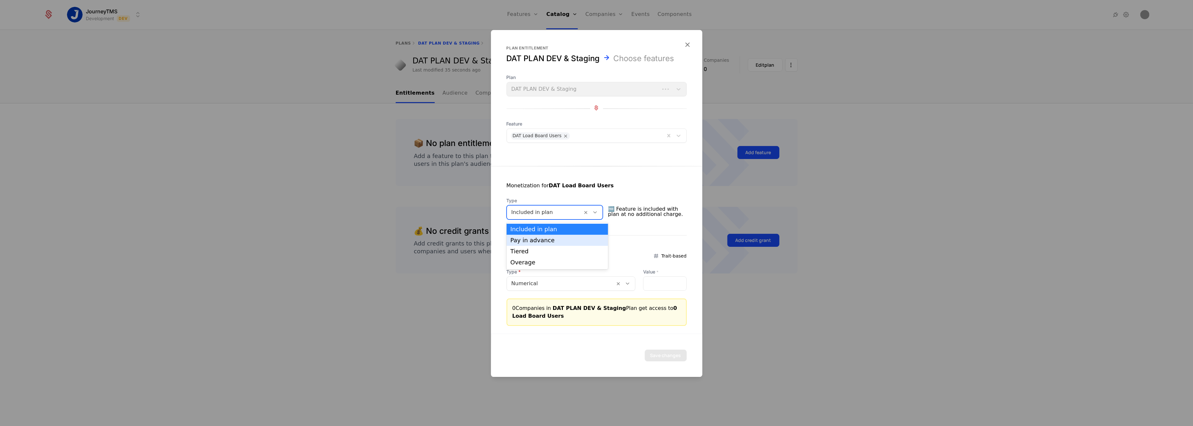
click at [527, 243] on div "Pay in advance" at bounding box center [557, 240] width 94 height 6
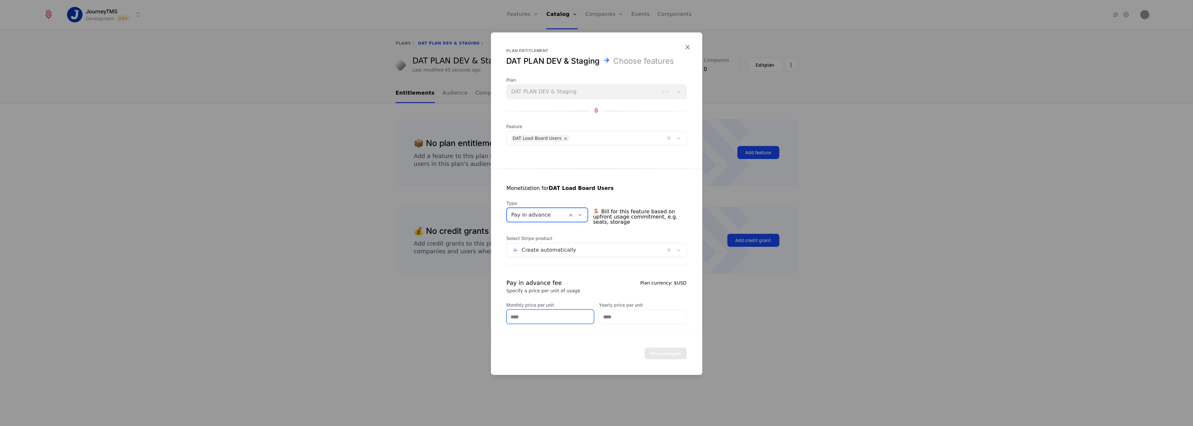
click at [518, 317] on input "Monthly price per unit" at bounding box center [550, 317] width 87 height 14
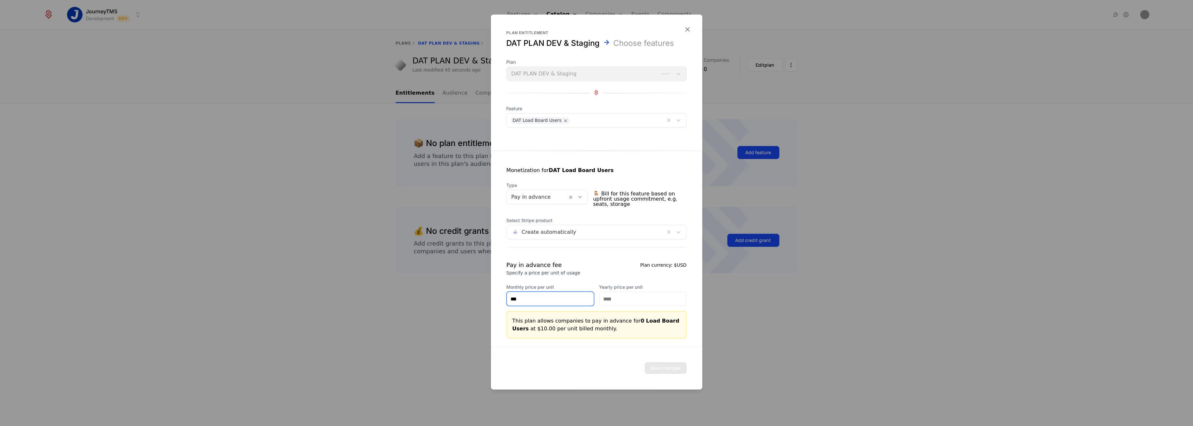
type input "***"
type input "**"
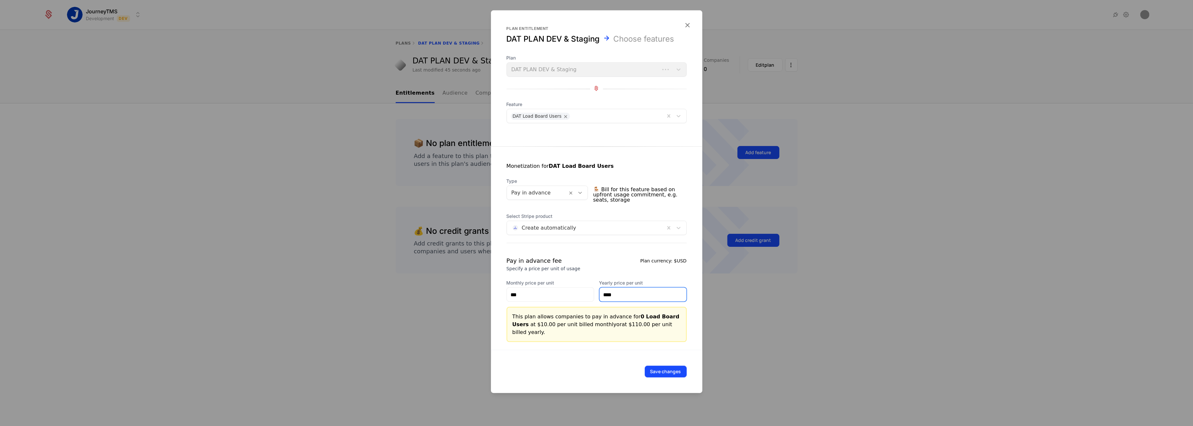
type input "****"
click at [583, 195] on icon at bounding box center [580, 193] width 6 height 6
click at [535, 231] on div "Tiered" at bounding box center [549, 235] width 87 height 11
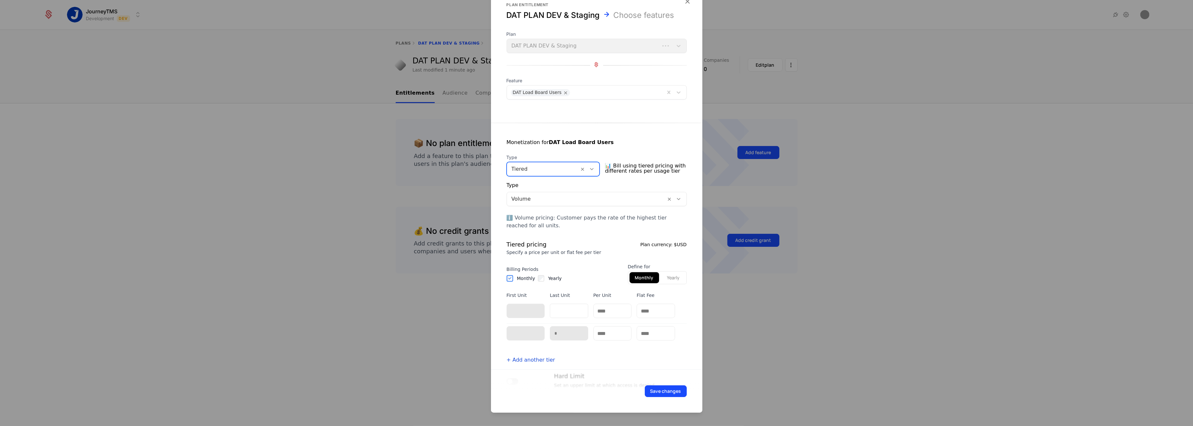
click at [594, 170] on icon at bounding box center [592, 169] width 6 height 6
click at [554, 215] on div "Overage" at bounding box center [553, 218] width 86 height 6
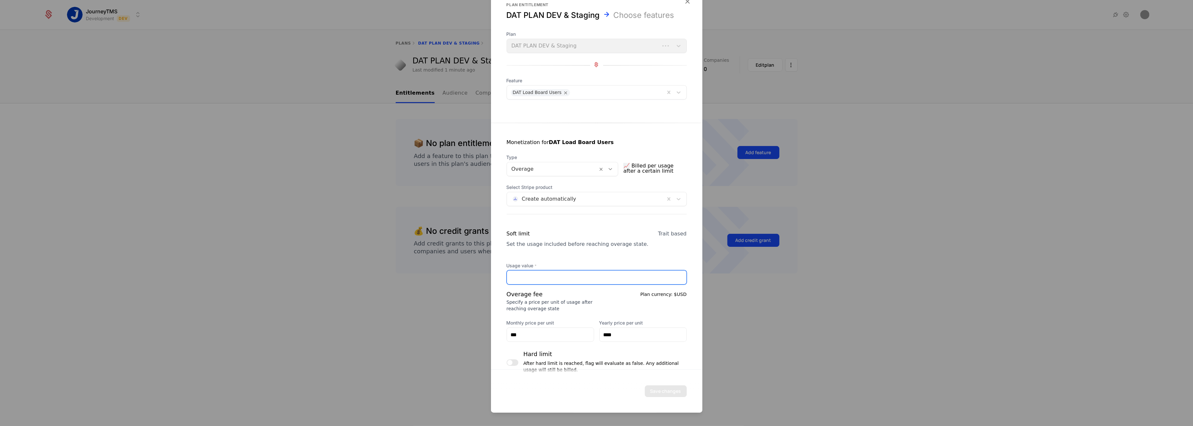
click at [518, 280] on input "Usage value *" at bounding box center [596, 277] width 179 height 14
click at [672, 274] on input "*" at bounding box center [596, 277] width 179 height 14
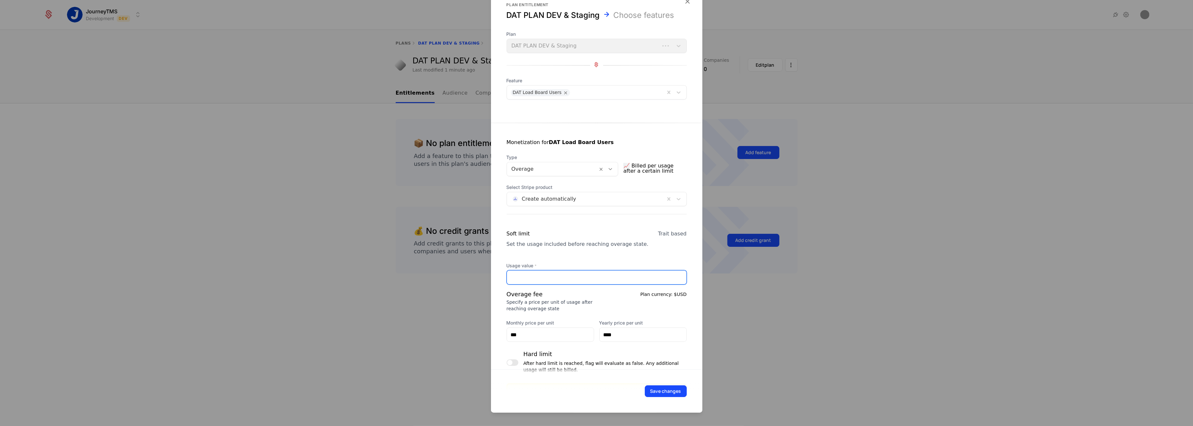
click at [672, 274] on input "*" at bounding box center [596, 277] width 179 height 14
click at [672, 278] on input "*" at bounding box center [596, 277] width 179 height 14
type input "*"
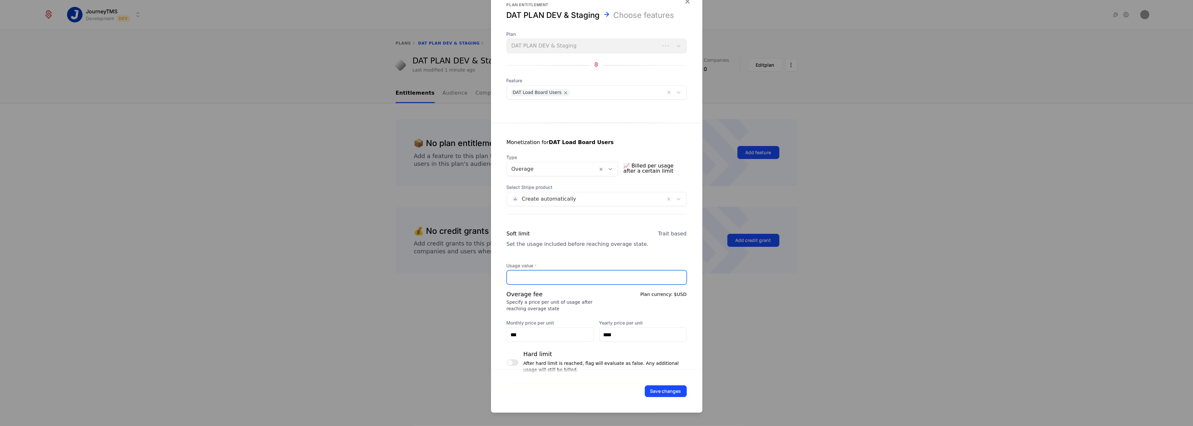
click at [672, 278] on input "*" at bounding box center [596, 277] width 179 height 14
click at [577, 170] on div at bounding box center [552, 168] width 82 height 9
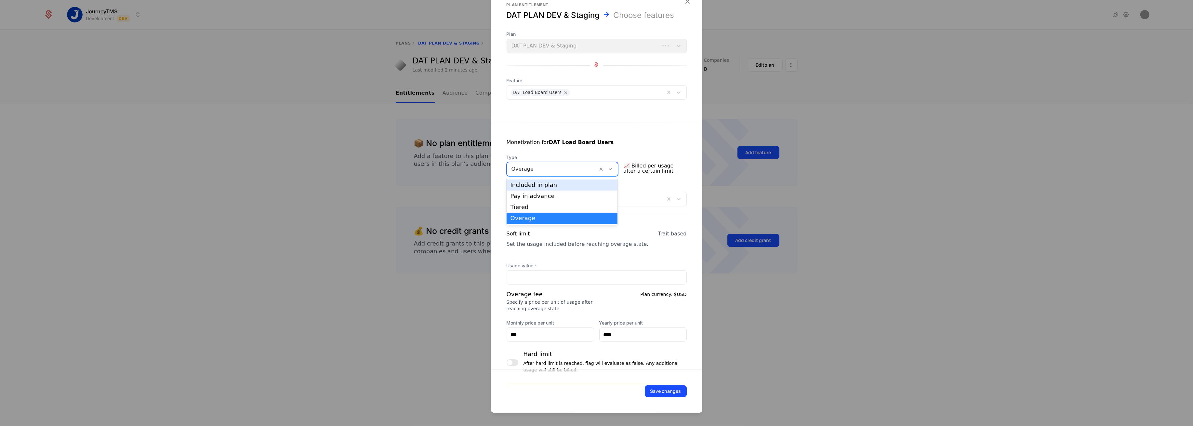
click at [544, 186] on div "Included in plan" at bounding box center [561, 185] width 103 height 6
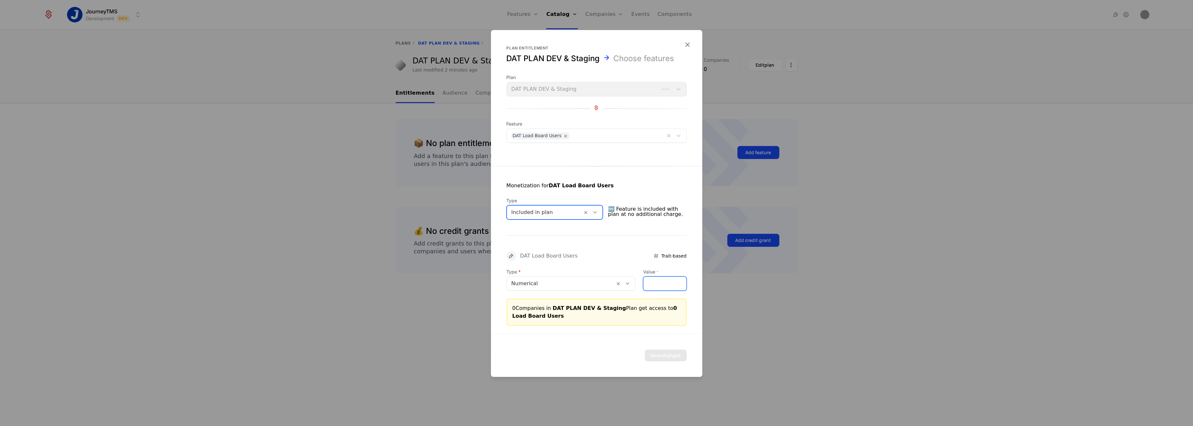
click at [643, 282] on input "*" at bounding box center [664, 284] width 43 height 14
type input "*"
click at [615, 307] on div "0 Companies in DAT PLAN DEV & Staging Plan get access to 1 Load Board User" at bounding box center [596, 312] width 168 height 16
click at [553, 215] on div at bounding box center [544, 212] width 67 height 9
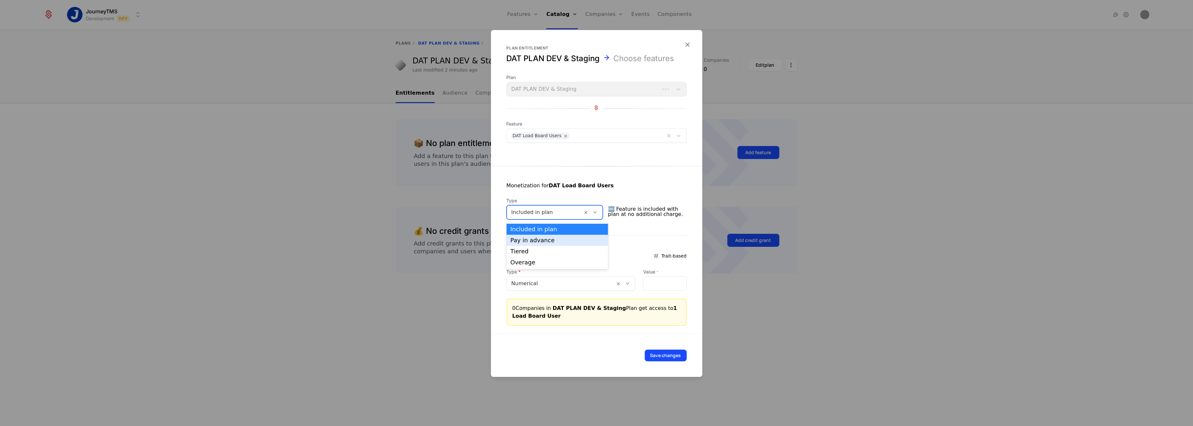
click at [533, 237] on div "Pay in advance" at bounding box center [557, 240] width 94 height 6
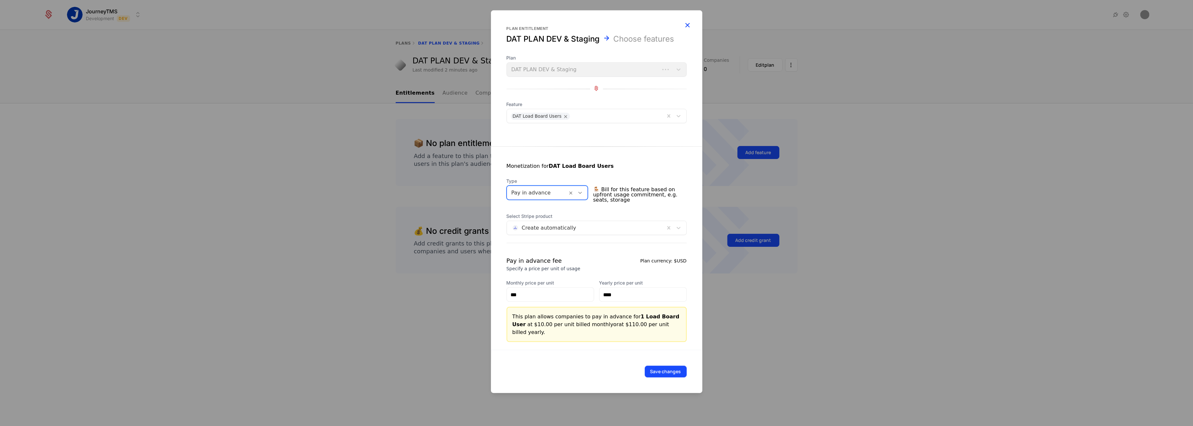
click at [689, 28] on icon "button" at bounding box center [687, 25] width 8 height 8
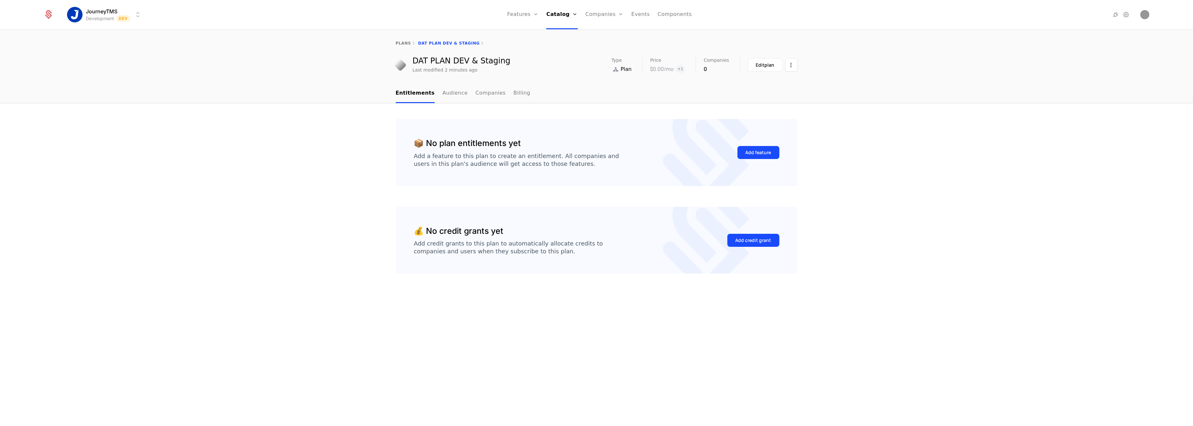
drag, startPoint x: 246, startPoint y: 300, endPoint x: 250, endPoint y: 299, distance: 3.4
click at [247, 299] on div "📦 No plan entitlements yet Add a feature to this plan to create an entitlement.…" at bounding box center [596, 264] width 1193 height 323
click at [456, 95] on link "Audience" at bounding box center [454, 93] width 25 height 19
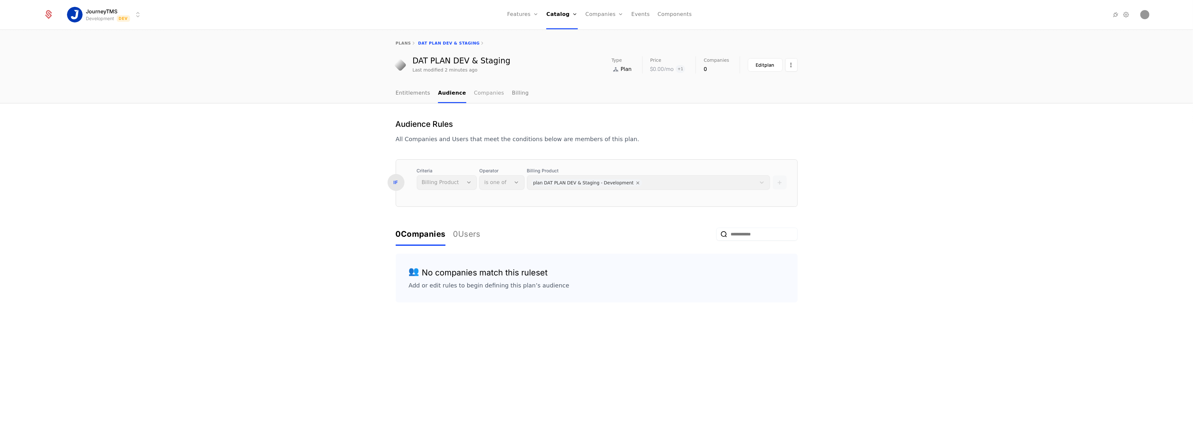
click at [474, 92] on link "Companies" at bounding box center [489, 93] width 30 height 19
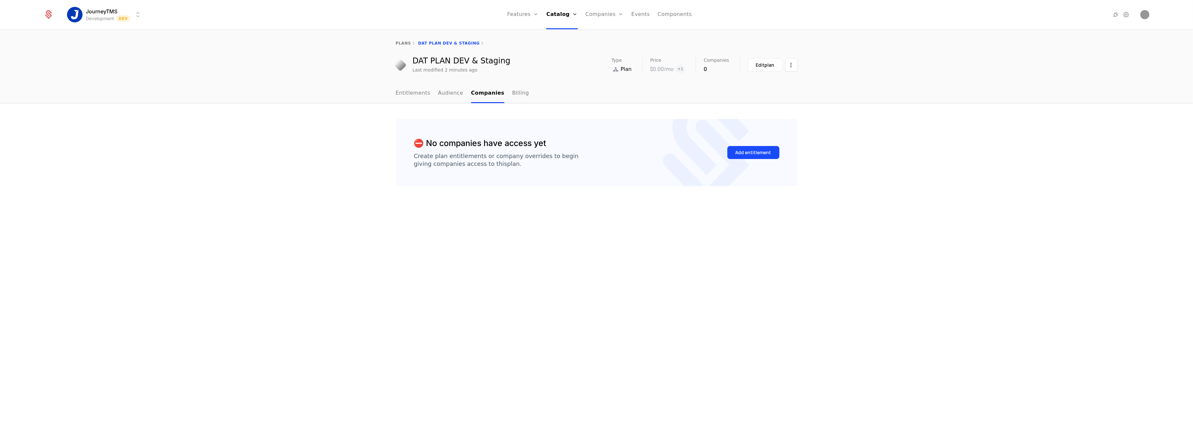
click at [518, 92] on nav "Entitlements Audience Companies Billing" at bounding box center [597, 93] width 402 height 19
click at [758, 152] on div "Add entitlement" at bounding box center [753, 152] width 36 height 7
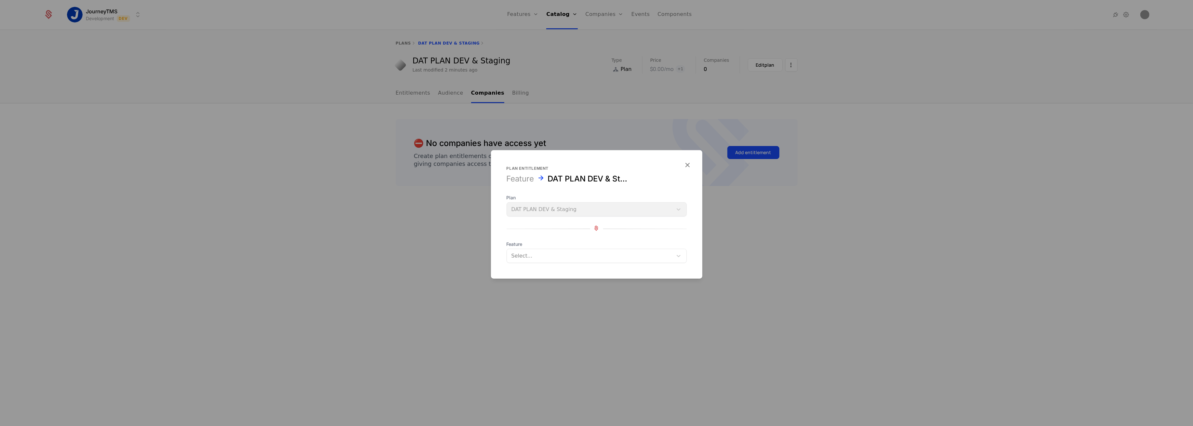
click at [543, 255] on div at bounding box center [589, 255] width 157 height 9
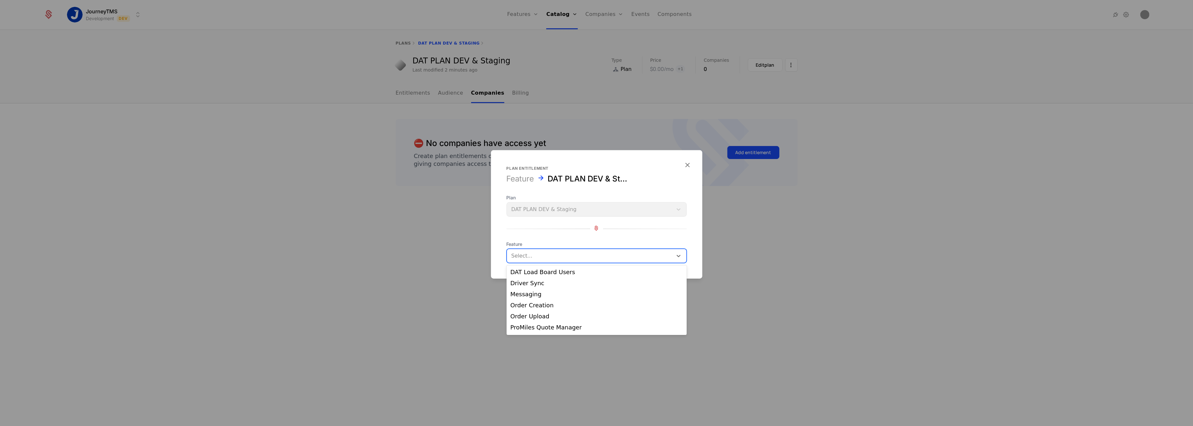
scroll to position [43, 0]
click at [527, 325] on div "Workflow Messaging" at bounding box center [596, 328] width 172 height 6
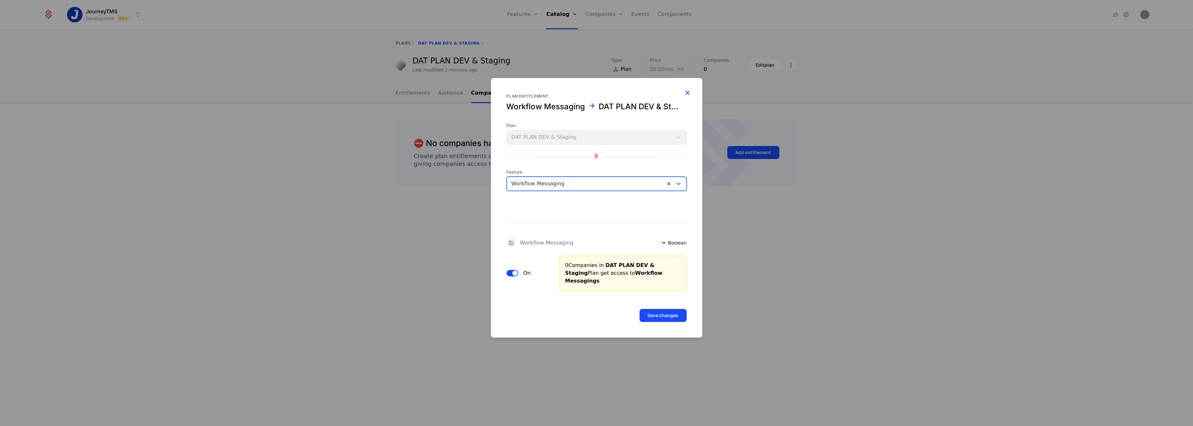
click at [689, 97] on icon "button" at bounding box center [687, 92] width 8 height 8
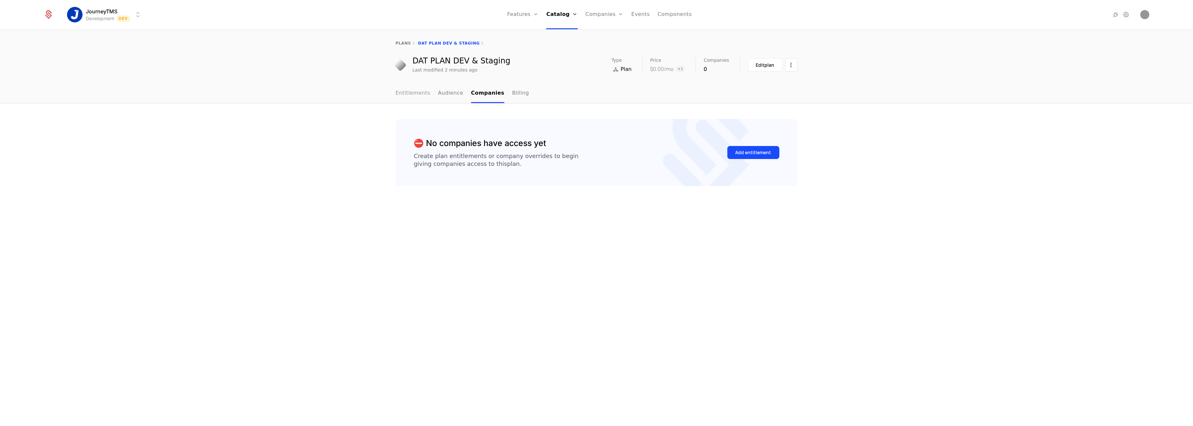
click at [417, 96] on link "Entitlements" at bounding box center [413, 93] width 35 height 19
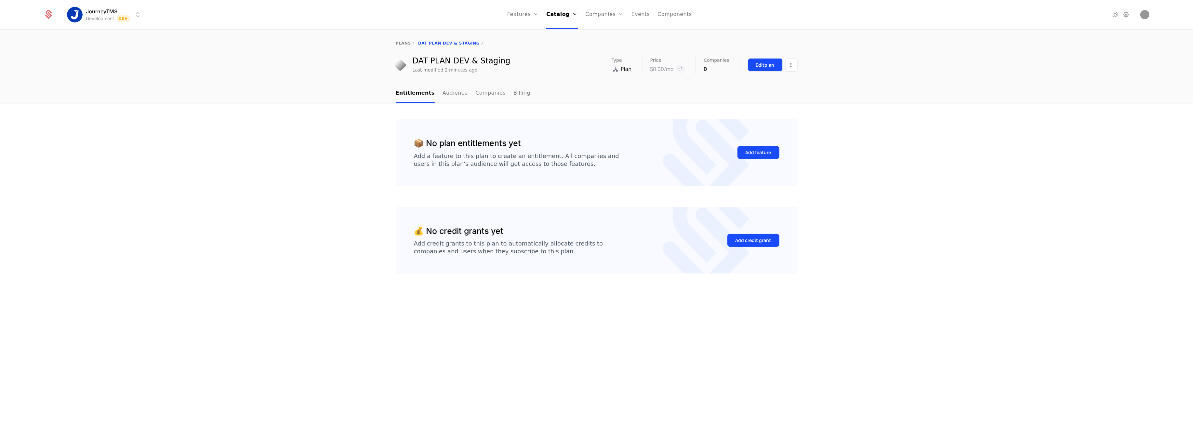
click at [758, 66] on div "Edit plan" at bounding box center [765, 65] width 19 height 7
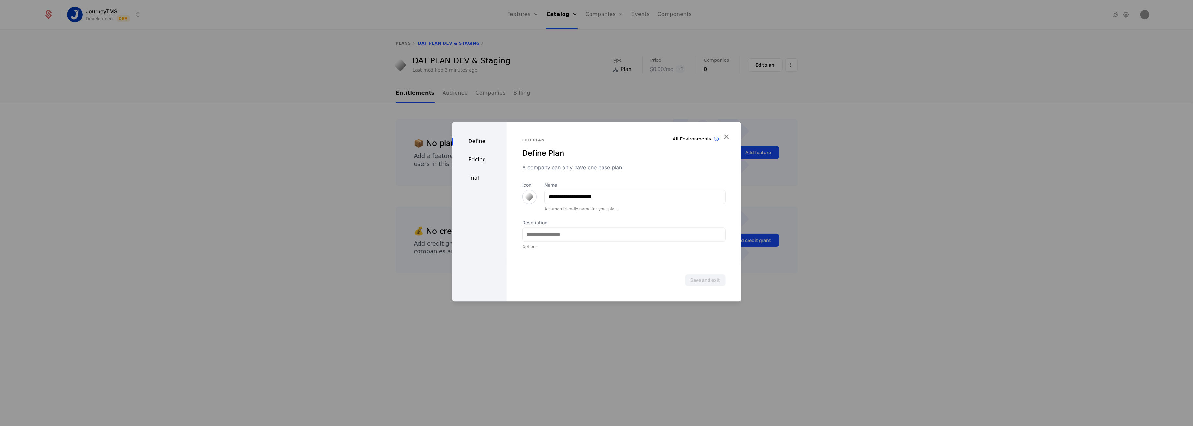
click at [480, 164] on div "Pricing" at bounding box center [479, 160] width 55 height 8
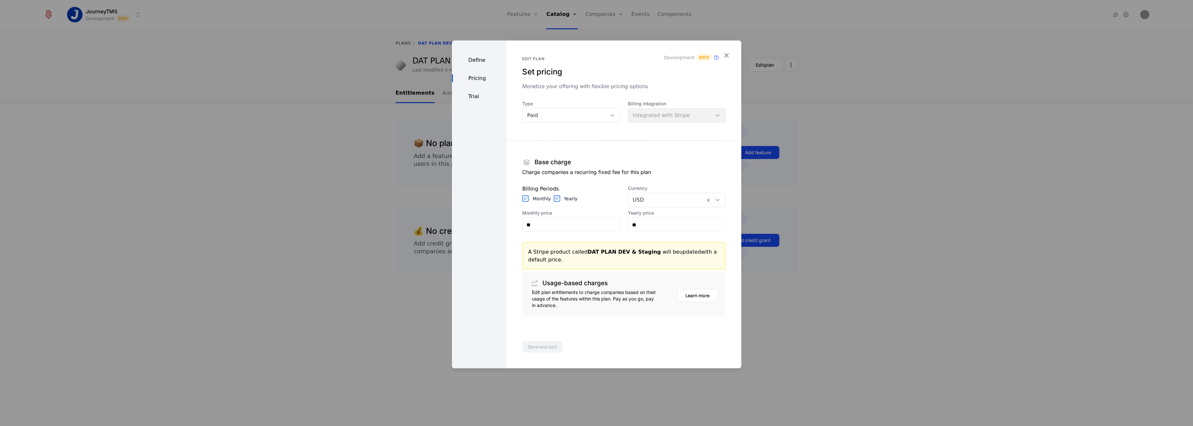
click at [477, 96] on div "Trial" at bounding box center [479, 97] width 55 height 8
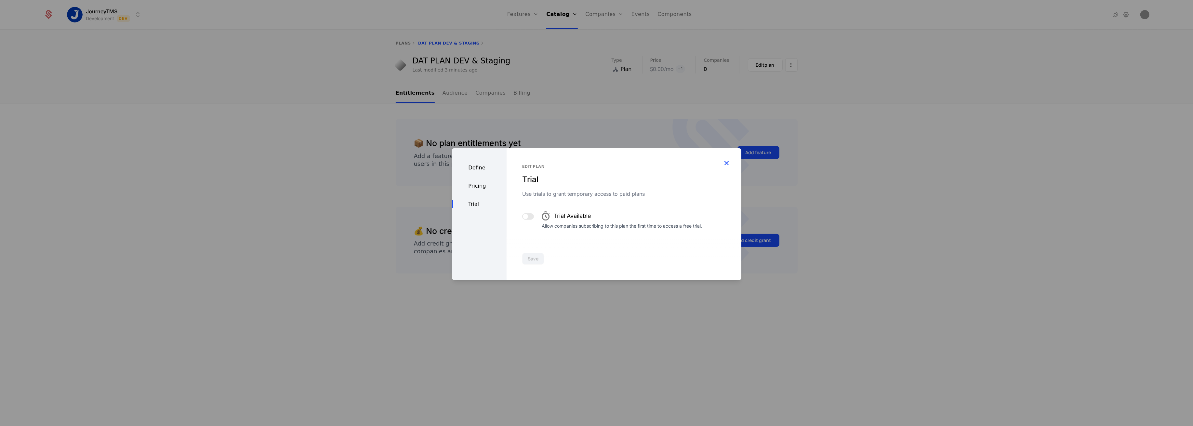
click at [723, 160] on icon "button" at bounding box center [726, 163] width 8 height 8
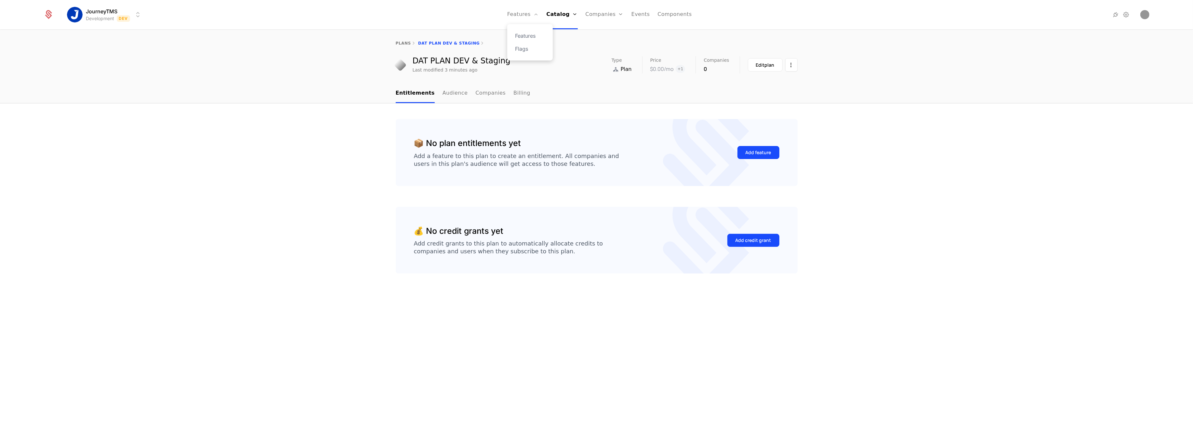
click at [526, 31] on div "Features Flags" at bounding box center [530, 42] width 46 height 36
click at [527, 34] on link "Features" at bounding box center [530, 36] width 30 height 8
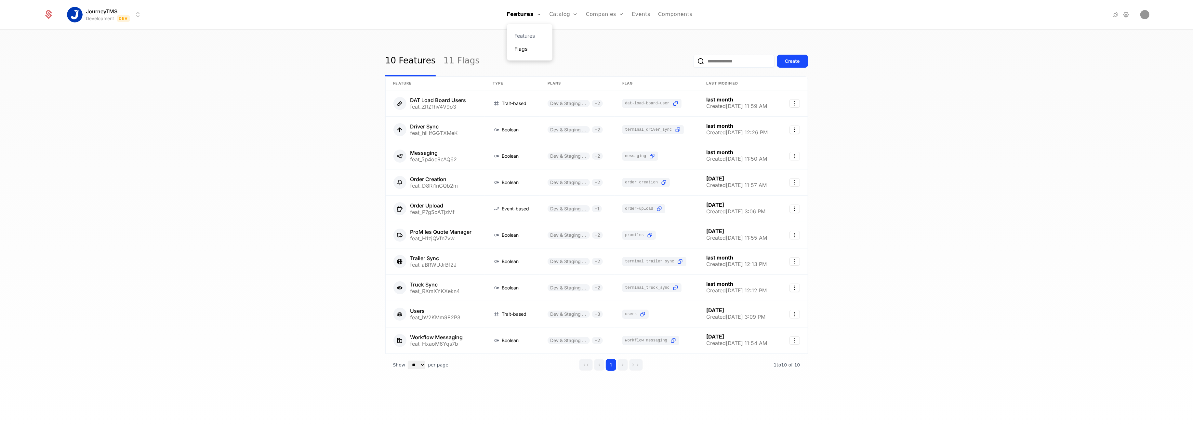
click at [526, 45] on link "Flags" at bounding box center [530, 49] width 30 height 8
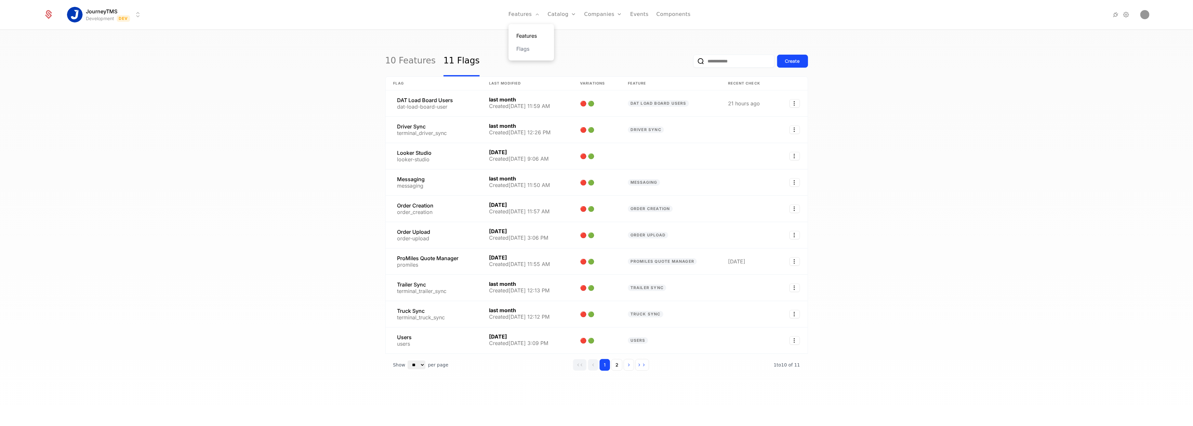
click at [529, 33] on link "Features" at bounding box center [531, 36] width 30 height 8
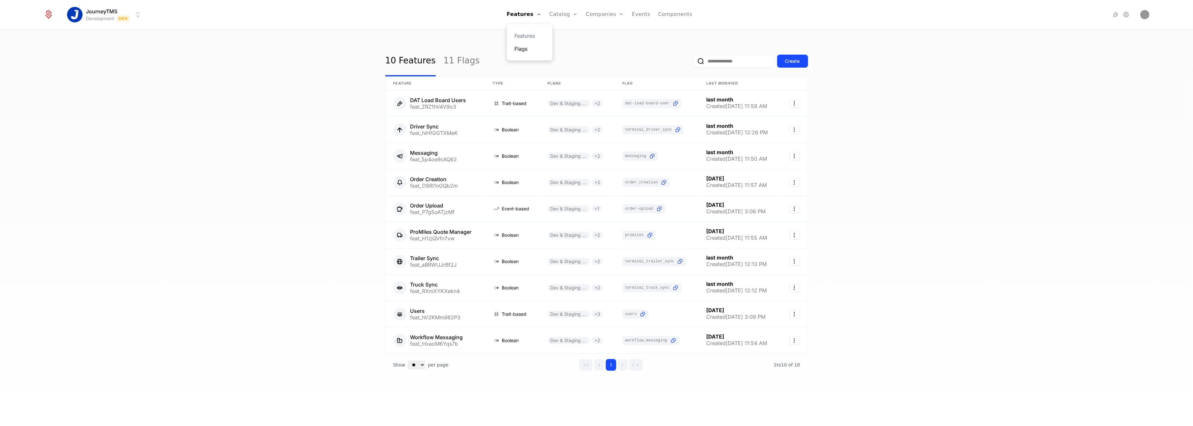
click at [526, 50] on link "Flags" at bounding box center [530, 49] width 30 height 8
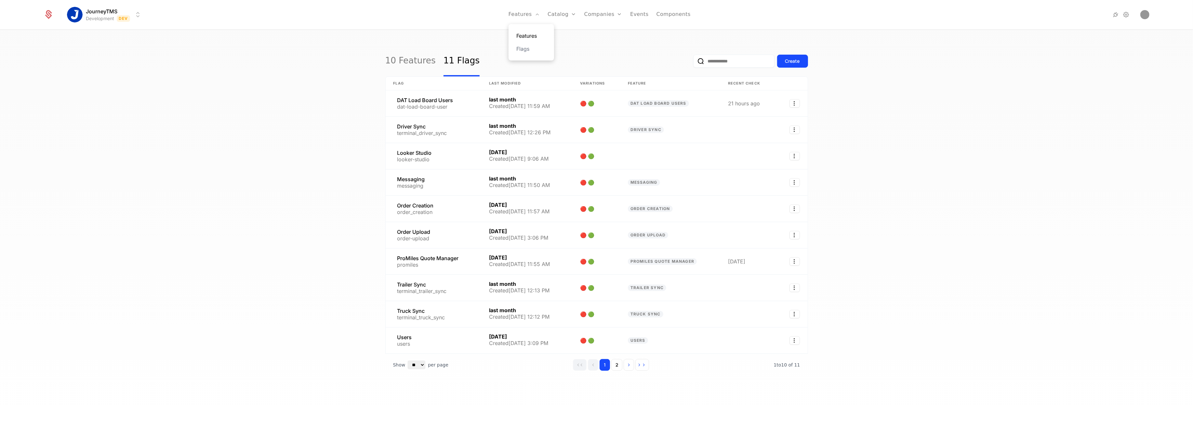
click at [532, 36] on link "Features" at bounding box center [531, 36] width 30 height 8
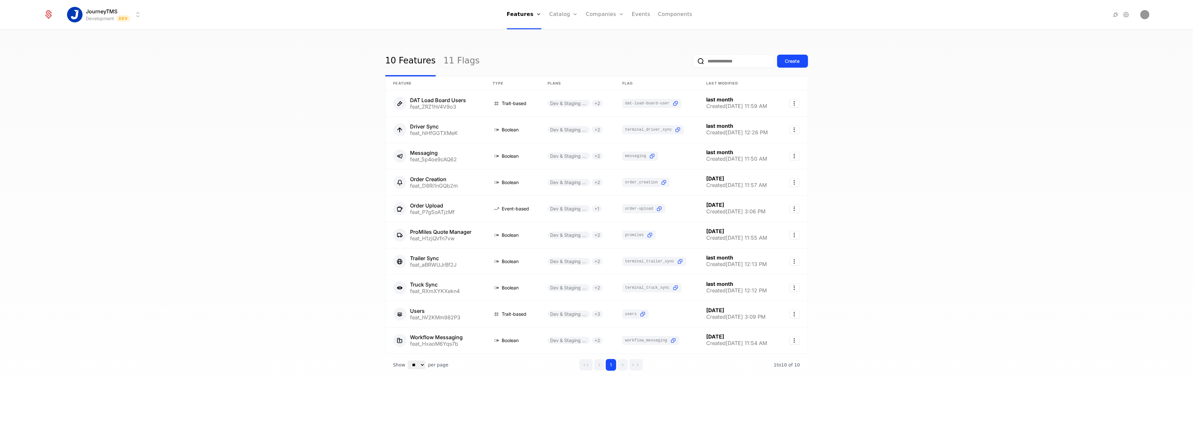
click at [602, 42] on div "10 Features 11 Flags Create Feature Type Plans Flag Last Modified DAT Load Boar…" at bounding box center [596, 230] width 1193 height 400
click at [440, 98] on link at bounding box center [435, 103] width 99 height 26
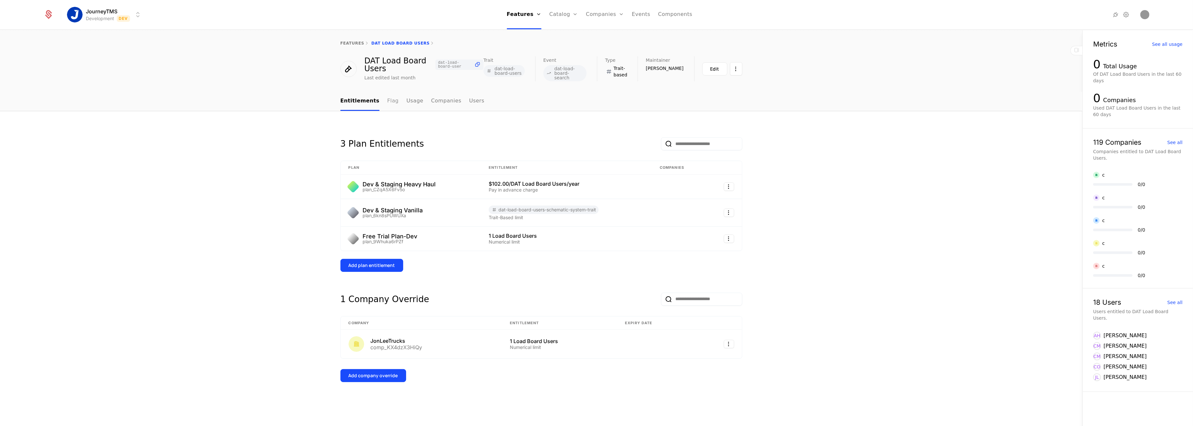
click at [387, 104] on link "Flag" at bounding box center [392, 101] width 11 height 19
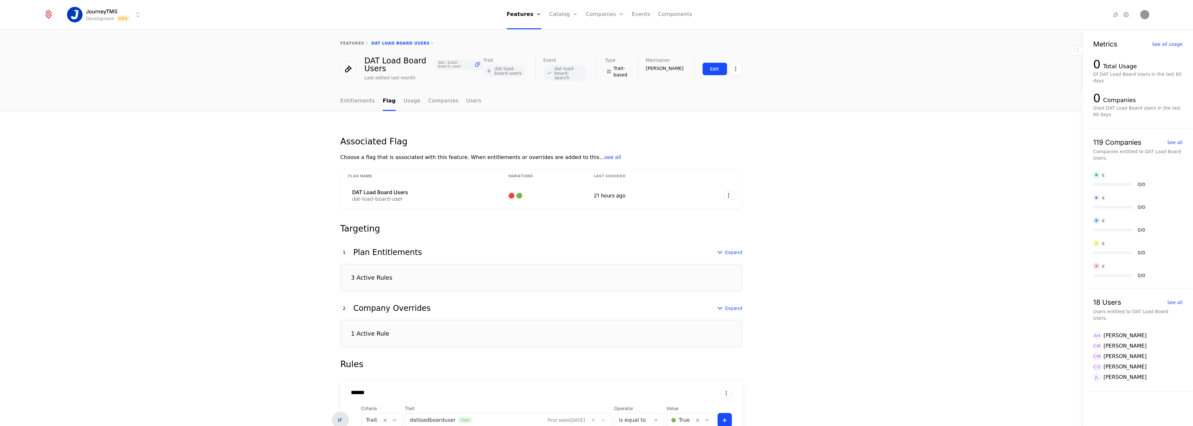
click at [706, 72] on button "Edit" at bounding box center [714, 68] width 25 height 13
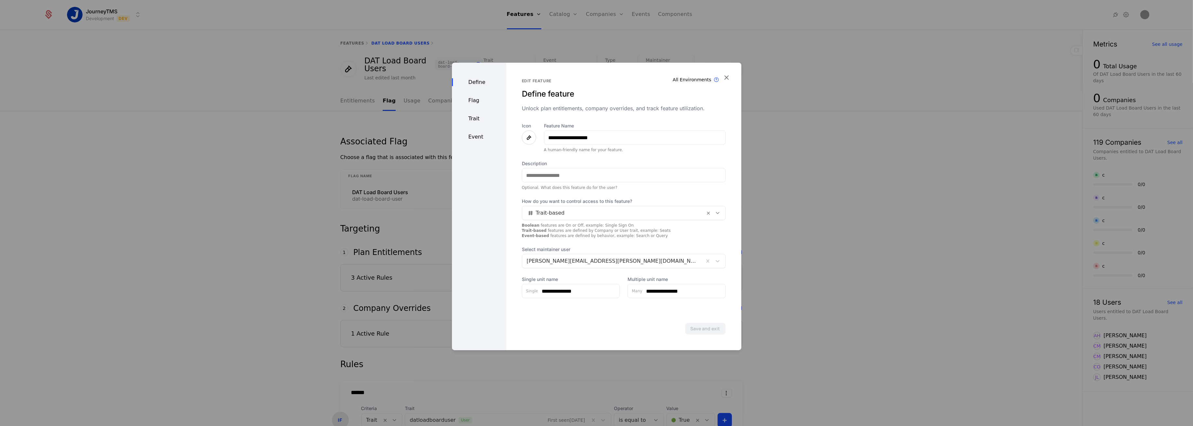
click at [470, 103] on div "Flag" at bounding box center [479, 101] width 54 height 8
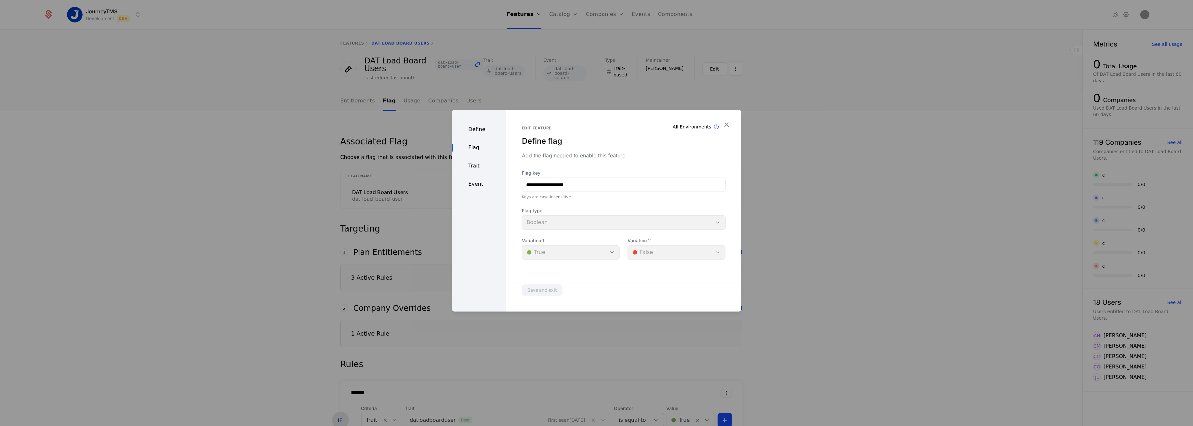
click at [470, 164] on div "Trait" at bounding box center [479, 166] width 54 height 8
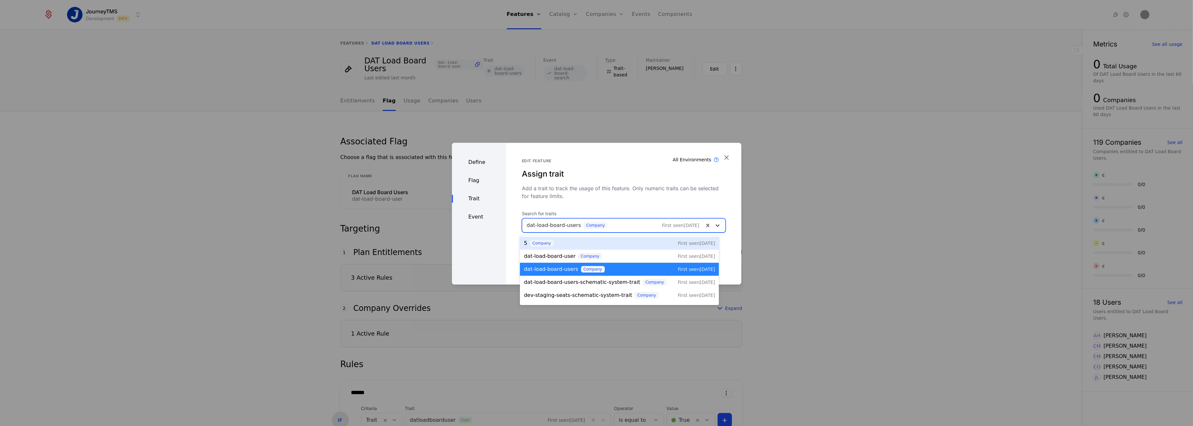
click at [714, 226] on icon at bounding box center [717, 225] width 7 height 7
click at [715, 225] on icon at bounding box center [717, 225] width 4 height 2
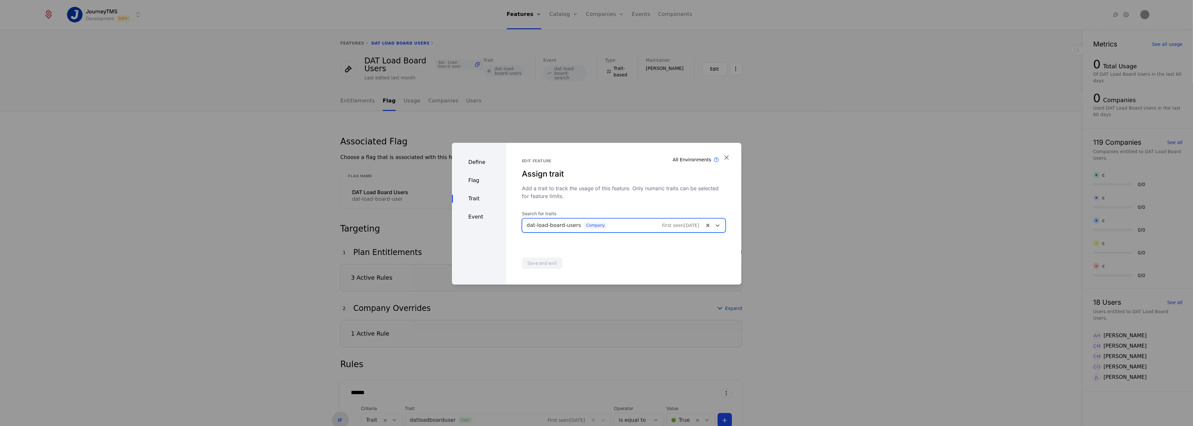
click at [474, 216] on div "Event" at bounding box center [479, 217] width 54 height 8
click at [473, 202] on div "Trait" at bounding box center [479, 199] width 54 height 8
click at [473, 178] on div "Flag" at bounding box center [479, 181] width 54 height 8
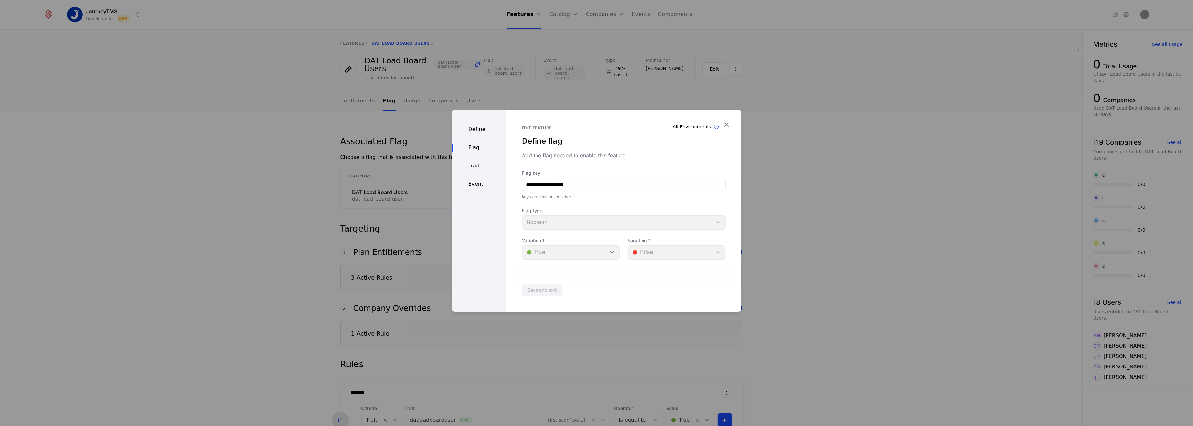
click at [475, 168] on div "Trait" at bounding box center [479, 166] width 54 height 8
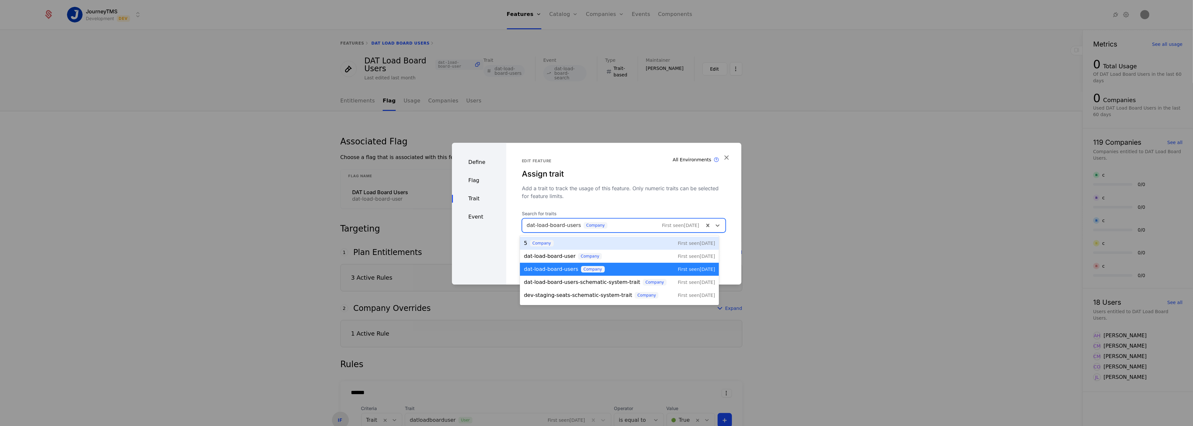
click at [624, 224] on div at bounding box center [613, 225] width 173 height 9
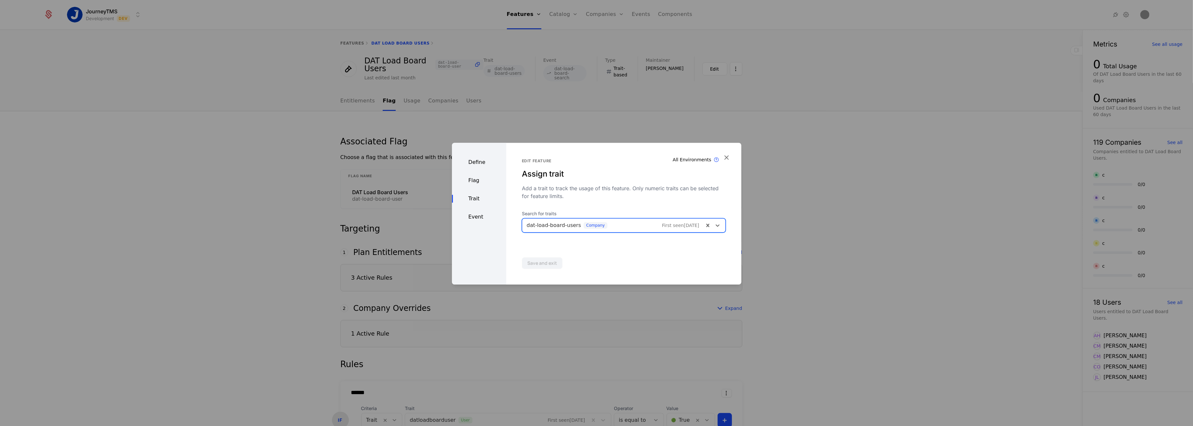
click at [624, 224] on div at bounding box center [613, 225] width 173 height 9
click at [472, 165] on div "Define" at bounding box center [479, 162] width 54 height 8
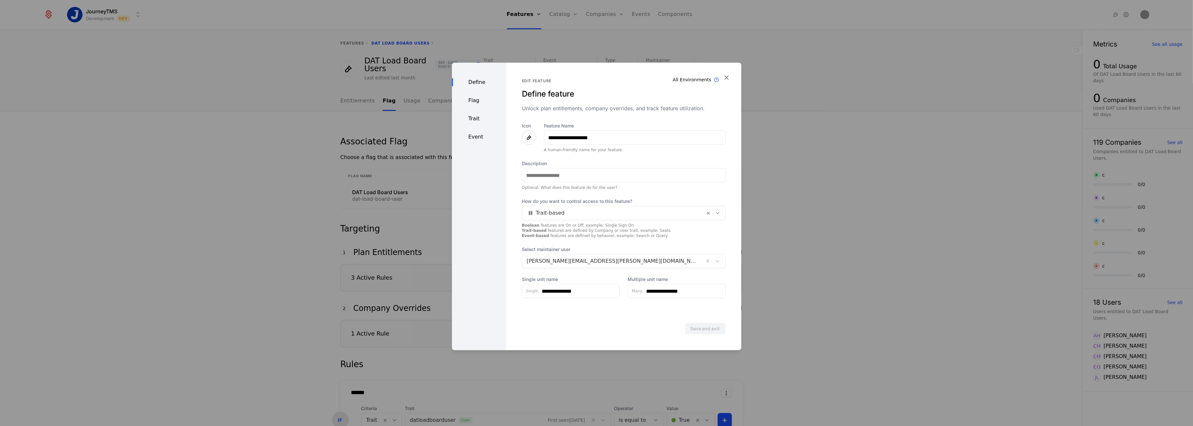
click at [472, 99] on div "Flag" at bounding box center [479, 101] width 54 height 8
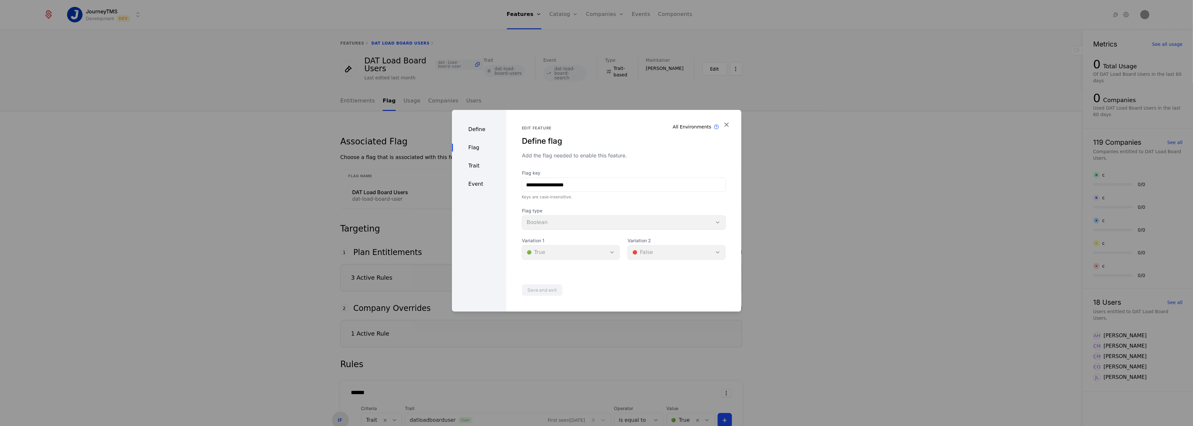
click at [473, 161] on div "Define Flag Trait Event" at bounding box center [479, 211] width 54 height 202
click at [472, 168] on div "Trait" at bounding box center [479, 166] width 54 height 8
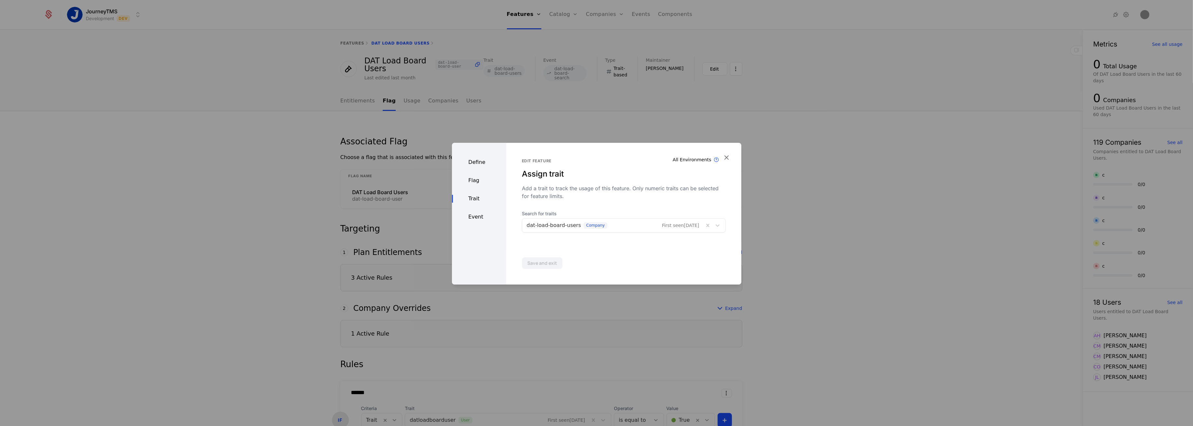
click at [470, 217] on div "Event" at bounding box center [479, 217] width 54 height 8
click at [728, 158] on icon "button" at bounding box center [726, 157] width 8 height 8
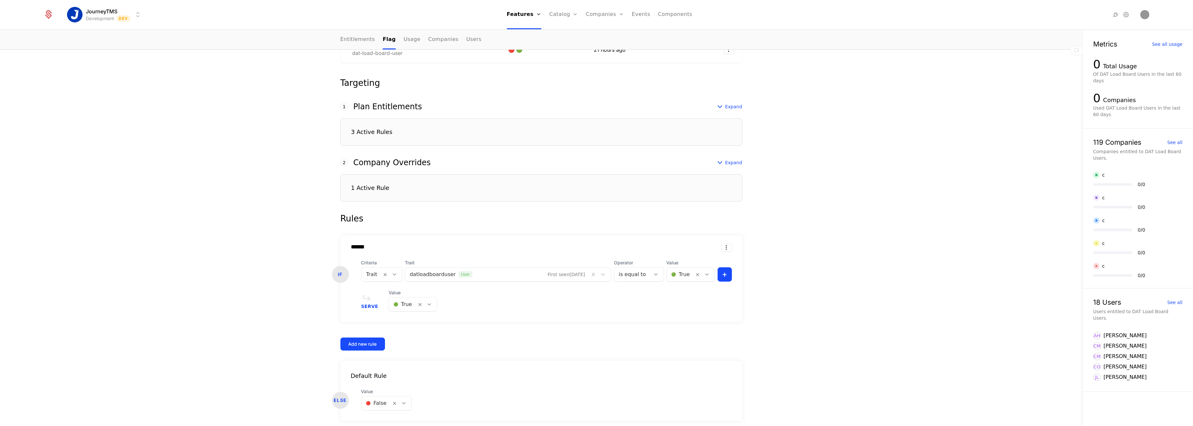
scroll to position [126, 0]
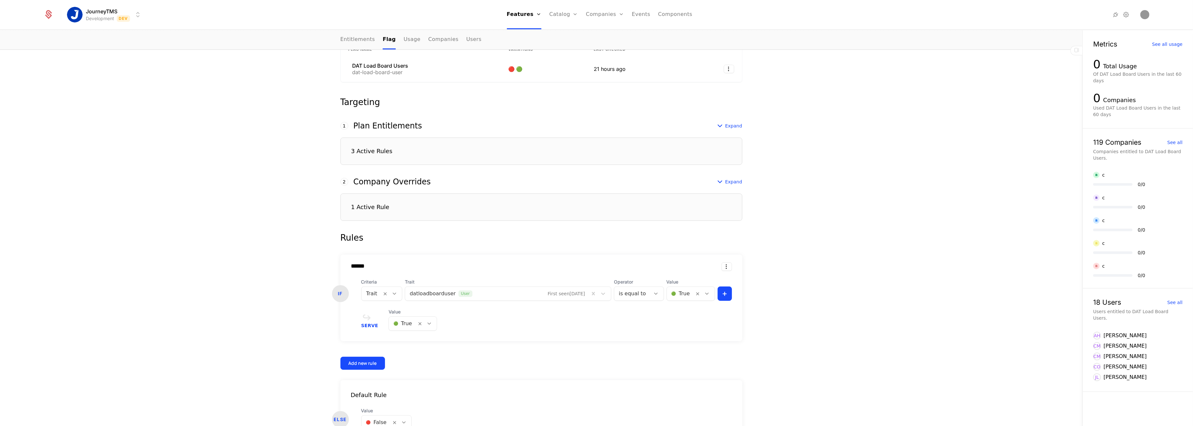
click at [392, 151] on div "3 Active Rules" at bounding box center [541, 151] width 402 height 27
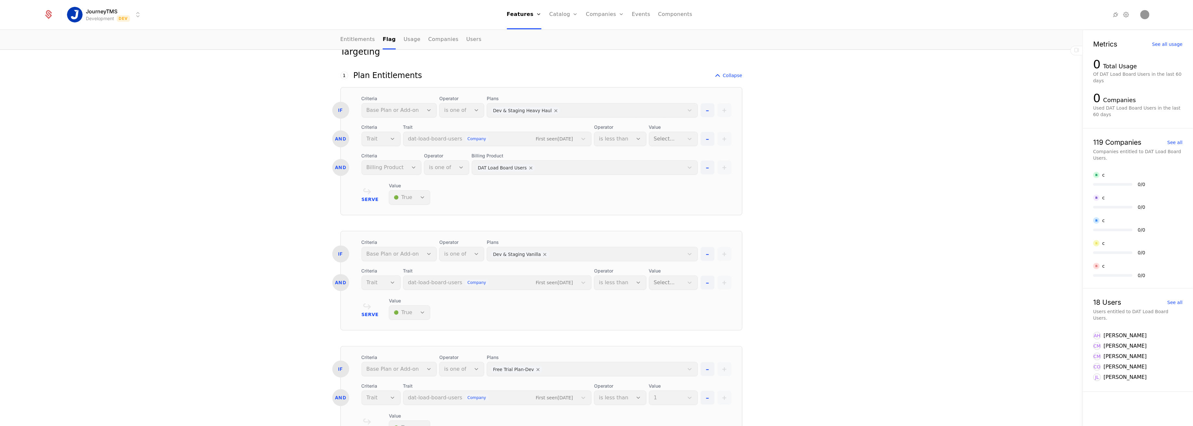
scroll to position [170, 0]
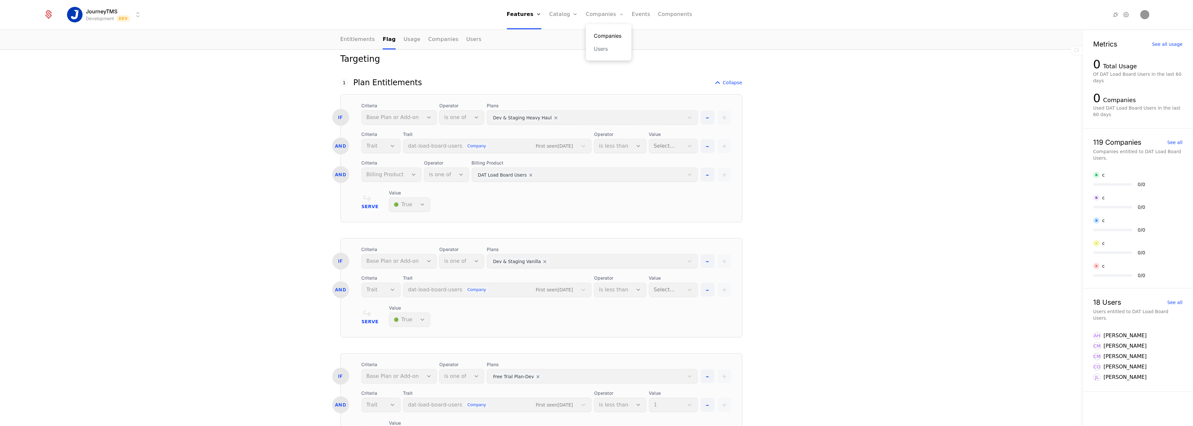
click at [597, 33] on link "Companies" at bounding box center [609, 36] width 30 height 8
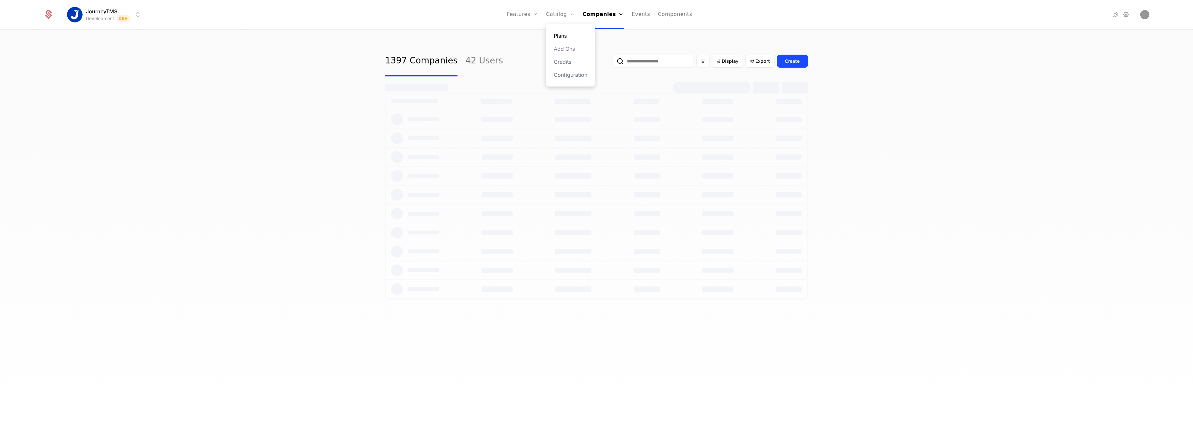
click at [563, 34] on link "Plans" at bounding box center [570, 36] width 33 height 8
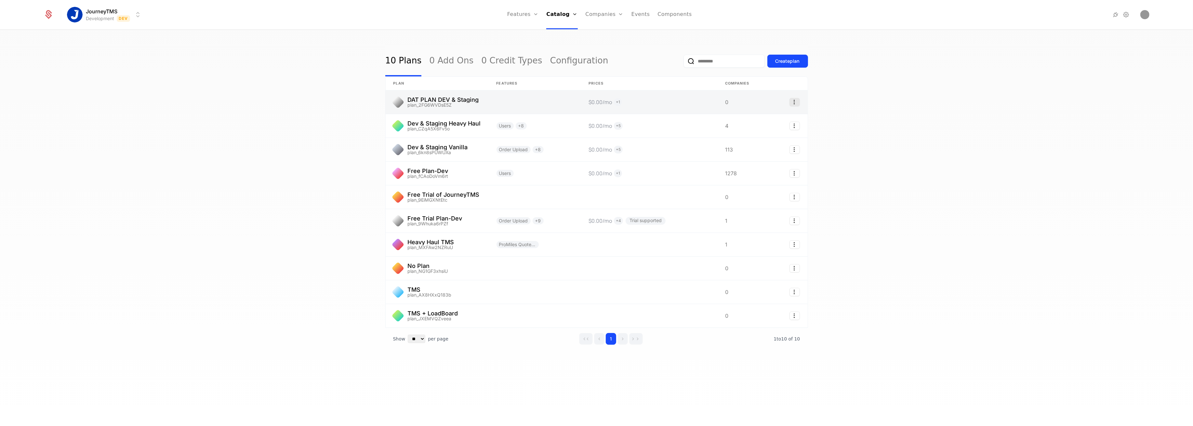
click at [794, 104] on icon "Select action" at bounding box center [794, 102] width 10 height 8
click at [762, 120] on div "Delete plan" at bounding box center [759, 118] width 34 height 9
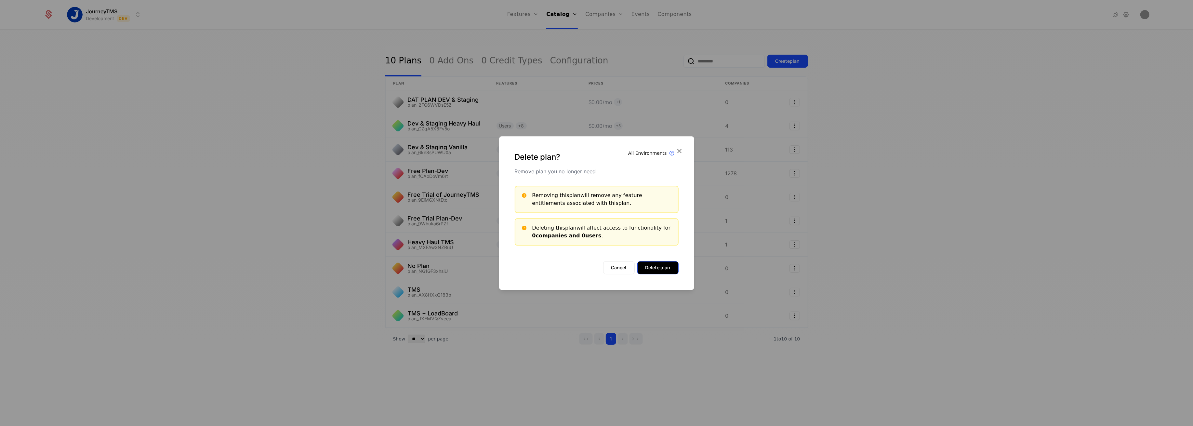
click at [662, 269] on button "Delete plan" at bounding box center [657, 267] width 41 height 13
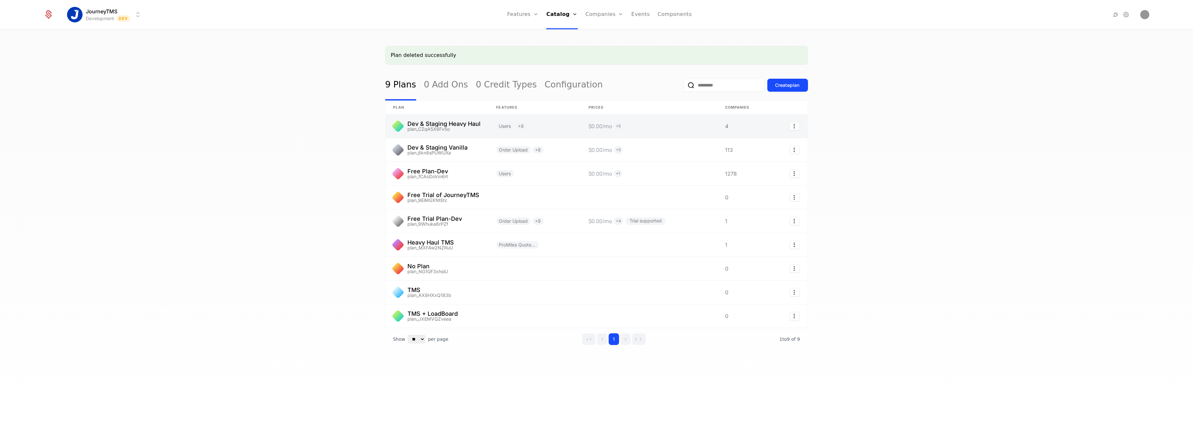
click at [462, 126] on link at bounding box center [437, 125] width 103 height 23
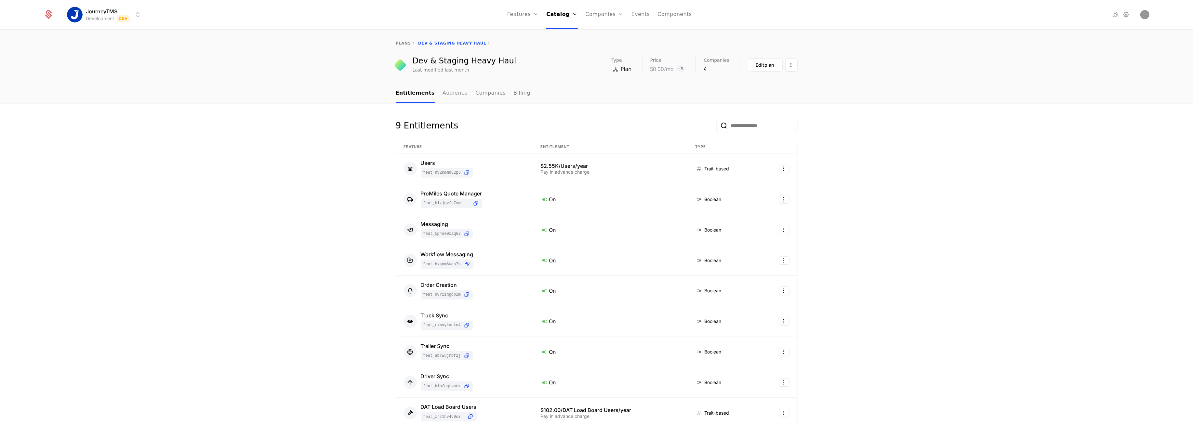
click at [442, 90] on link "Audience" at bounding box center [454, 93] width 25 height 19
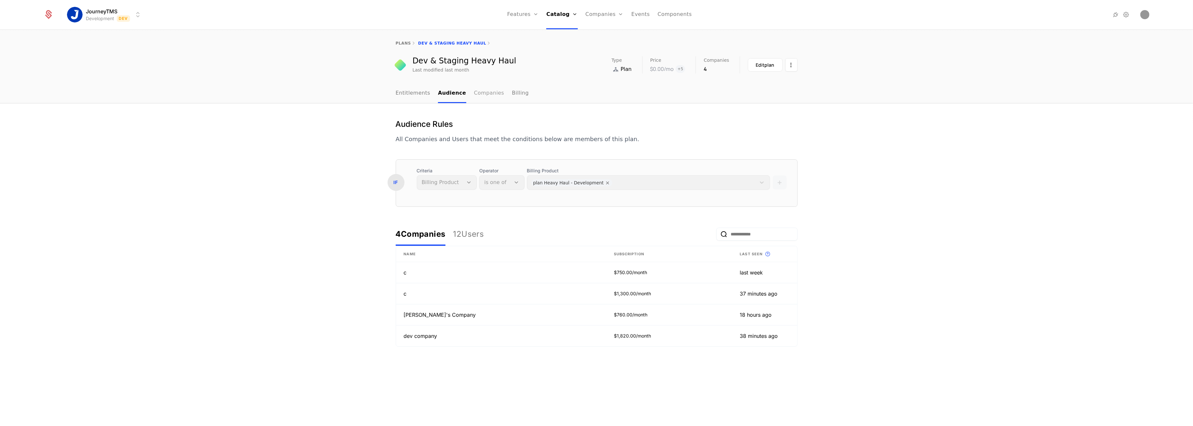
click at [479, 94] on link "Companies" at bounding box center [489, 93] width 30 height 19
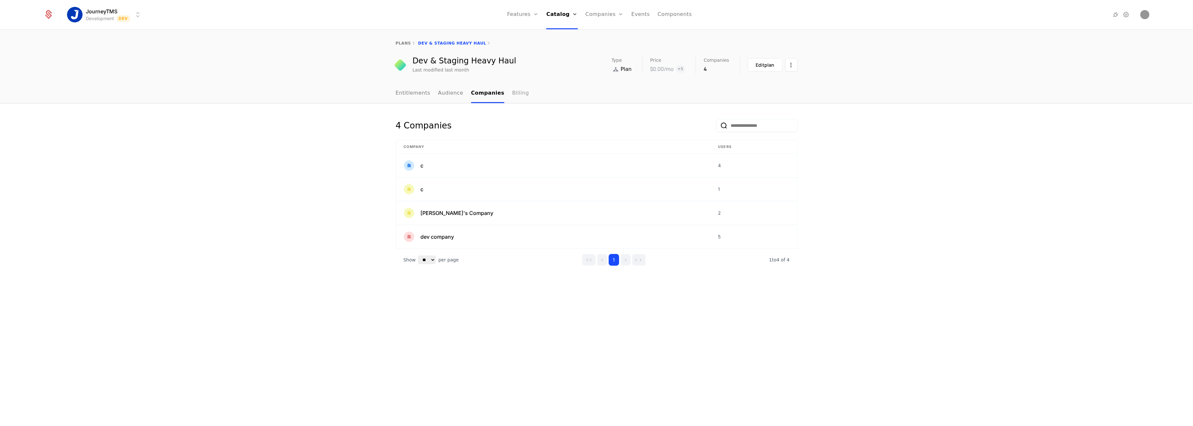
click at [512, 94] on link "Billing" at bounding box center [520, 93] width 17 height 19
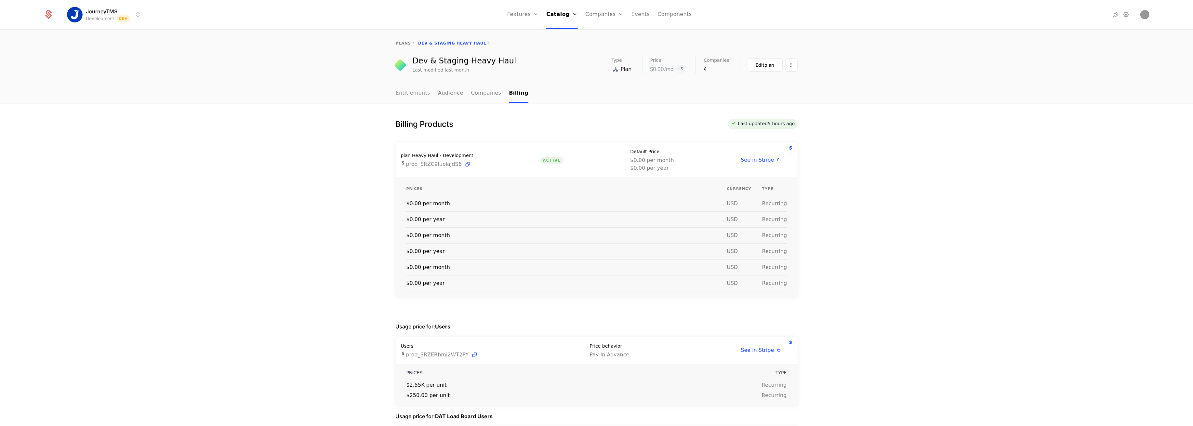
click at [405, 98] on link "Entitlements" at bounding box center [413, 93] width 35 height 19
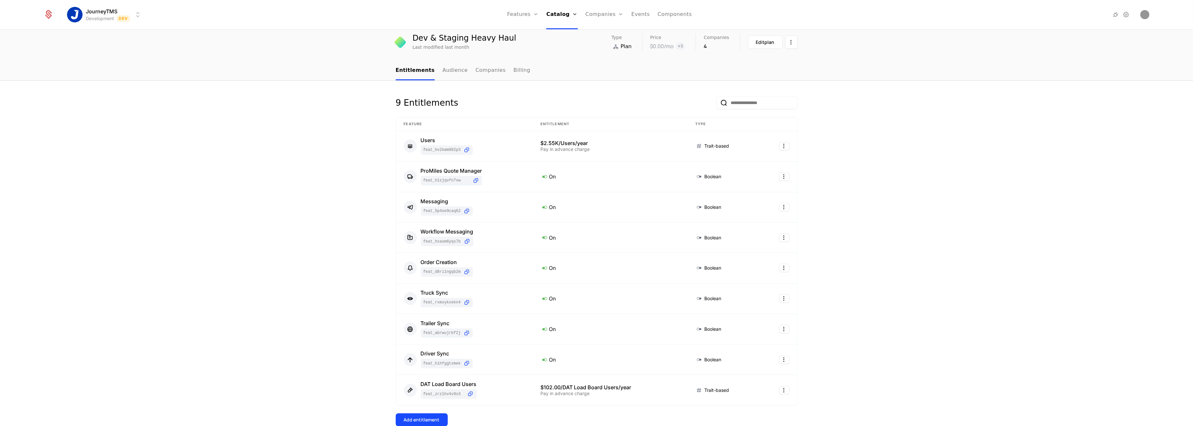
scroll to position [86, 0]
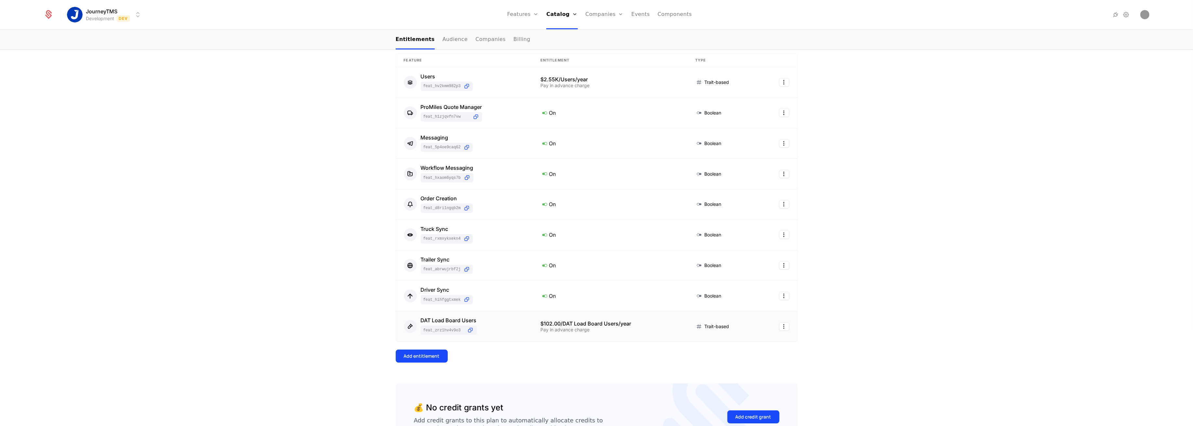
click at [517, 319] on div "DAT Load Board Users feat_ZRZ1hV4V9o3" at bounding box center [464, 326] width 121 height 17
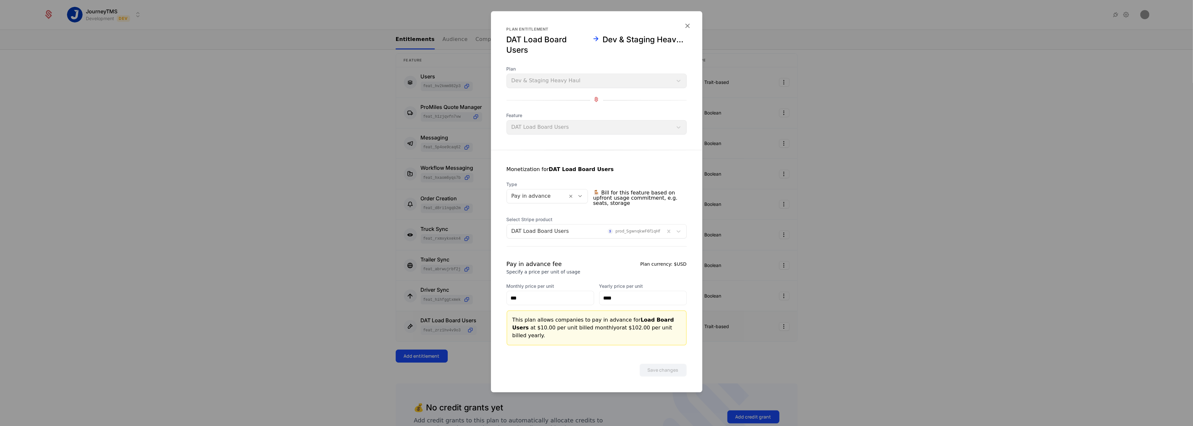
click at [695, 31] on form "Plan entitlement DAT Load Board Users Dev & Staging Heavy Haul Plan Dev & Stagi…" at bounding box center [596, 201] width 211 height 381
click at [689, 30] on icon "button" at bounding box center [687, 25] width 8 height 8
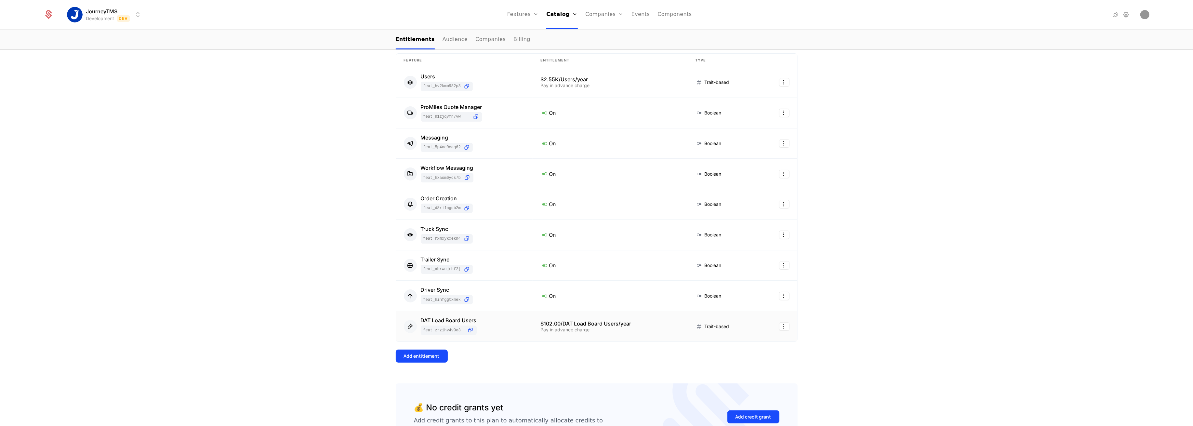
click at [406, 324] on icon at bounding box center [410, 326] width 8 height 8
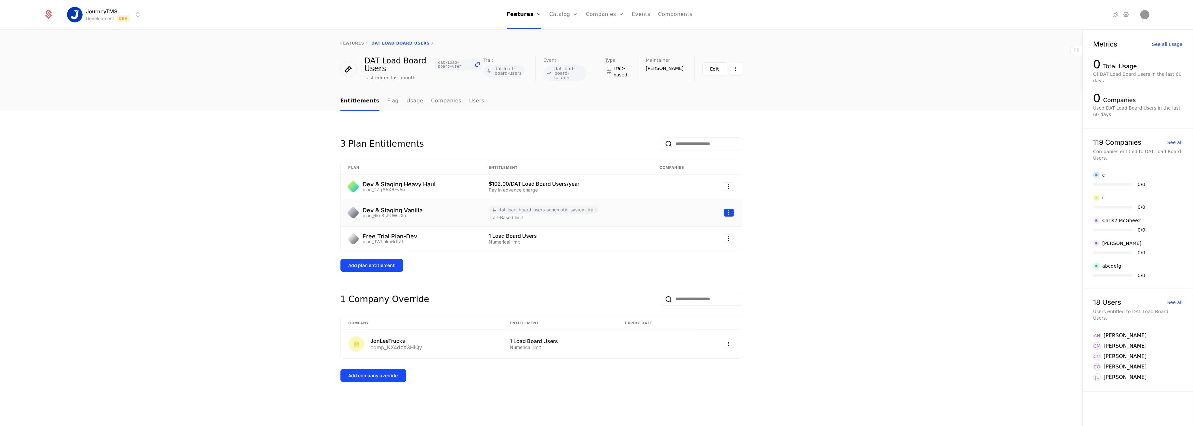
click at [727, 207] on html "JourneyTMS Development Dev Features Features Flags Catalog Plans Add Ons Credit…" at bounding box center [596, 213] width 1193 height 426
click at [684, 240] on div "Edit" at bounding box center [682, 242] width 11 height 9
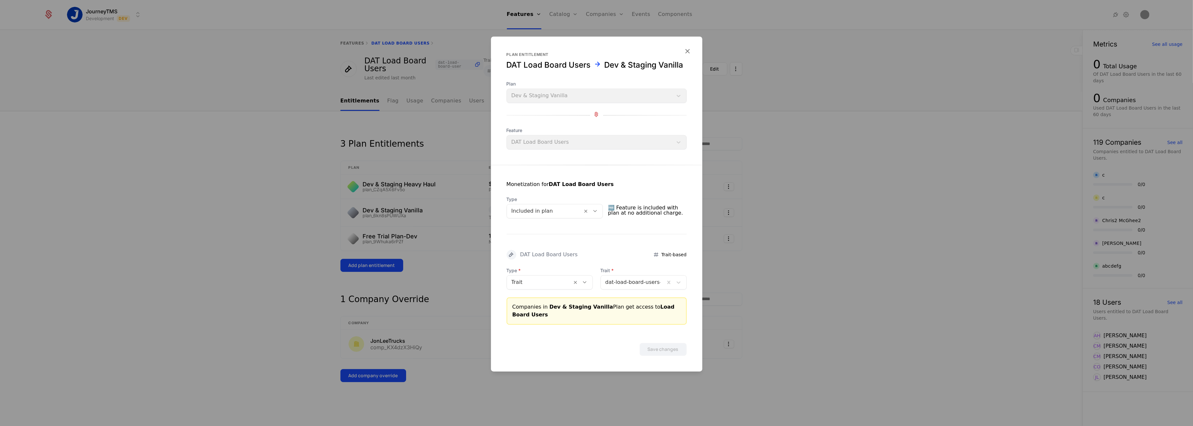
click at [565, 215] on div at bounding box center [544, 211] width 67 height 9
click at [530, 237] on div "Pay in advance" at bounding box center [557, 239] width 94 height 6
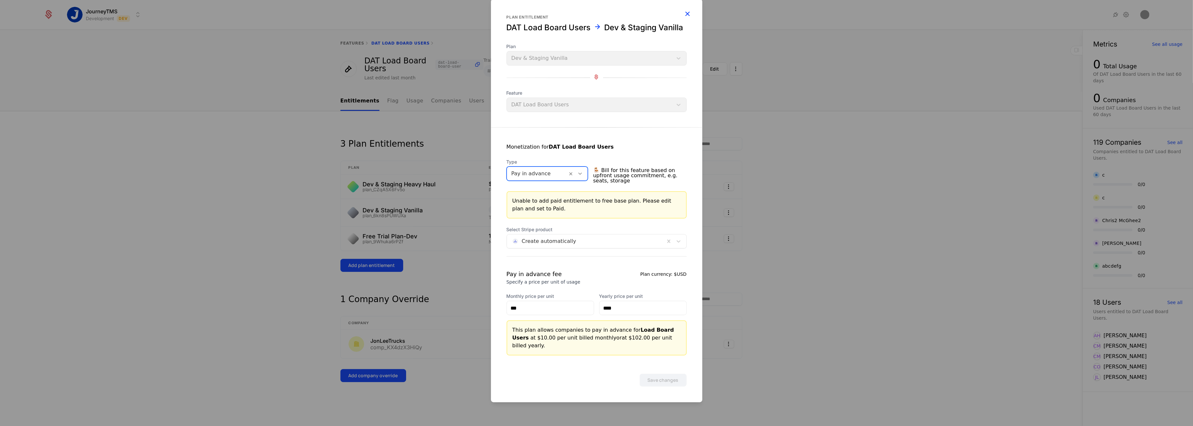
click at [686, 17] on div "Plan entitlement DAT Load Board Users Dev & Staging Vanilla Plan Dev & Staging …" at bounding box center [596, 200] width 211 height 403
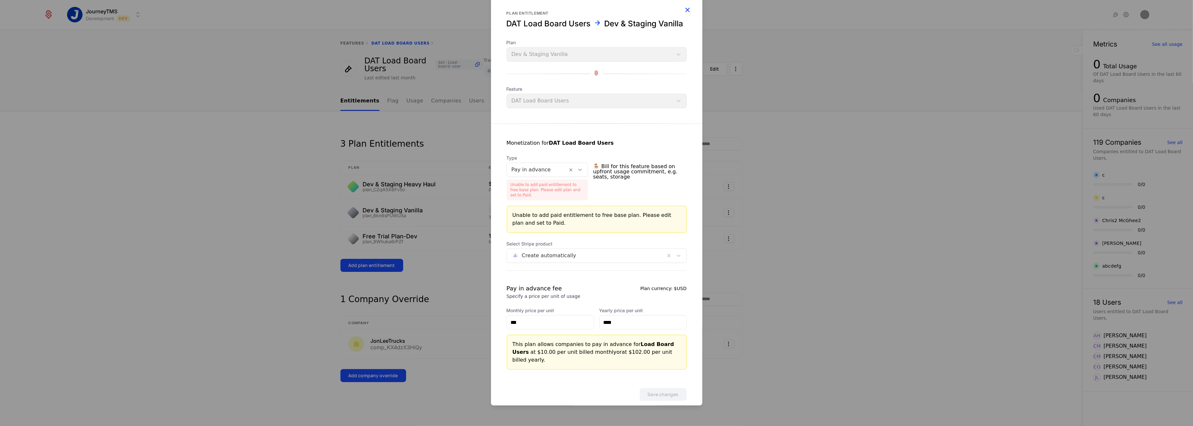
click at [684, 14] on icon "button" at bounding box center [687, 10] width 8 height 8
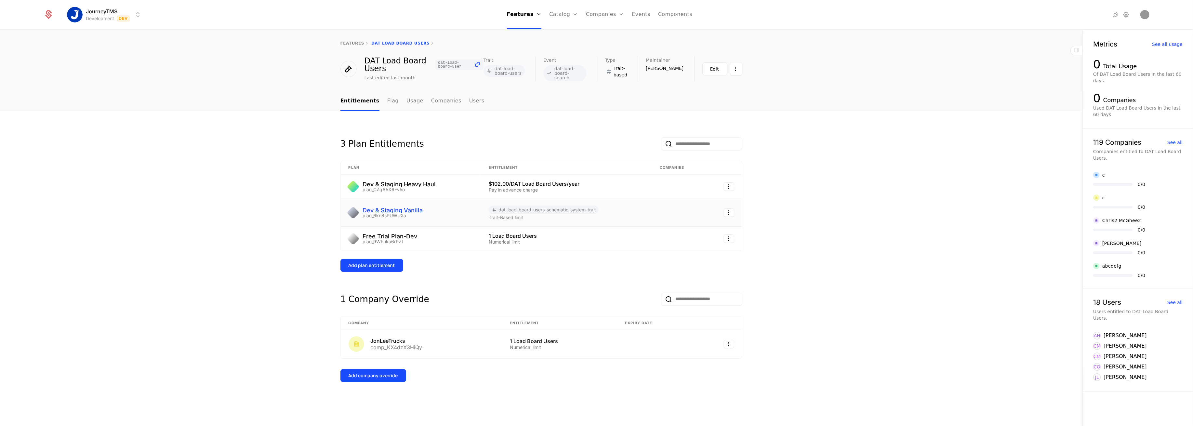
click at [387, 210] on div "Dev & Staging Vanilla" at bounding box center [393, 210] width 60 height 6
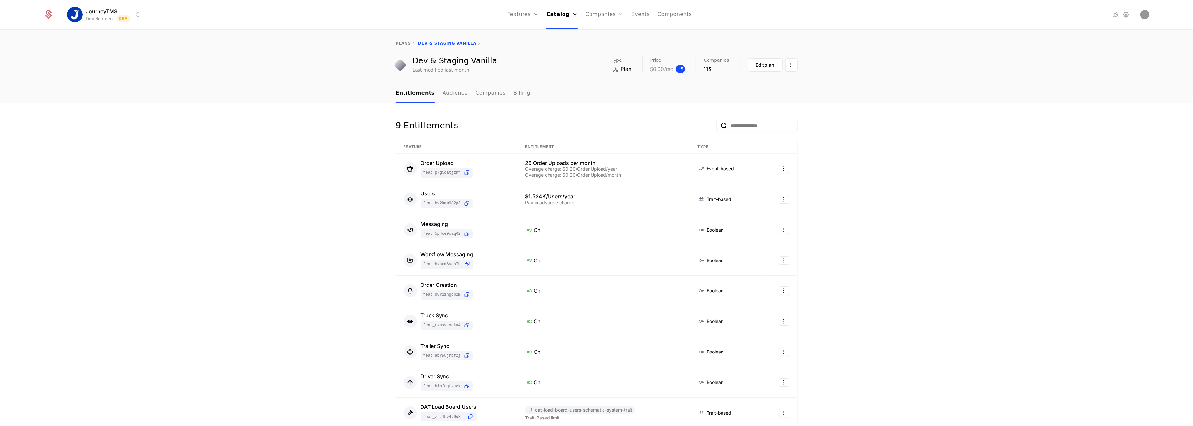
click at [678, 71] on span "+ 5" at bounding box center [681, 69] width 10 height 8
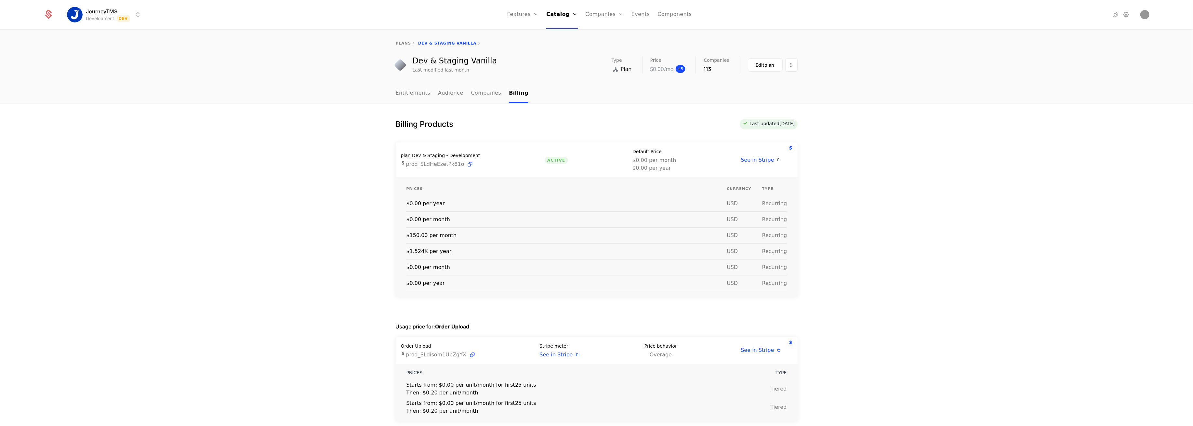
click at [678, 71] on span "+ 5" at bounding box center [681, 69] width 10 height 8
click at [756, 66] on div "Edit plan" at bounding box center [765, 65] width 19 height 7
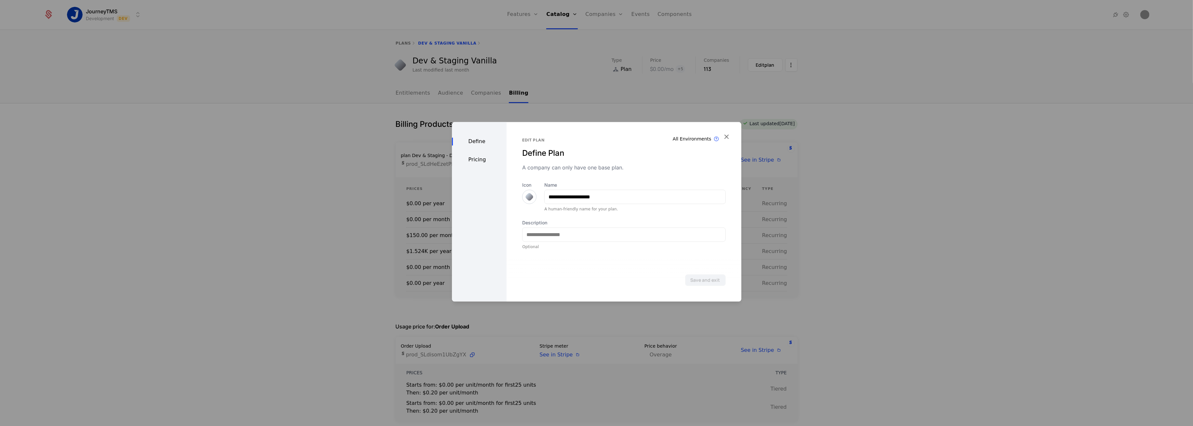
click at [475, 162] on div "Pricing" at bounding box center [479, 160] width 55 height 8
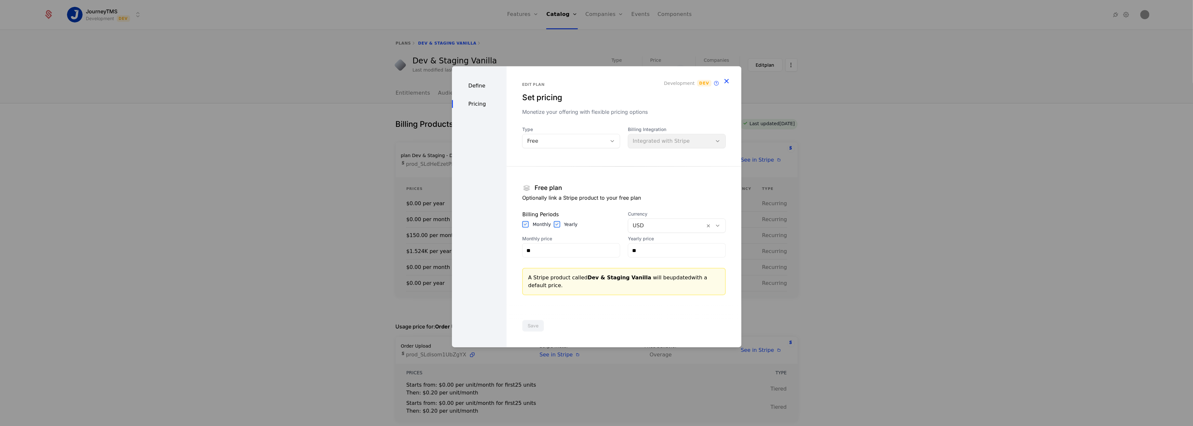
click at [724, 80] on icon "button" at bounding box center [726, 81] width 8 height 8
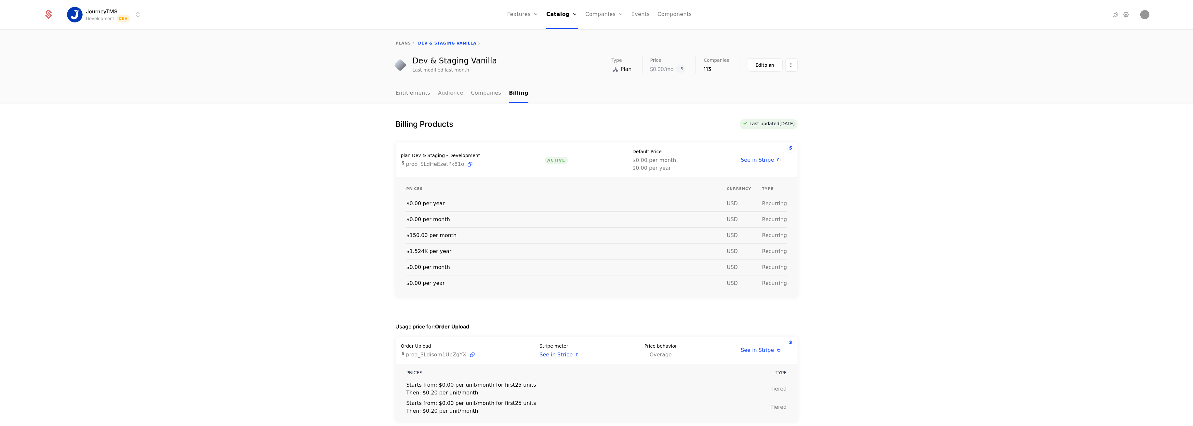
click at [440, 91] on link "Audience" at bounding box center [450, 93] width 25 height 19
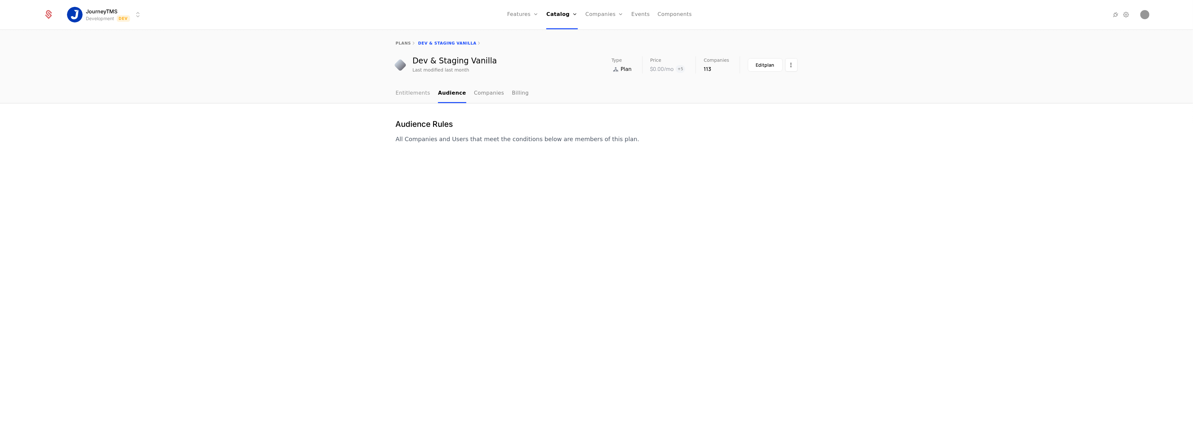
click at [420, 95] on link "Entitlements" at bounding box center [413, 93] width 35 height 19
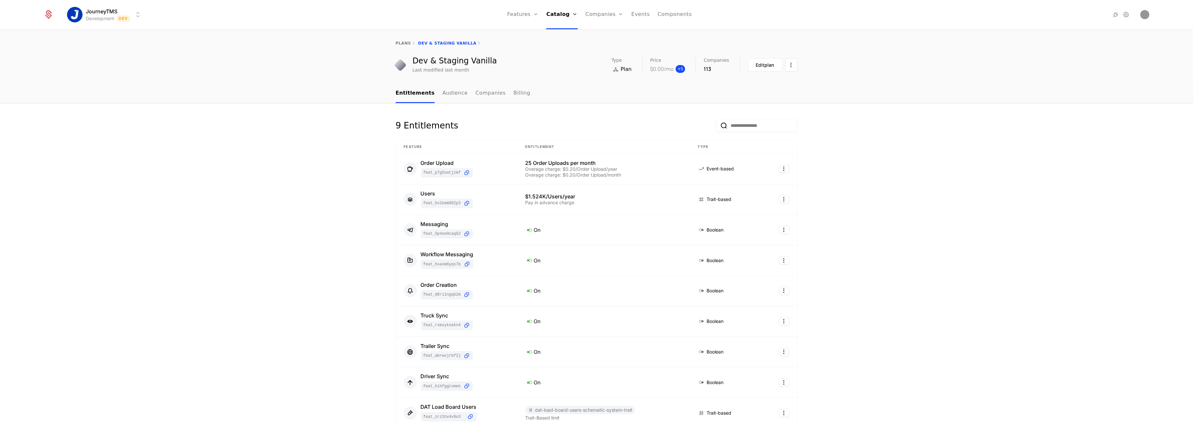
click at [678, 66] on span "+ 5" at bounding box center [681, 69] width 10 height 8
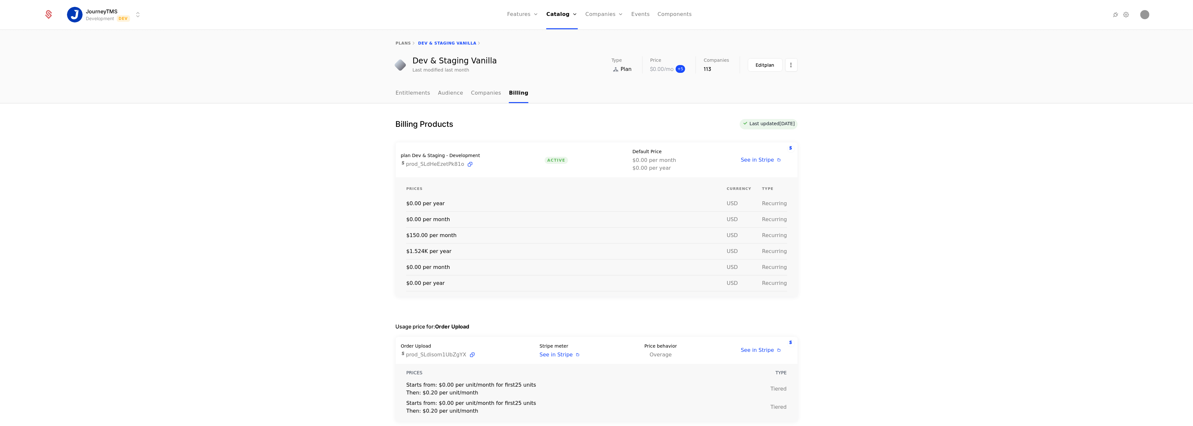
click at [678, 66] on span "+ 5" at bounding box center [681, 69] width 10 height 8
click at [409, 94] on link "Entitlements" at bounding box center [413, 93] width 35 height 19
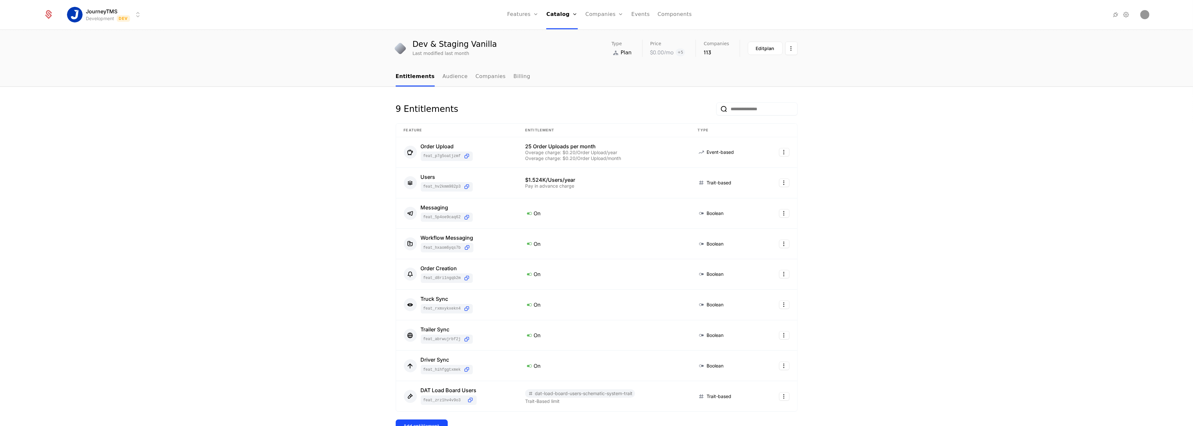
scroll to position [60, 0]
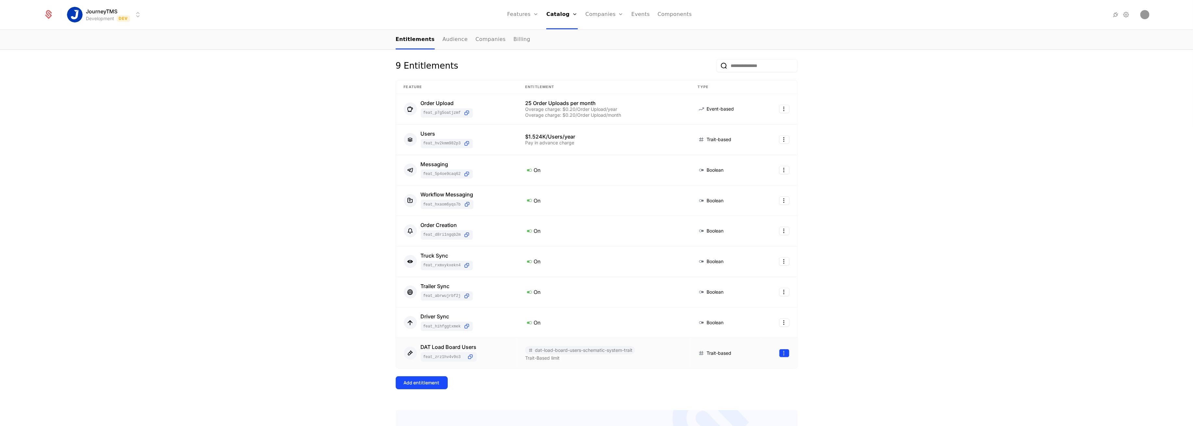
click at [778, 351] on html "JourneyTMS Development Dev Features Features Flags Catalog Plans Add Ons Credit…" at bounding box center [596, 213] width 1193 height 426
click at [727, 384] on div "Delete Edit View feature" at bounding box center [753, 384] width 65 height 48
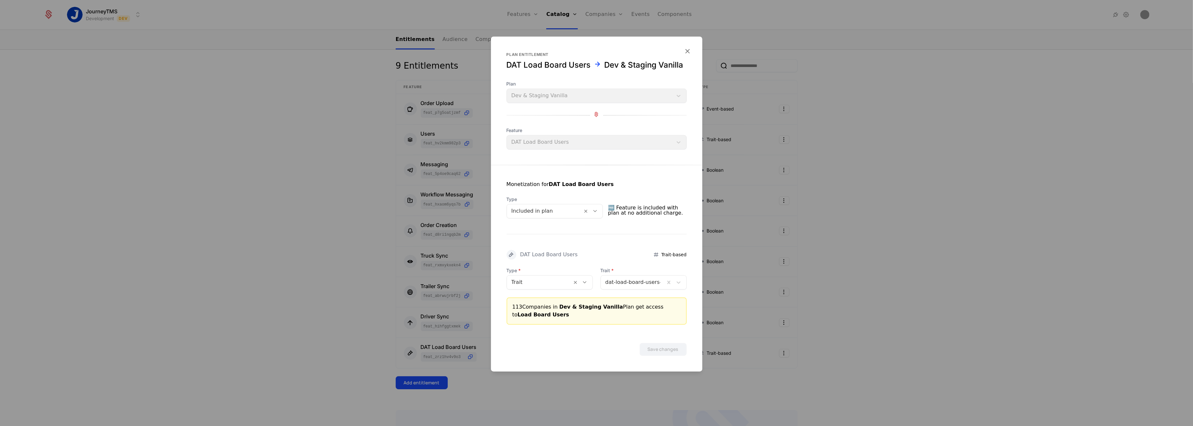
click at [567, 211] on div at bounding box center [544, 211] width 67 height 9
click at [530, 260] on div "Overage" at bounding box center [557, 261] width 94 height 6
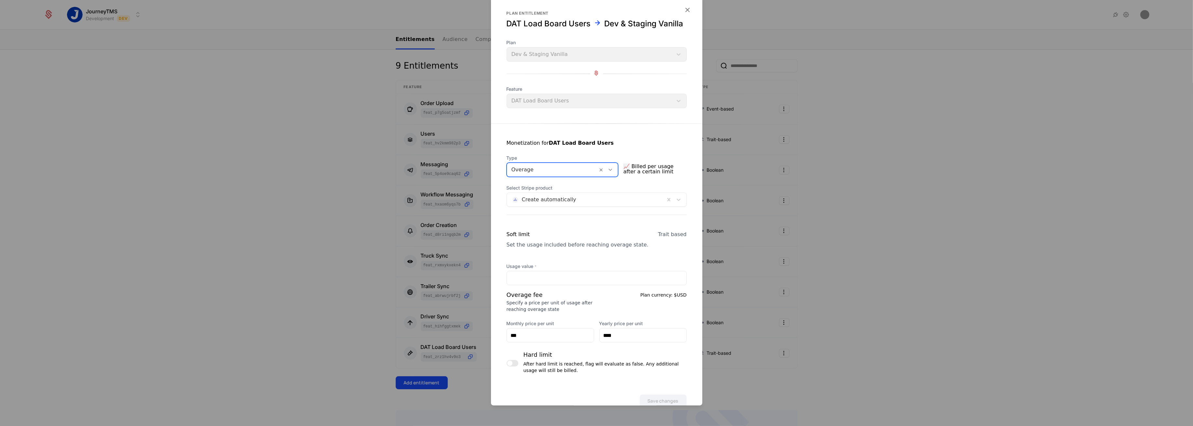
click at [554, 174] on div at bounding box center [552, 169] width 82 height 9
click at [521, 210] on div "Pay in advance" at bounding box center [561, 207] width 103 height 6
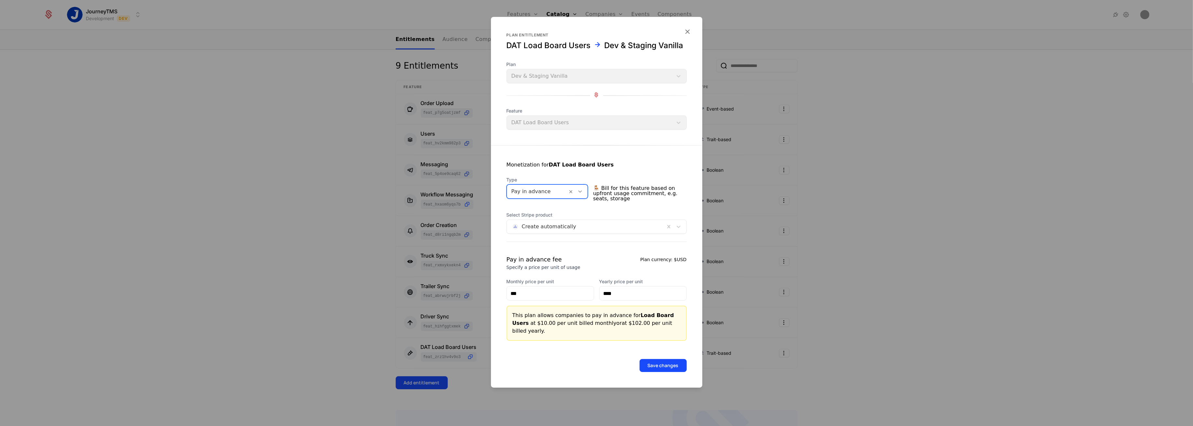
click at [528, 196] on div at bounding box center [537, 191] width 52 height 9
click at [527, 243] on div "Overage" at bounding box center [550, 246] width 80 height 6
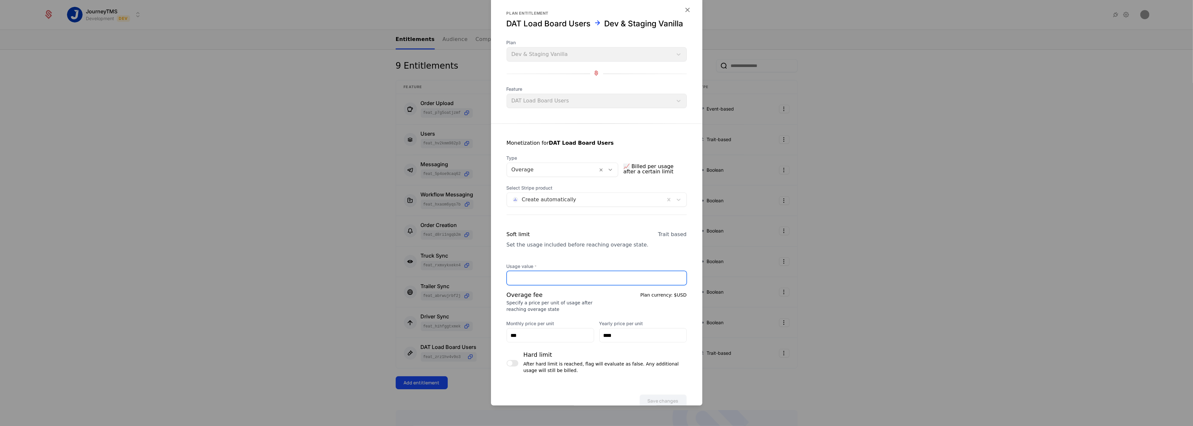
click at [560, 285] on input "Usage value *" at bounding box center [596, 278] width 179 height 14
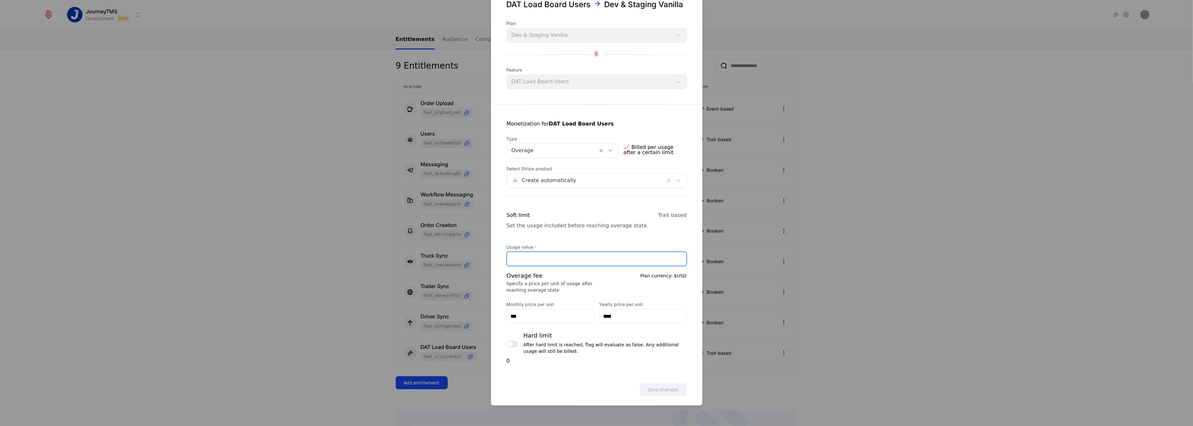
scroll to position [35, 0]
type input "*"
click at [562, 291] on div "Overage fee Specify a price per unit of usage after reaching overage state Plan…" at bounding box center [596, 291] width 180 height 52
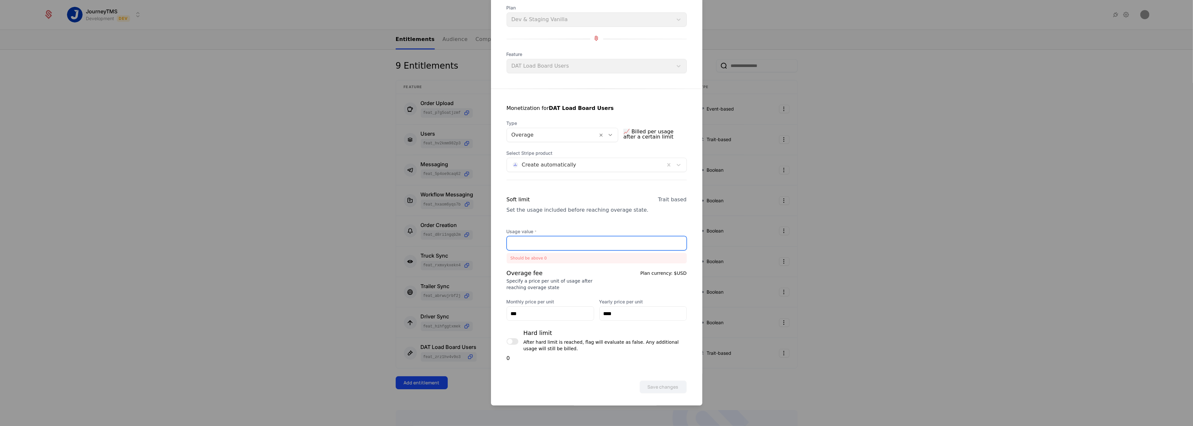
click at [524, 250] on input "*" at bounding box center [596, 243] width 179 height 14
drag, startPoint x: 524, startPoint y: 255, endPoint x: 502, endPoint y: 254, distance: 22.5
click at [502, 254] on div "Monetization for DAT Load Board Users Type Overage 📈 Billed per usage after a c…" at bounding box center [596, 225] width 211 height 273
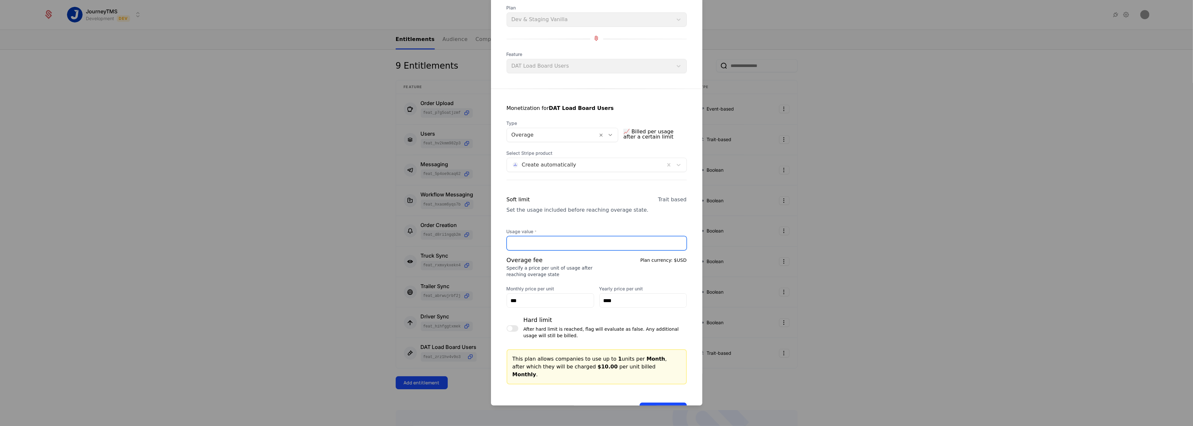
scroll to position [48, 0]
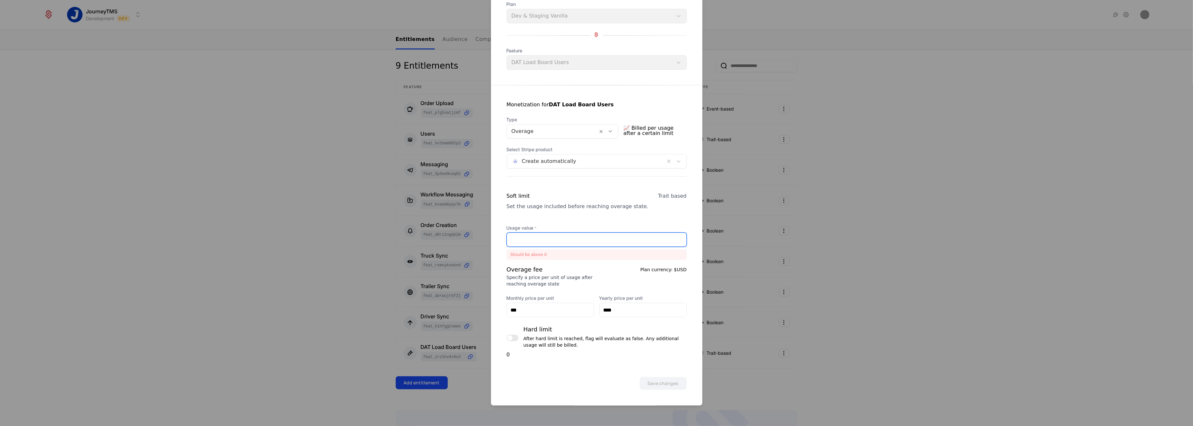
click at [526, 239] on input "*" at bounding box center [596, 240] width 179 height 14
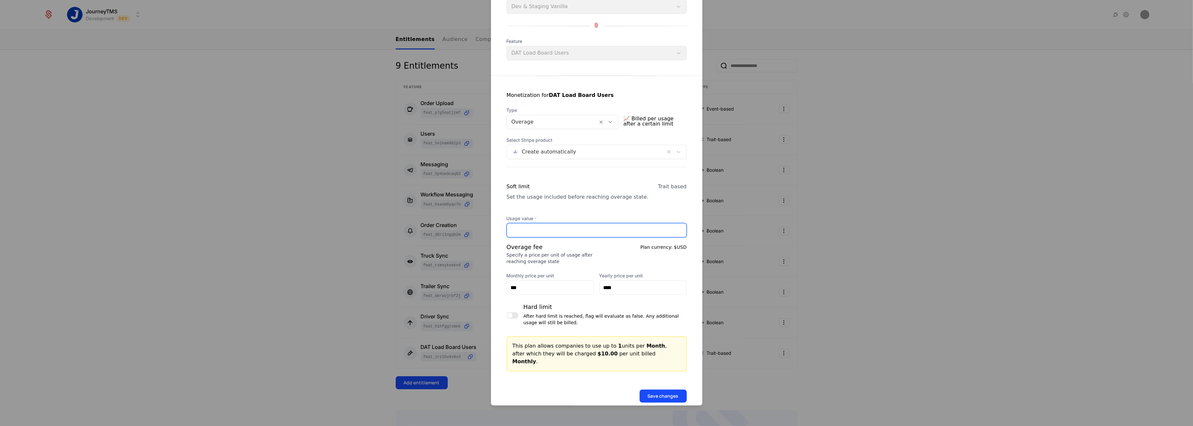
scroll to position [4, 0]
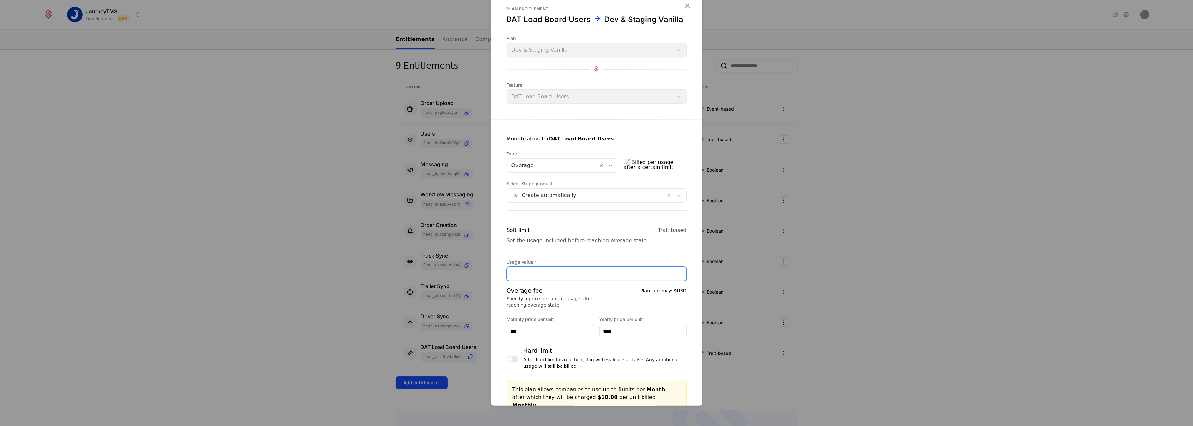
type input "*"
click at [568, 295] on div "Overage fee" at bounding box center [549, 290] width 86 height 9
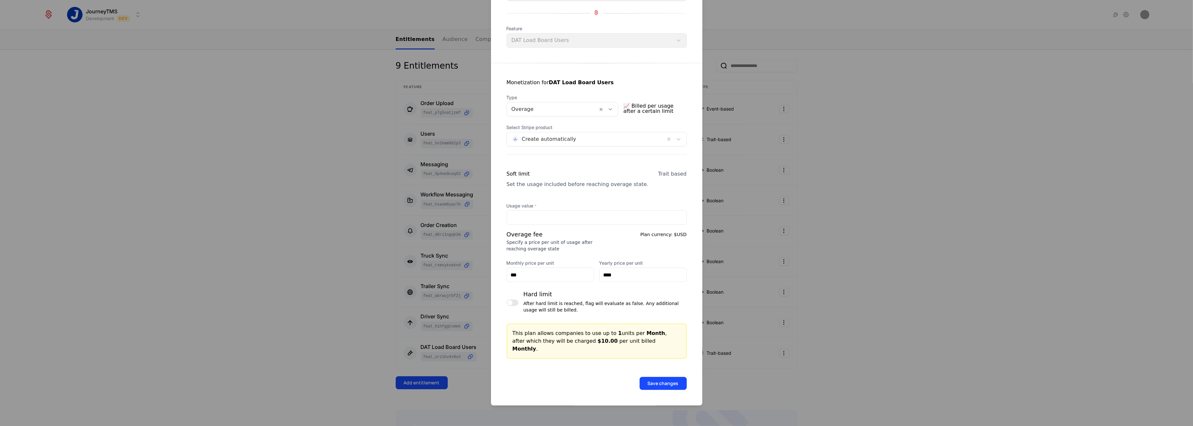
scroll to position [61, 0]
click at [650, 381] on button "Save changes" at bounding box center [662, 383] width 47 height 13
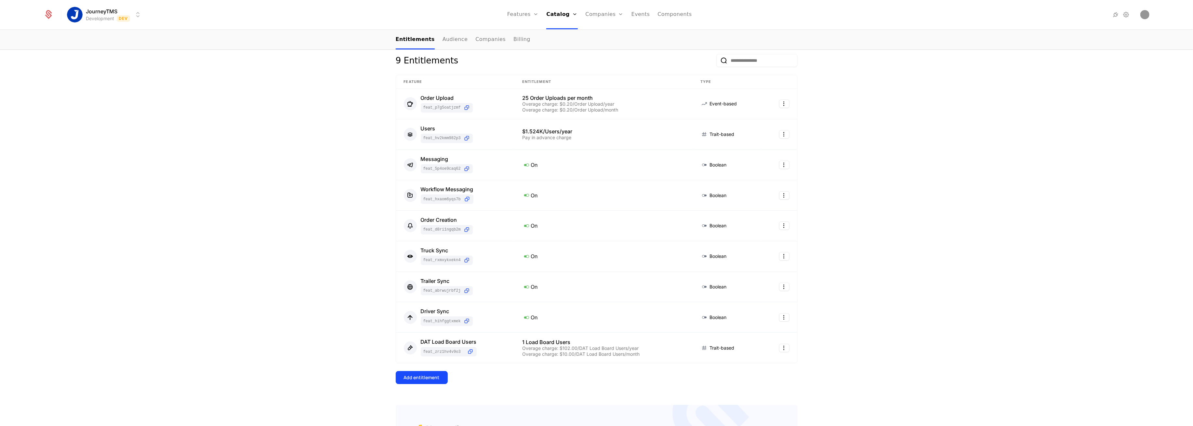
scroll to position [17, 0]
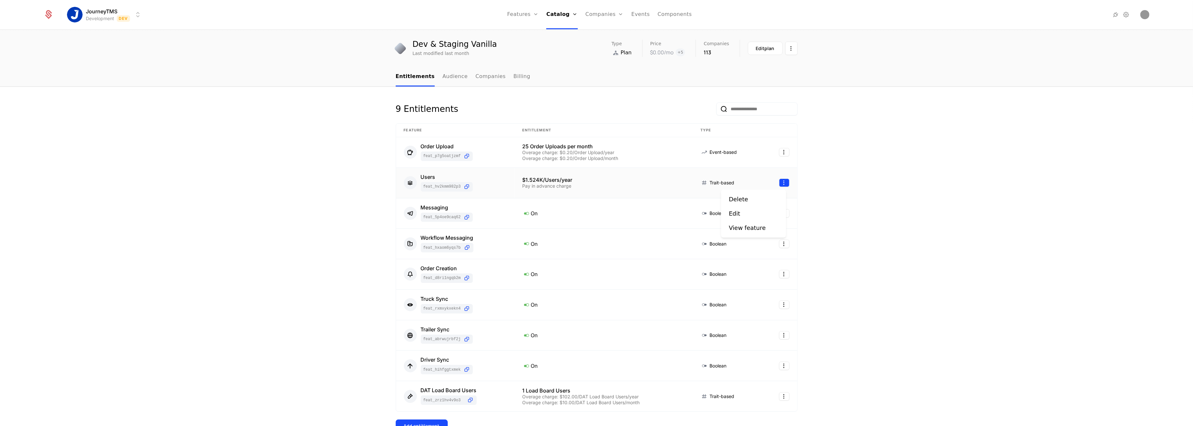
click at [781, 182] on html "JourneyTMS Development Dev Features Features Flags Catalog Plans Add Ons Credit…" at bounding box center [596, 213] width 1193 height 426
click at [734, 211] on div "Edit" at bounding box center [734, 213] width 11 height 9
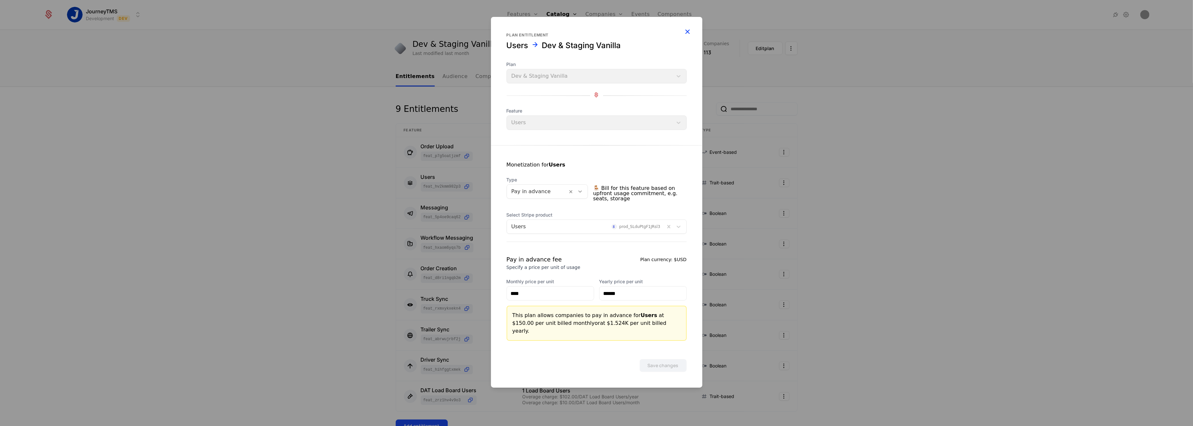
click at [687, 35] on icon "button" at bounding box center [687, 31] width 8 height 8
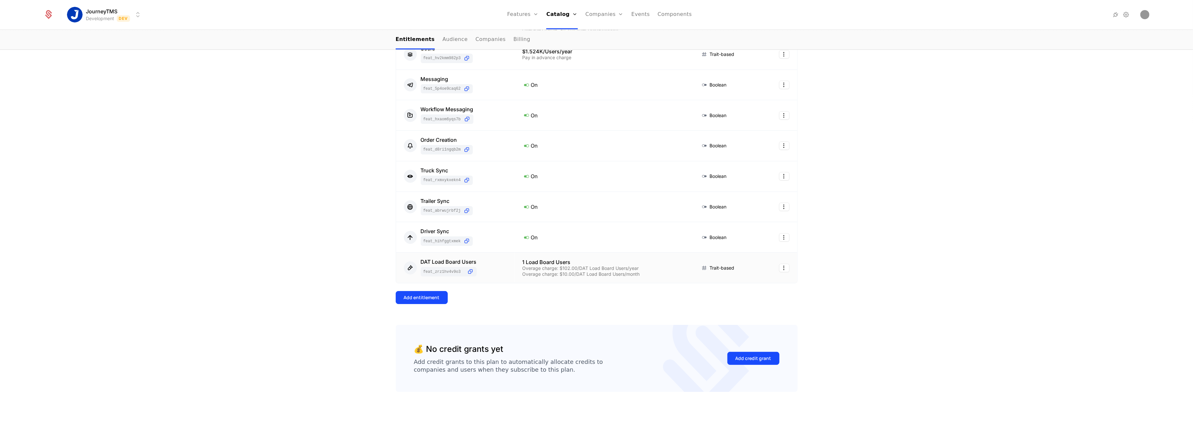
scroll to position [147, 0]
click at [784, 266] on html "JourneyTMS Development Dev Features Features Flags Catalog Plans Add Ons Credit…" at bounding box center [596, 213] width 1193 height 426
click at [742, 294] on div "Edit" at bounding box center [737, 297] width 17 height 9
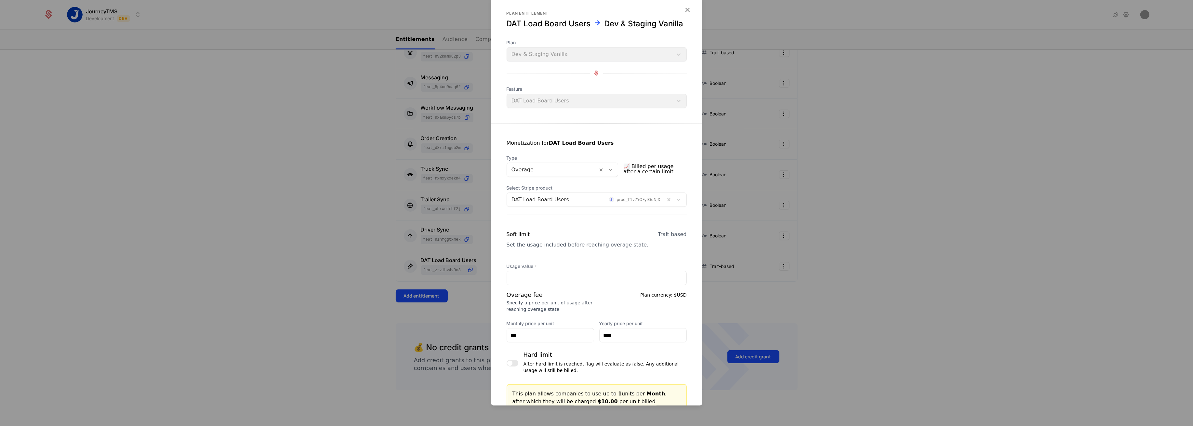
click at [545, 174] on div at bounding box center [552, 169] width 82 height 9
click at [533, 204] on div "Pay in advance" at bounding box center [561, 207] width 103 height 6
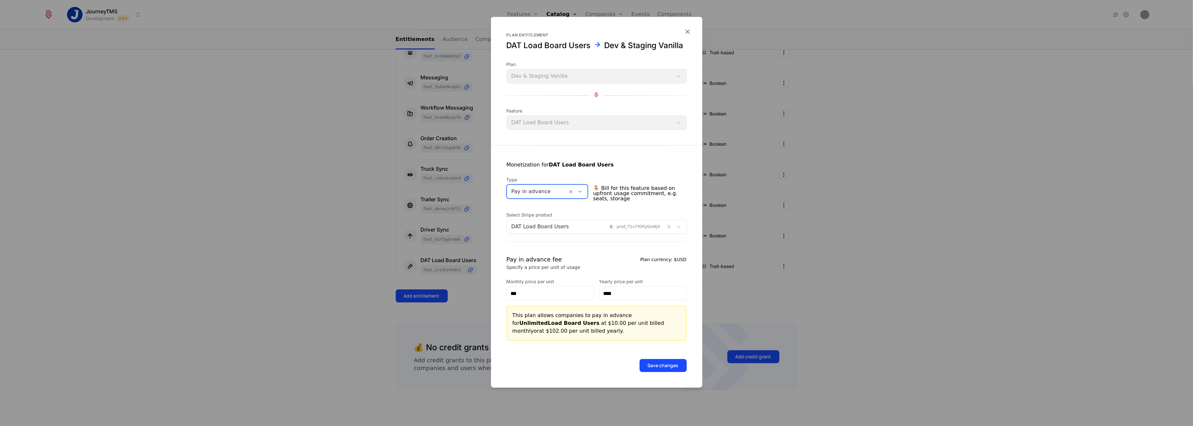
click at [533, 203] on div "Type option Pay in advance, selected. Pay in advance 🪑 Bill for this feature ba…" at bounding box center [596, 190] width 180 height 27
click at [658, 359] on button "Save changes" at bounding box center [662, 365] width 47 height 13
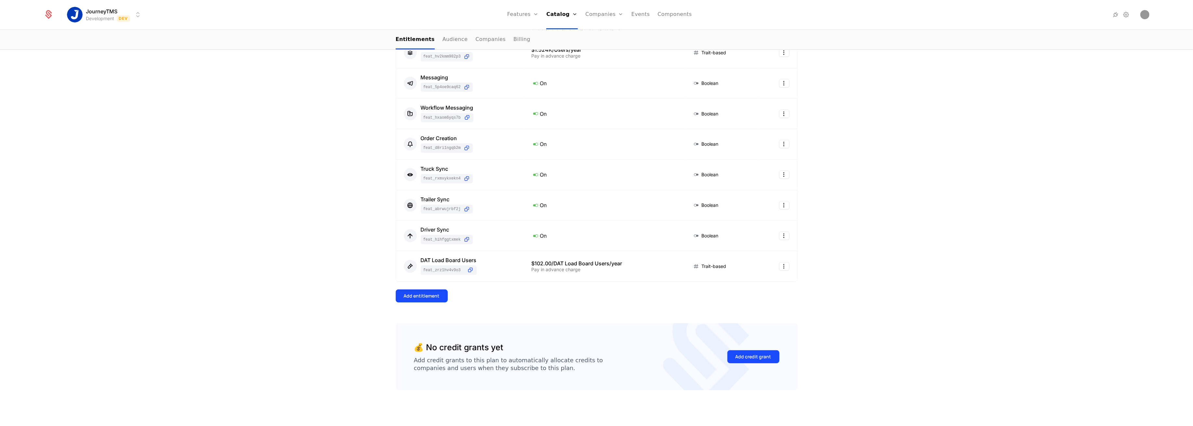
click at [321, 294] on div "9 Entitlements Feature Entitlement Type Order Upload feat_P7g5oATjzMf 25 Order …" at bounding box center [596, 191] width 1193 height 469
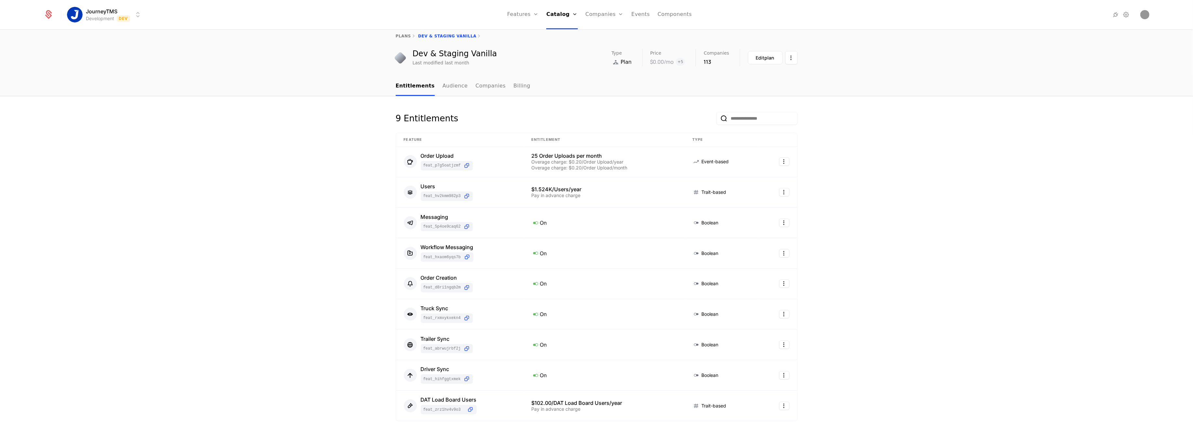
scroll to position [0, 0]
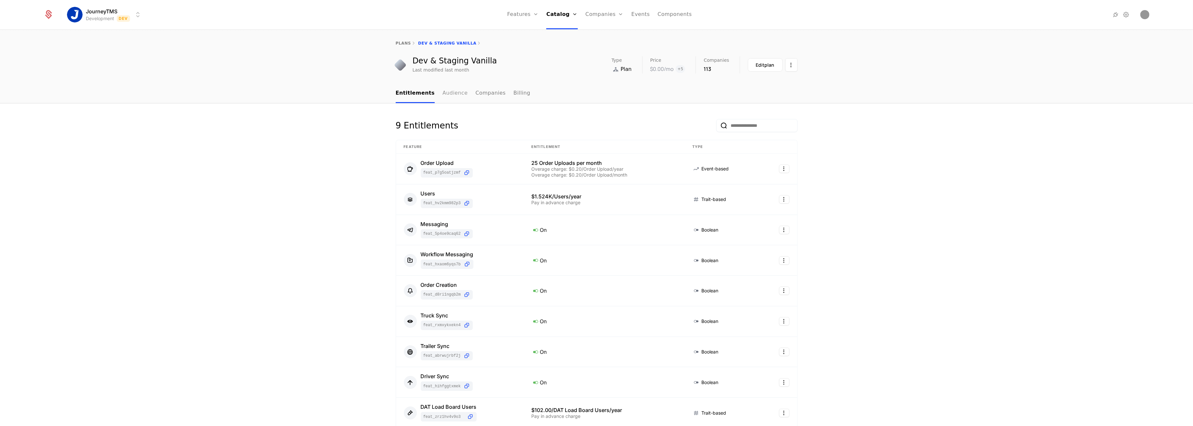
click at [442, 97] on link "Audience" at bounding box center [454, 93] width 25 height 19
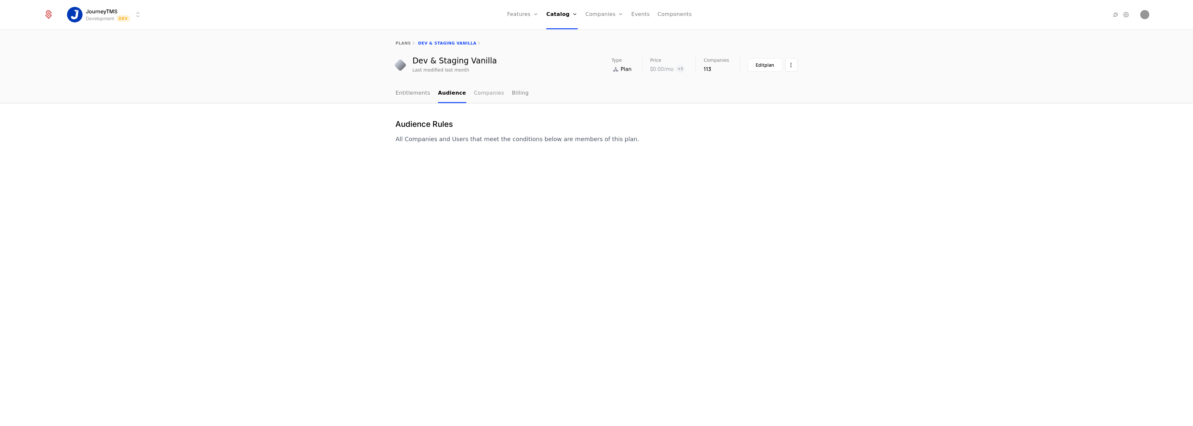
click at [474, 94] on link "Companies" at bounding box center [489, 93] width 30 height 19
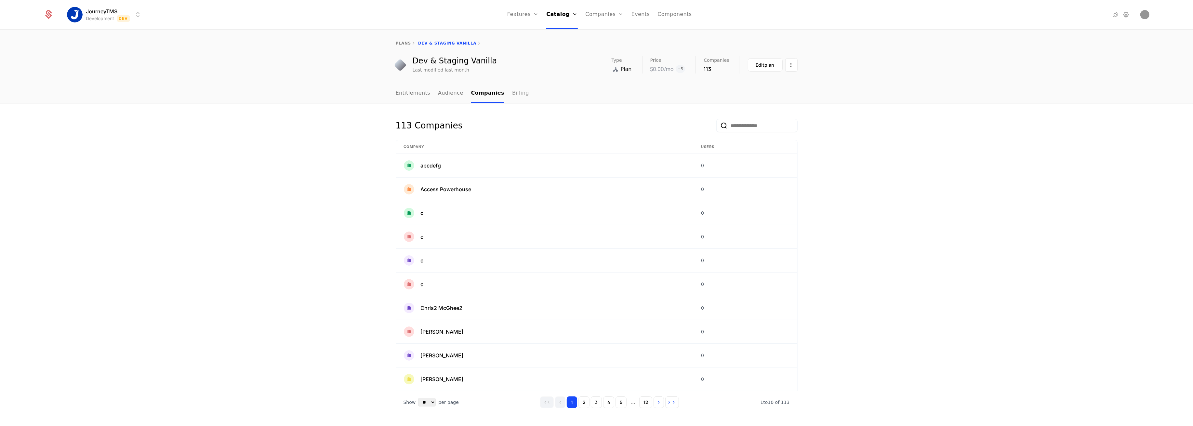
click at [512, 96] on link "Billing" at bounding box center [520, 93] width 17 height 19
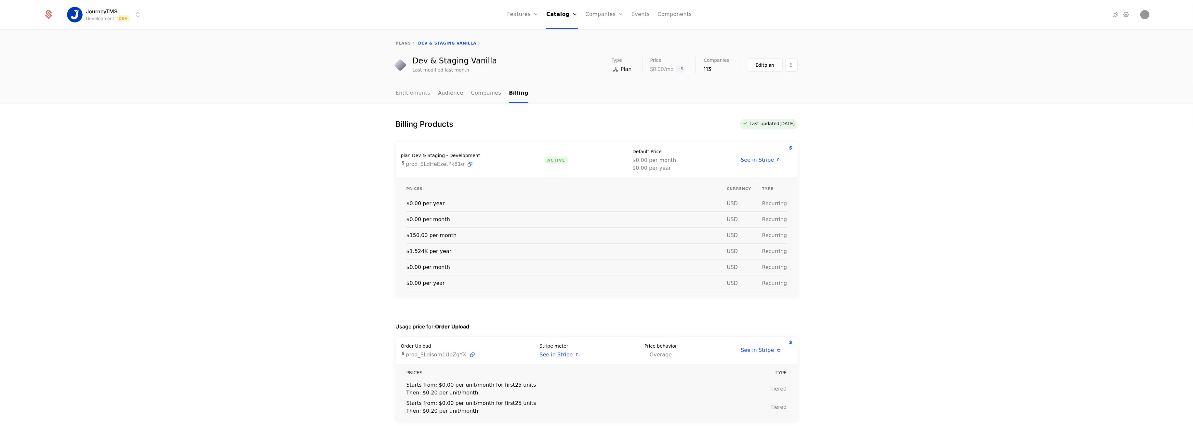
click at [404, 96] on link "Entitlements" at bounding box center [413, 93] width 35 height 19
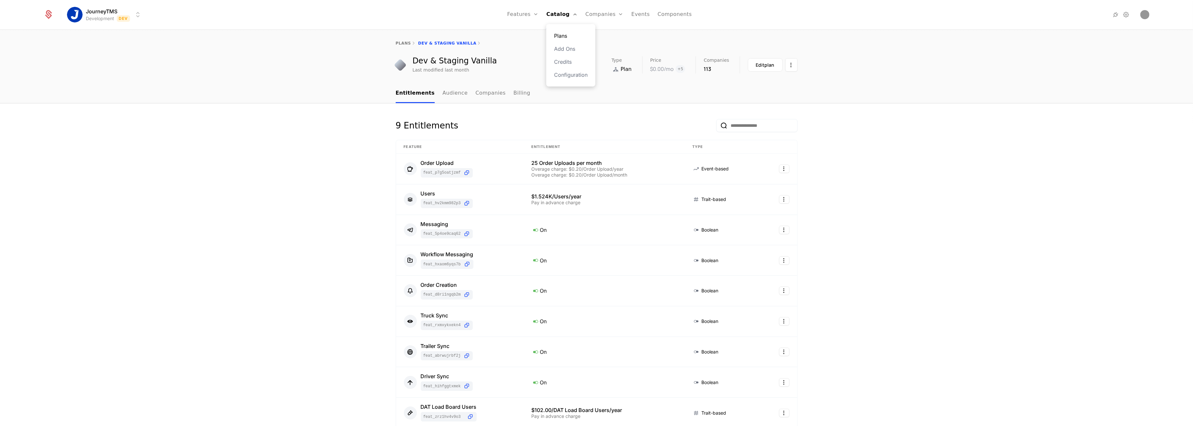
click at [564, 35] on link "Plans" at bounding box center [570, 36] width 33 height 8
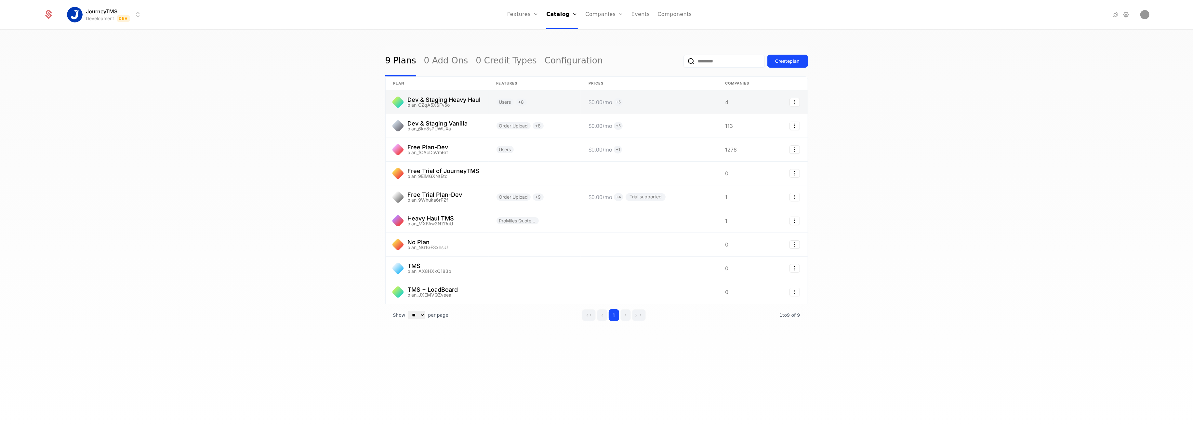
click at [428, 100] on link at bounding box center [437, 101] width 103 height 23
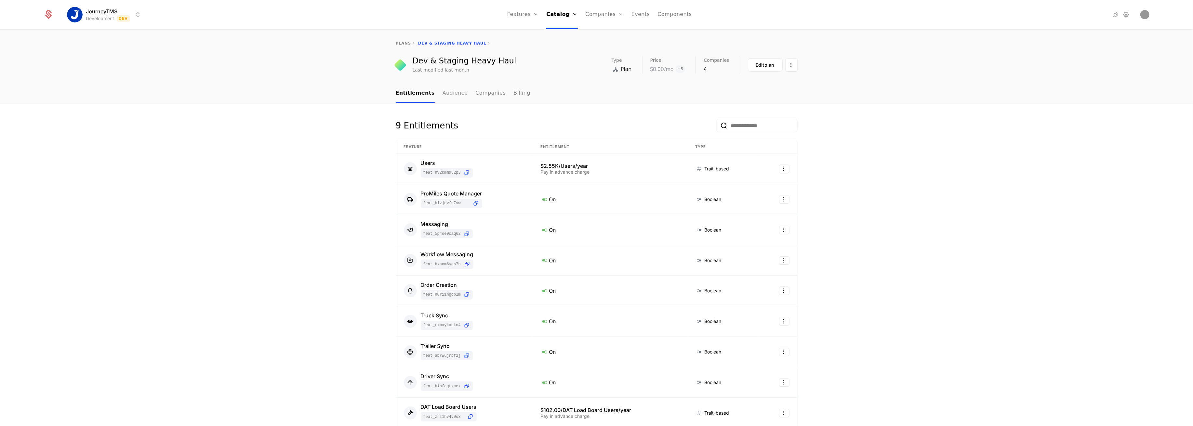
click at [443, 91] on link "Audience" at bounding box center [454, 93] width 25 height 19
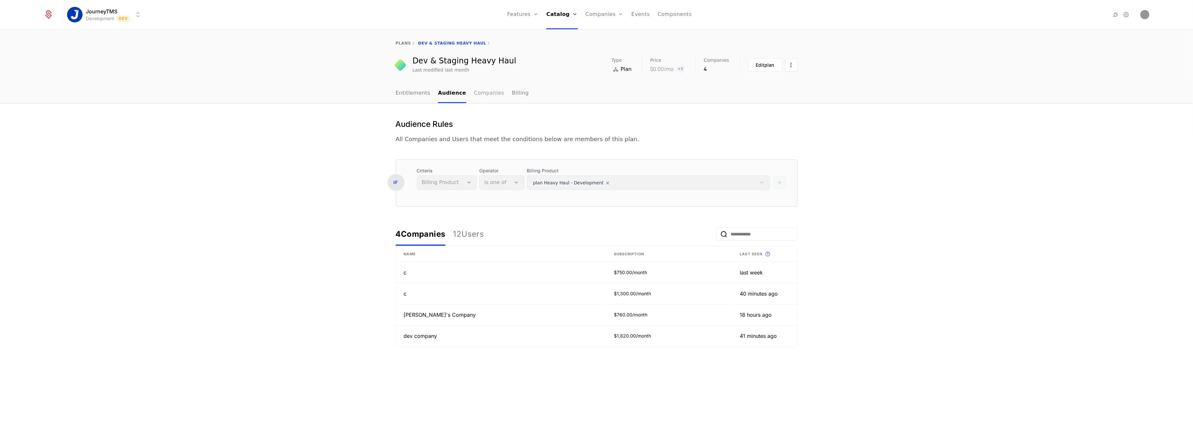
click at [475, 98] on link "Companies" at bounding box center [489, 93] width 30 height 19
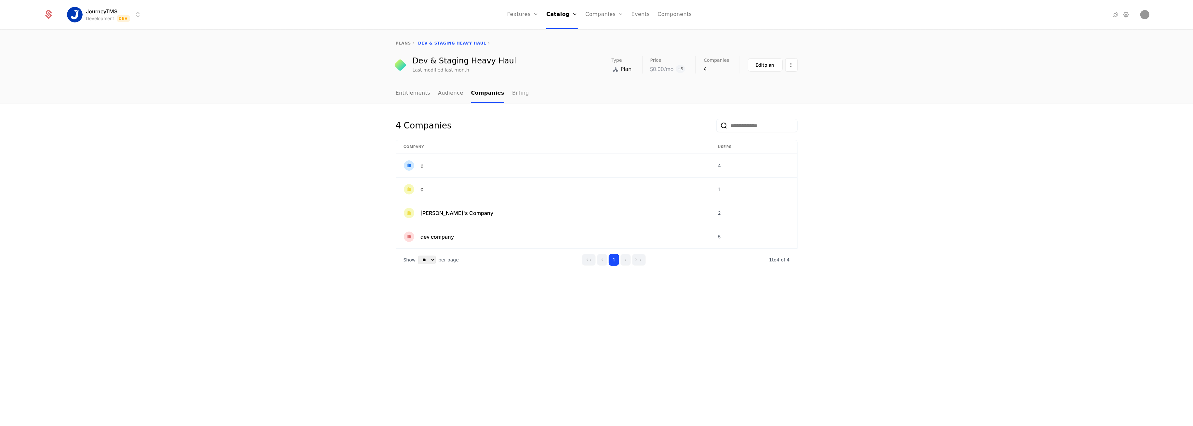
click at [512, 96] on link "Billing" at bounding box center [520, 93] width 17 height 19
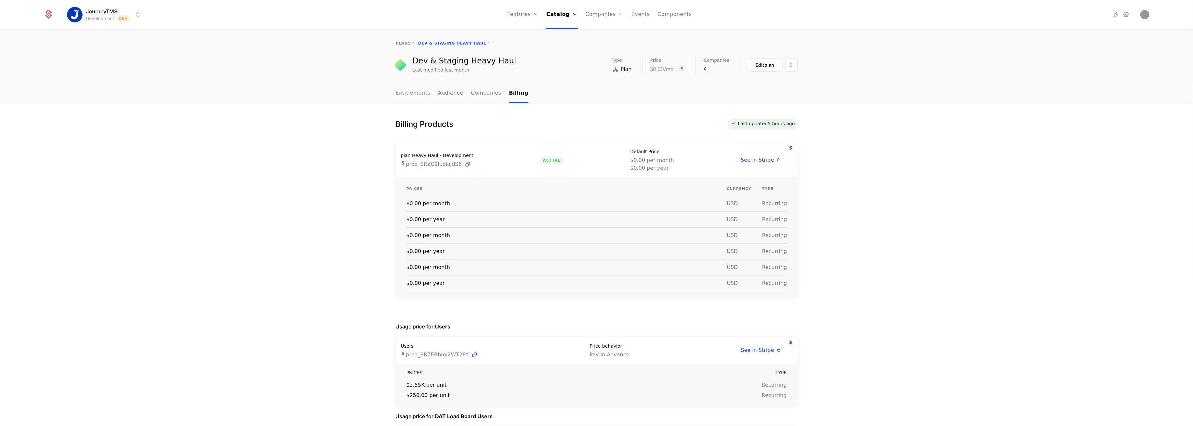
click at [412, 94] on link "Entitlements" at bounding box center [413, 93] width 35 height 19
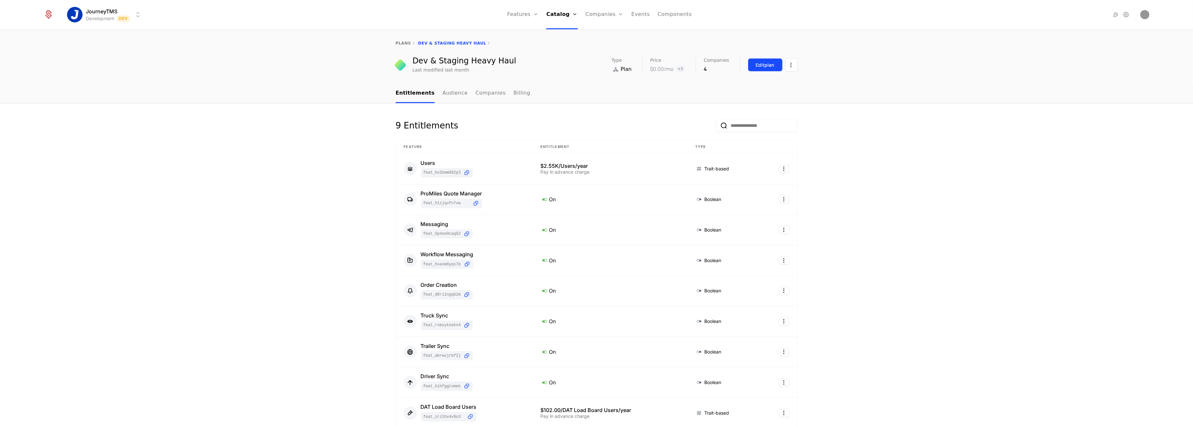
click at [749, 65] on button "Edit plan" at bounding box center [765, 64] width 35 height 13
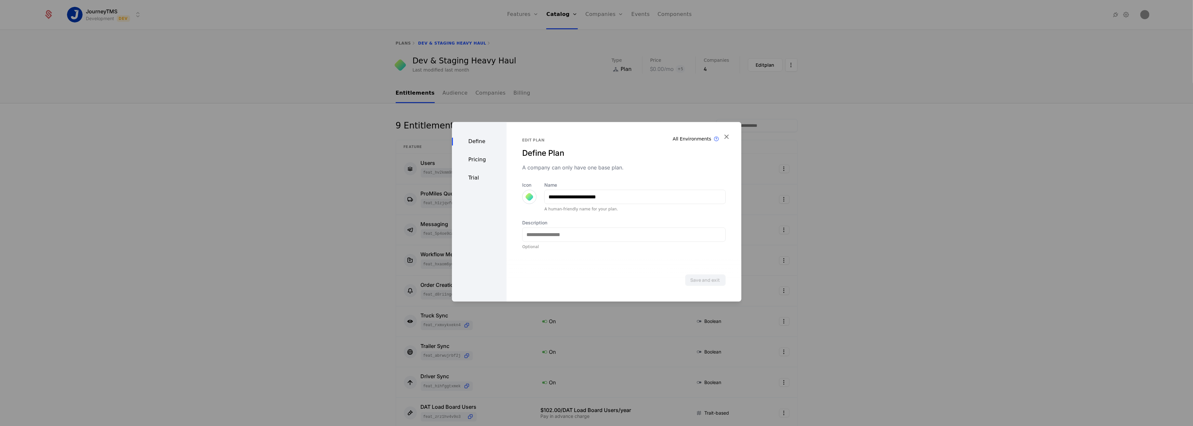
click at [477, 175] on div "Trial" at bounding box center [479, 178] width 55 height 8
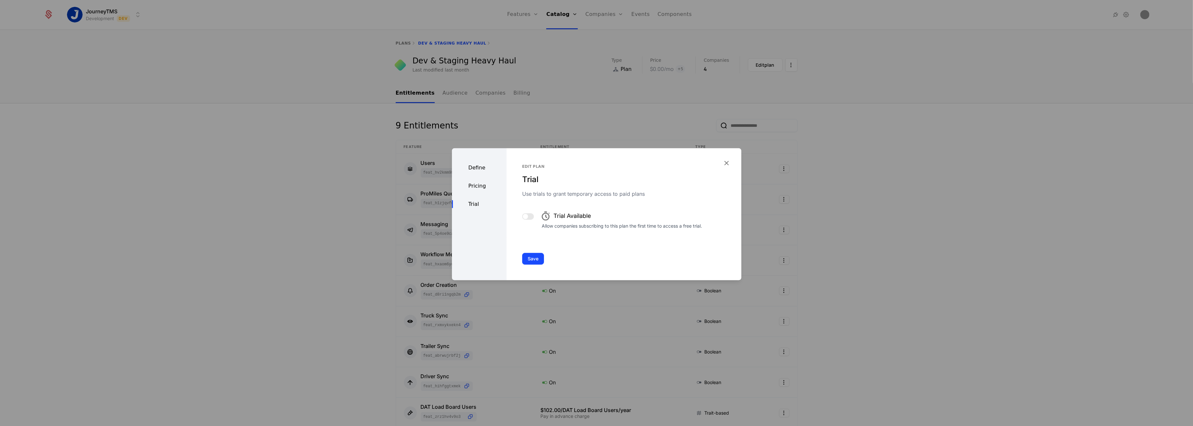
click at [476, 182] on div "Pricing" at bounding box center [479, 186] width 55 height 8
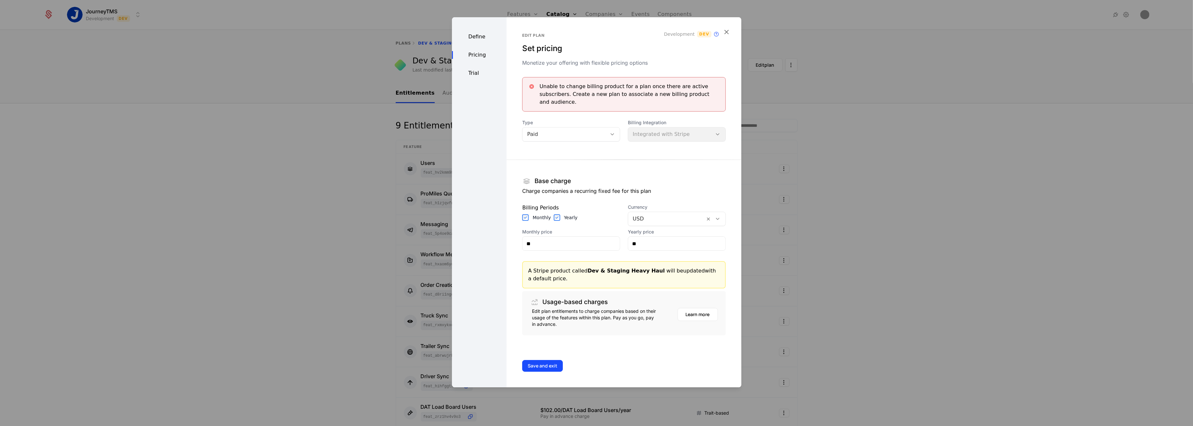
click at [477, 41] on div "Define" at bounding box center [479, 37] width 55 height 8
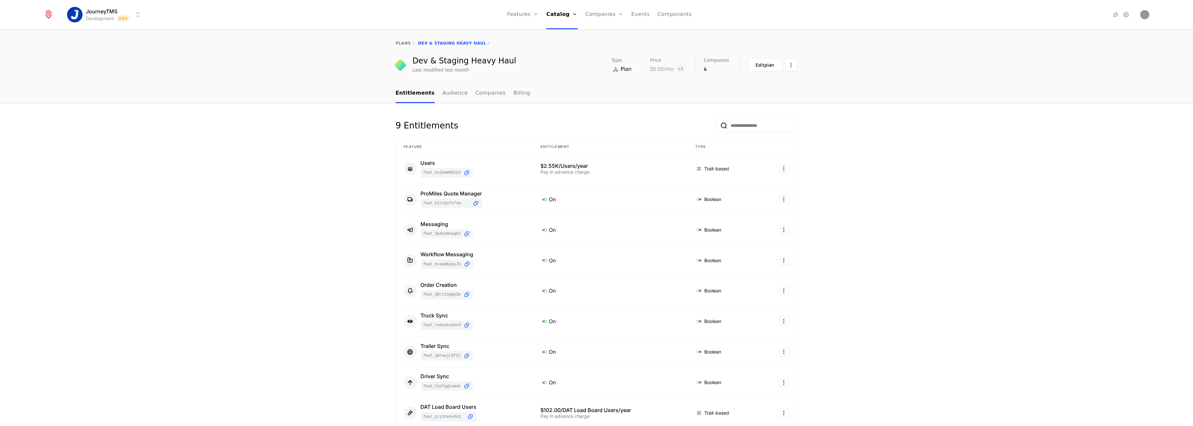
click at [203, 153] on div "9 Entitlements Feature Entitlement Type Users feat_hV2KMm982P3 $2.55K/Users/yea…" at bounding box center [596, 337] width 1193 height 469
